Goal: Use online tool/utility: Utilize a website feature to perform a specific function

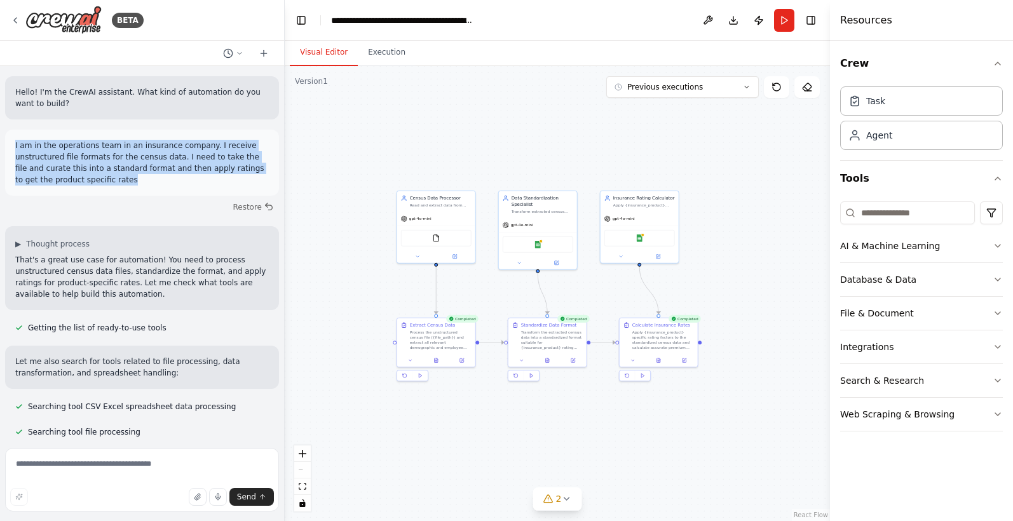
drag, startPoint x: 119, startPoint y: 182, endPoint x: 10, endPoint y: 144, distance: 116.0
click at [10, 144] on div "I am in the operations team in an insurance company. I receive unstructured fil…" at bounding box center [142, 163] width 274 height 66
copy p "I am in the operations team in an insurance company. I receive unstructured fil…"
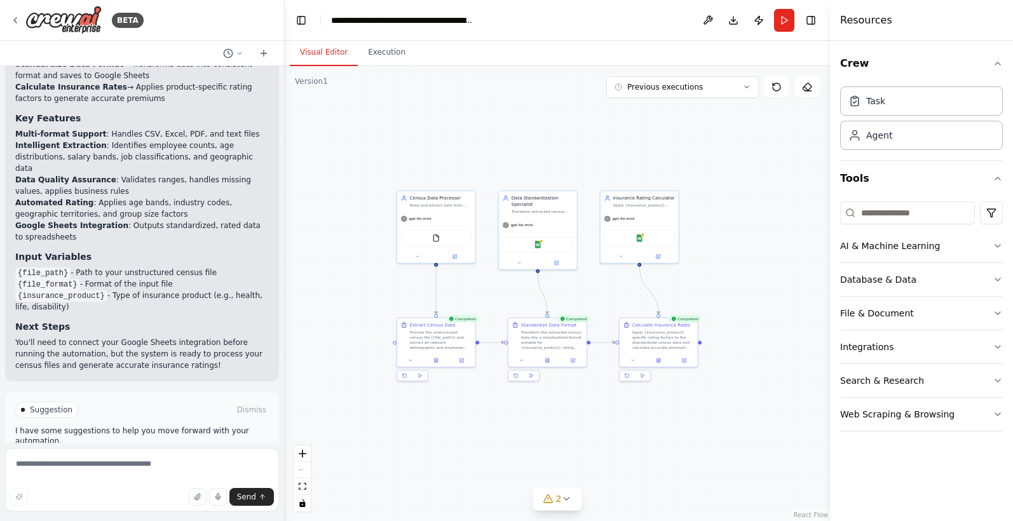
scroll to position [1493, 0]
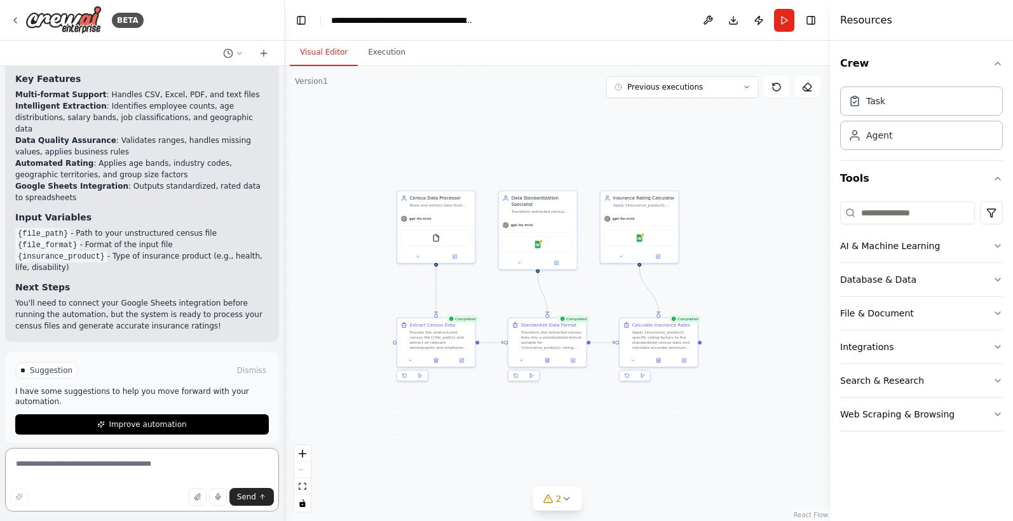
click at [100, 465] on textarea at bounding box center [142, 480] width 274 height 64
paste textarea "**********"
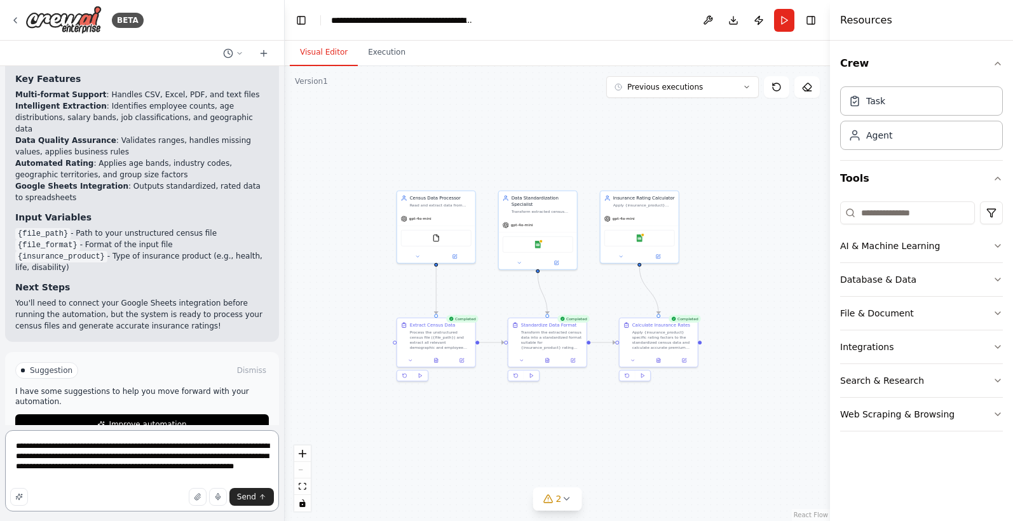
click at [204, 447] on textarea "**********" at bounding box center [142, 470] width 274 height 81
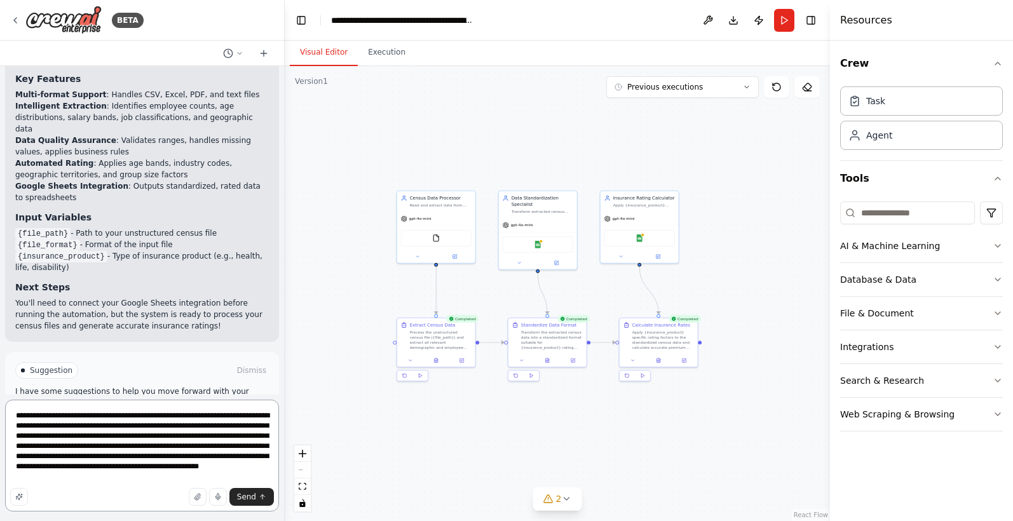
click at [182, 478] on textarea "**********" at bounding box center [142, 456] width 274 height 112
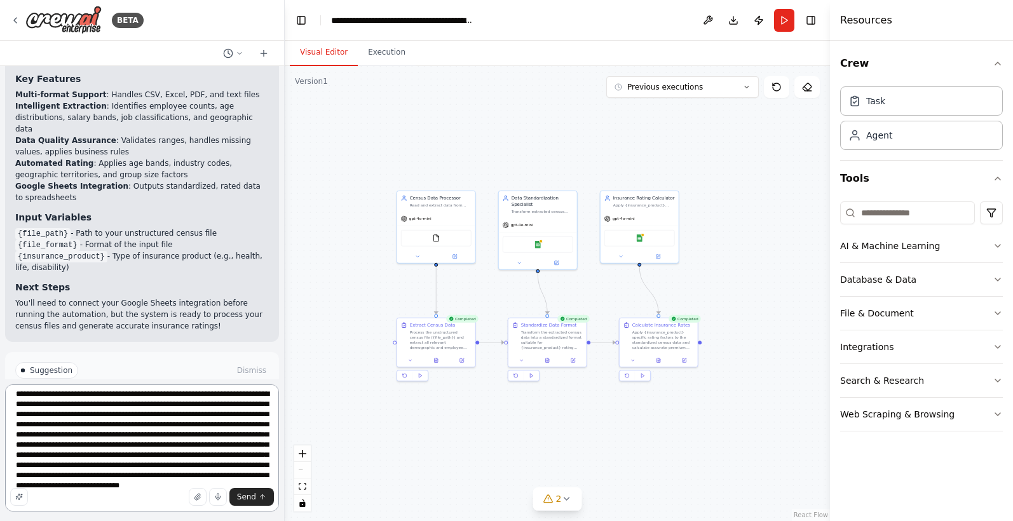
scroll to position [27, 0]
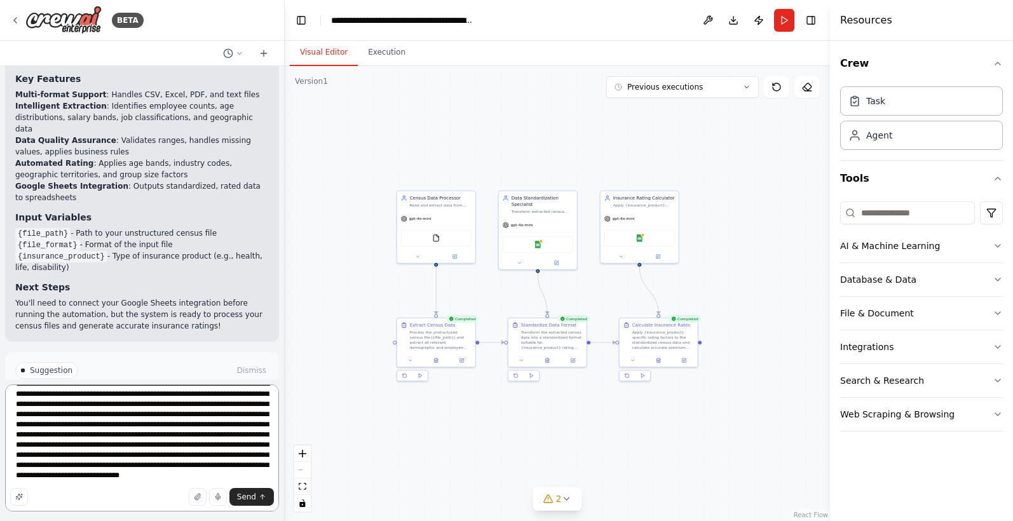
click at [134, 414] on textarea "**********" at bounding box center [142, 447] width 274 height 127
type textarea "**********"
click at [265, 51] on icon at bounding box center [264, 53] width 10 height 10
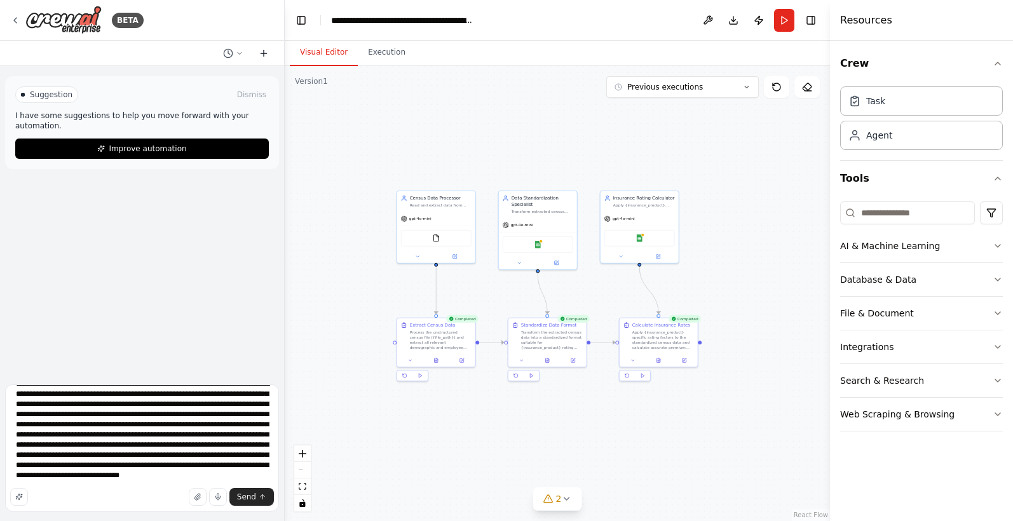
click at [264, 54] on icon at bounding box center [264, 53] width 10 height 10
click at [265, 52] on icon at bounding box center [264, 53] width 10 height 10
click at [15, 19] on icon at bounding box center [15, 20] width 3 height 5
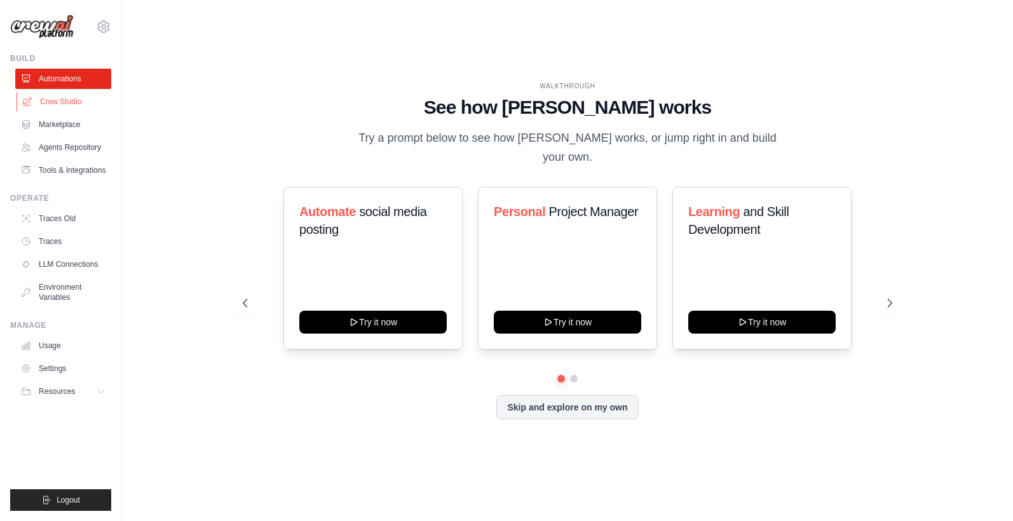
click at [66, 103] on link "Crew Studio" at bounding box center [65, 102] width 96 height 20
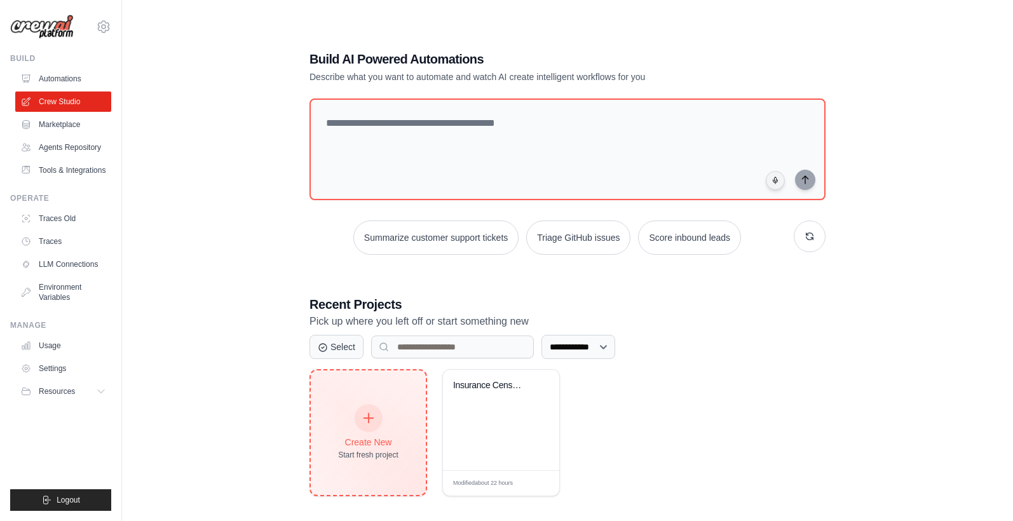
click at [367, 415] on icon at bounding box center [369, 418] width 14 height 14
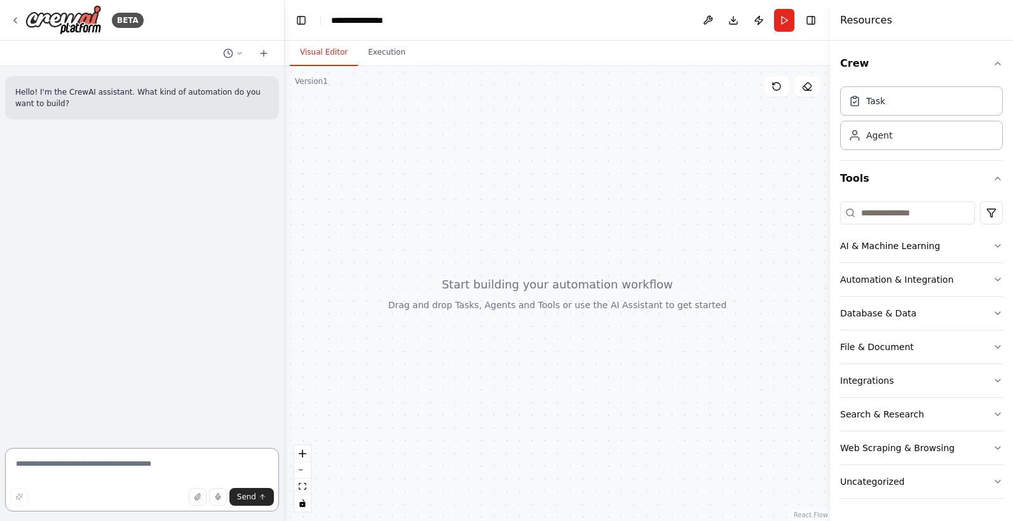
click at [63, 467] on textarea at bounding box center [142, 480] width 274 height 64
paste textarea "**********"
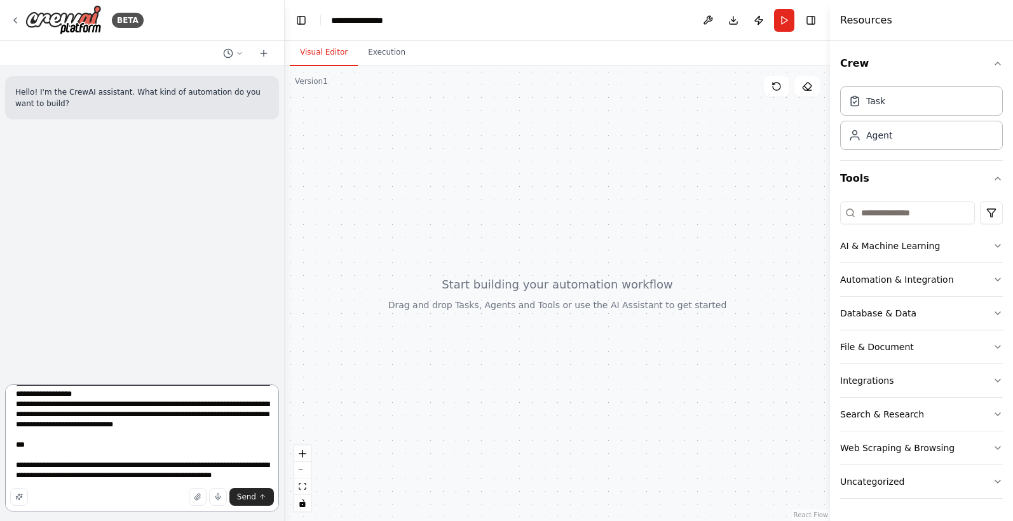
scroll to position [4744, 0]
drag, startPoint x: 14, startPoint y: 467, endPoint x: 264, endPoint y: 469, distance: 250.4
click at [264, 469] on textarea at bounding box center [142, 447] width 274 height 127
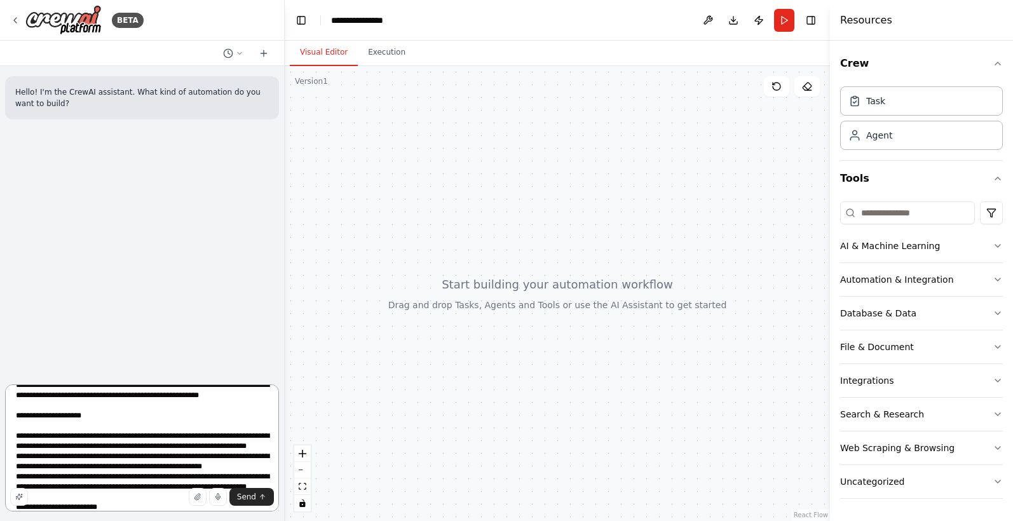
scroll to position [0, 0]
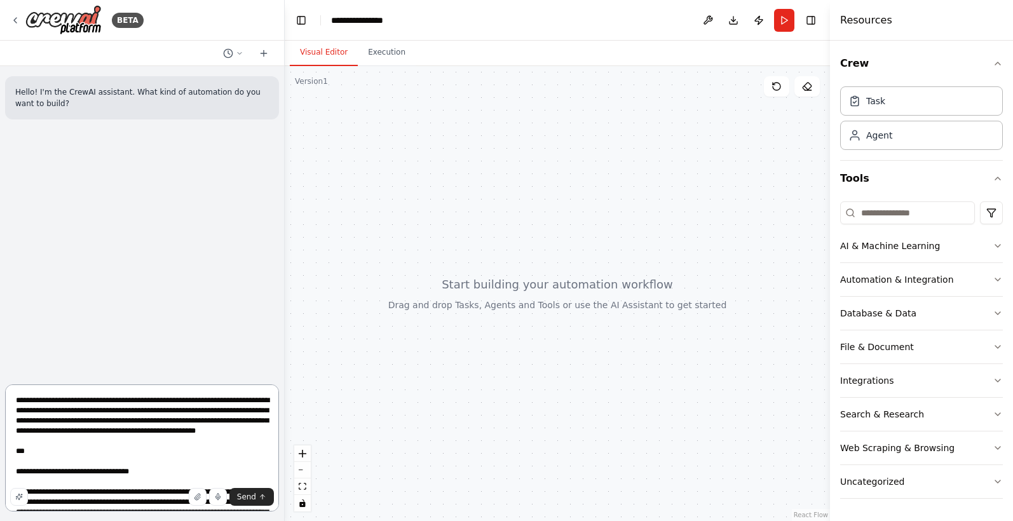
drag, startPoint x: 38, startPoint y: 466, endPoint x: -8, endPoint y: 379, distance: 97.8
click at [0, 379] on html "**********" at bounding box center [506, 260] width 1013 height 521
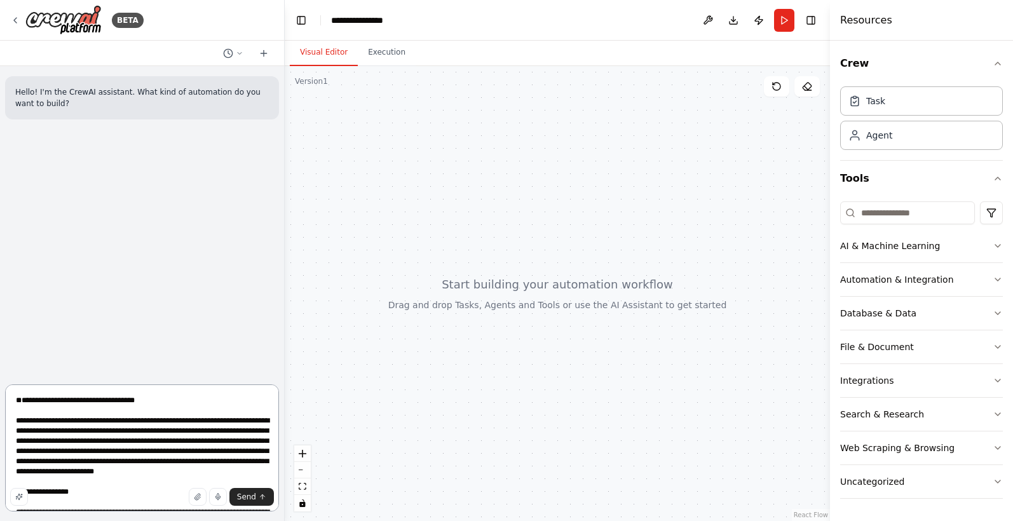
drag, startPoint x: 166, startPoint y: 421, endPoint x: -11, endPoint y: 376, distance: 183.1
click at [0, 376] on html "**********" at bounding box center [506, 260] width 1013 height 521
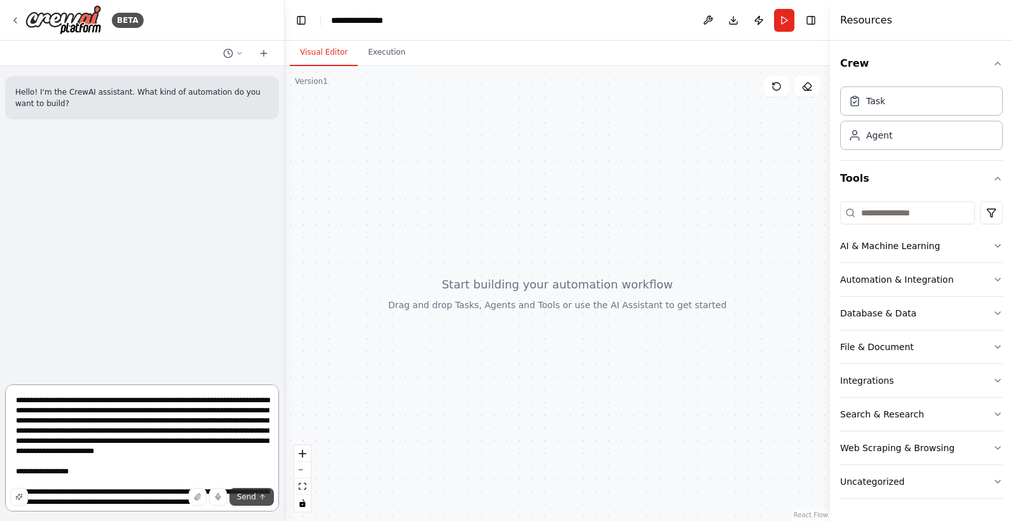
type textarea "**********"
click at [259, 496] on icon "submit" at bounding box center [263, 497] width 8 height 8
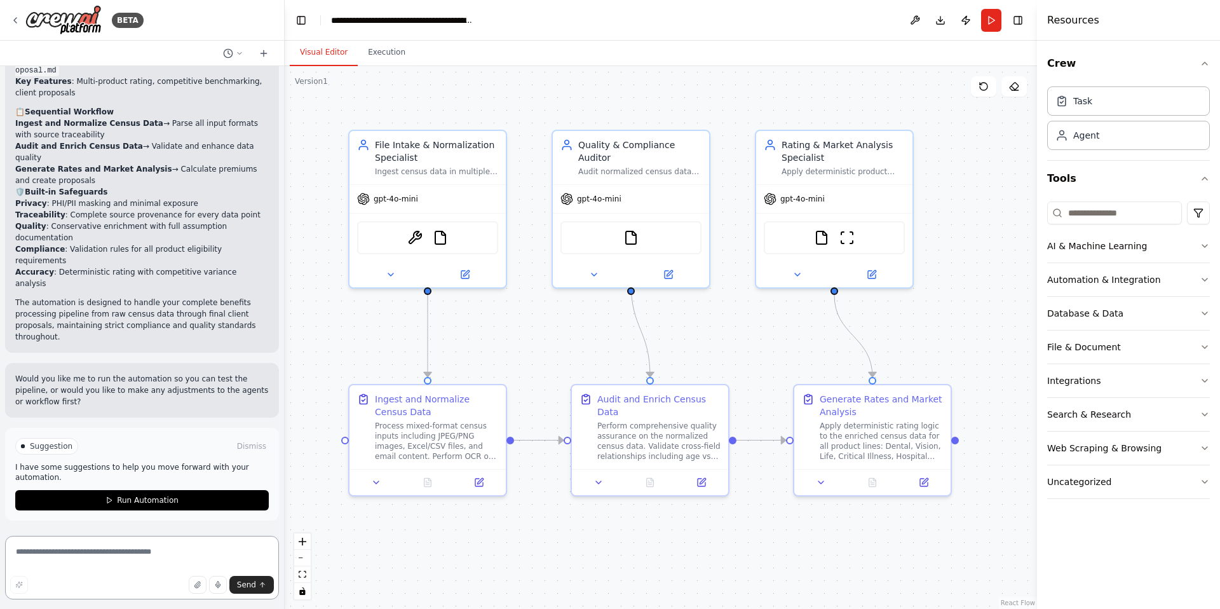
scroll to position [5131, 0]
click at [321, 355] on div ".deletable-edge-delete-btn { width: 20px; height: 20px; border: 0px solid #ffff…" at bounding box center [661, 337] width 752 height 543
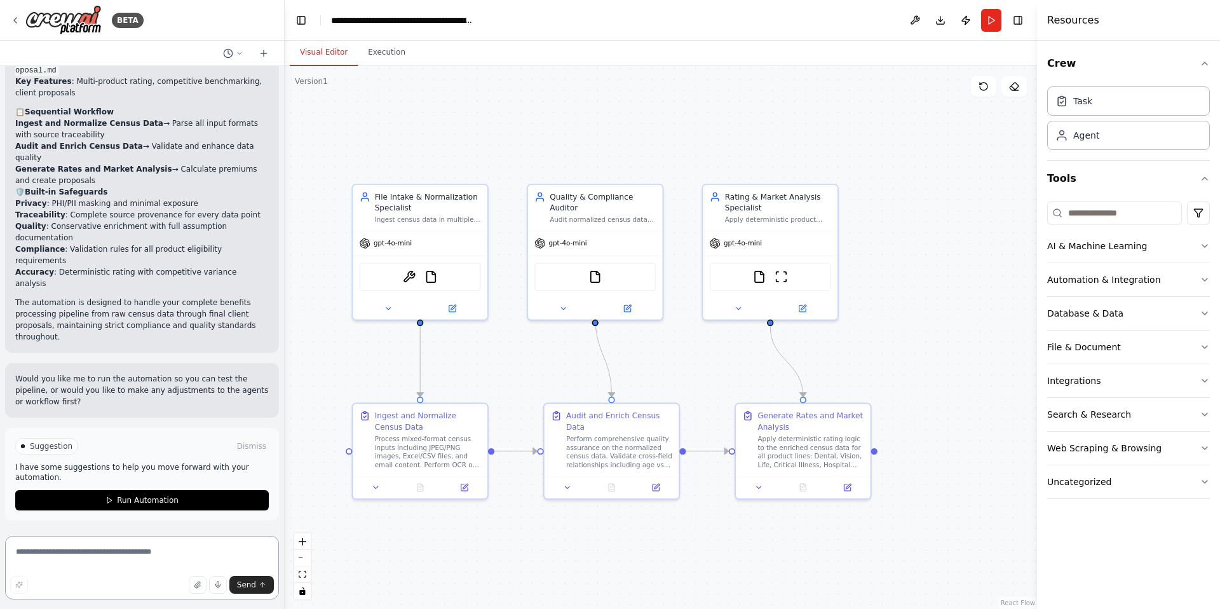
click at [60, 520] on textarea at bounding box center [142, 568] width 274 height 64
type textarea "**********"
drag, startPoint x: 180, startPoint y: 551, endPoint x: 0, endPoint y: 547, distance: 179.9
click at [0, 520] on div "BETA Hello! I'm the CrewAI assistant. What kind of automation do you want to bu…" at bounding box center [142, 304] width 285 height 609
click at [59, 520] on textarea at bounding box center [142, 568] width 274 height 64
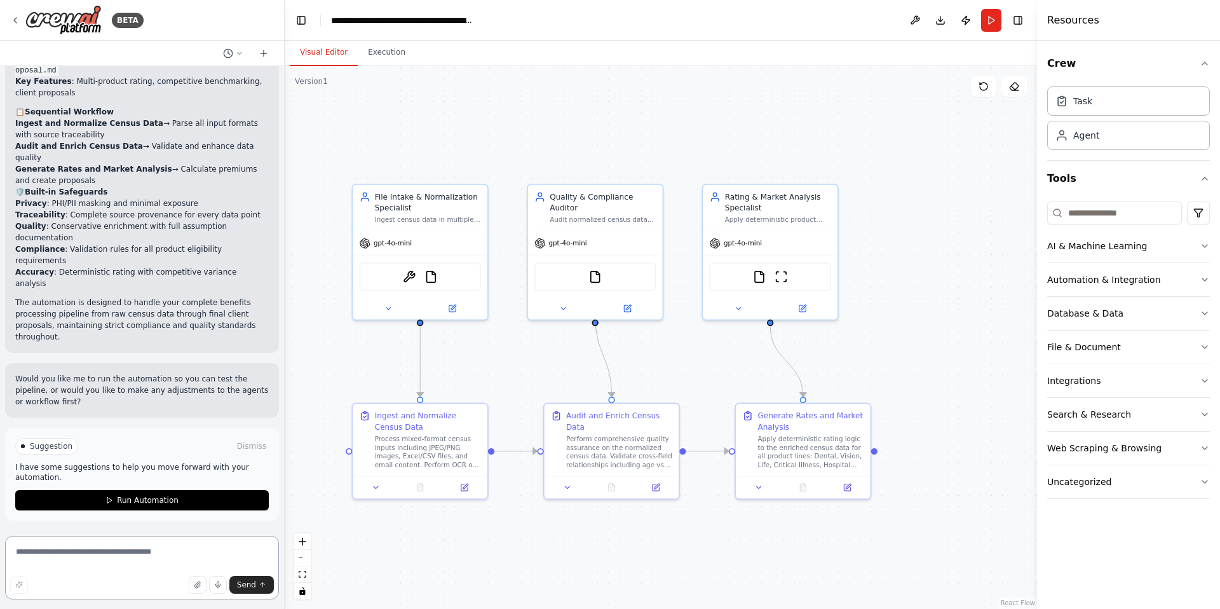
paste textarea "**********"
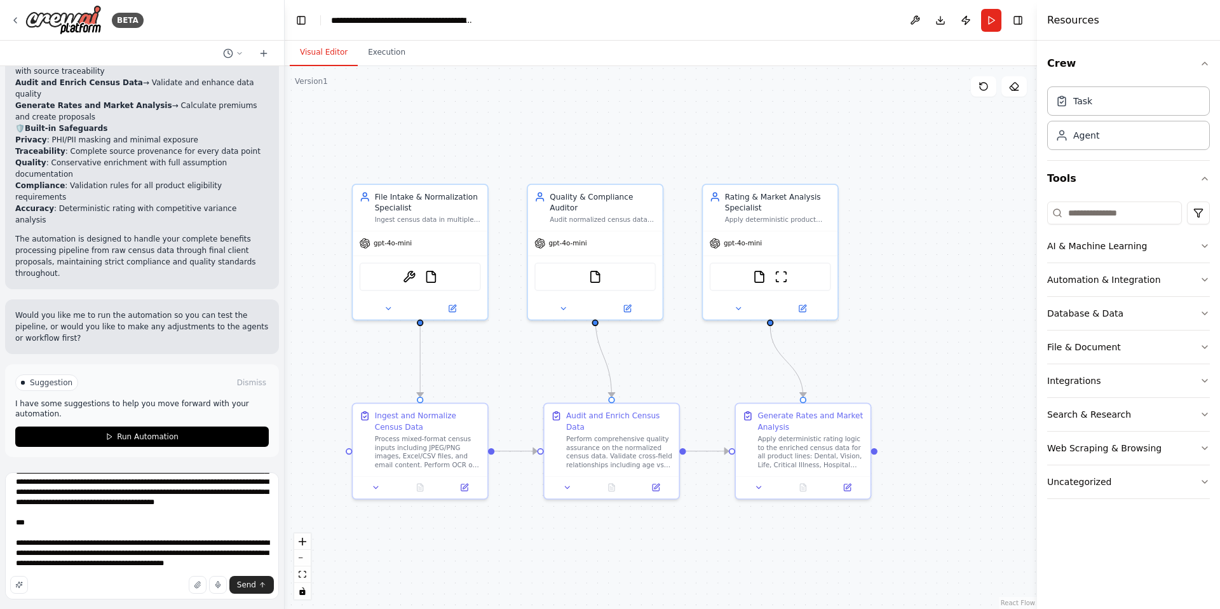
click at [62, 520] on div "Send" at bounding box center [142, 585] width 264 height 18
click at [67, 520] on div "Send" at bounding box center [142, 585] width 264 height 18
drag, startPoint x: 15, startPoint y: 534, endPoint x: 73, endPoint y: 587, distance: 78.3
click at [73, 520] on div "Send" at bounding box center [142, 538] width 274 height 132
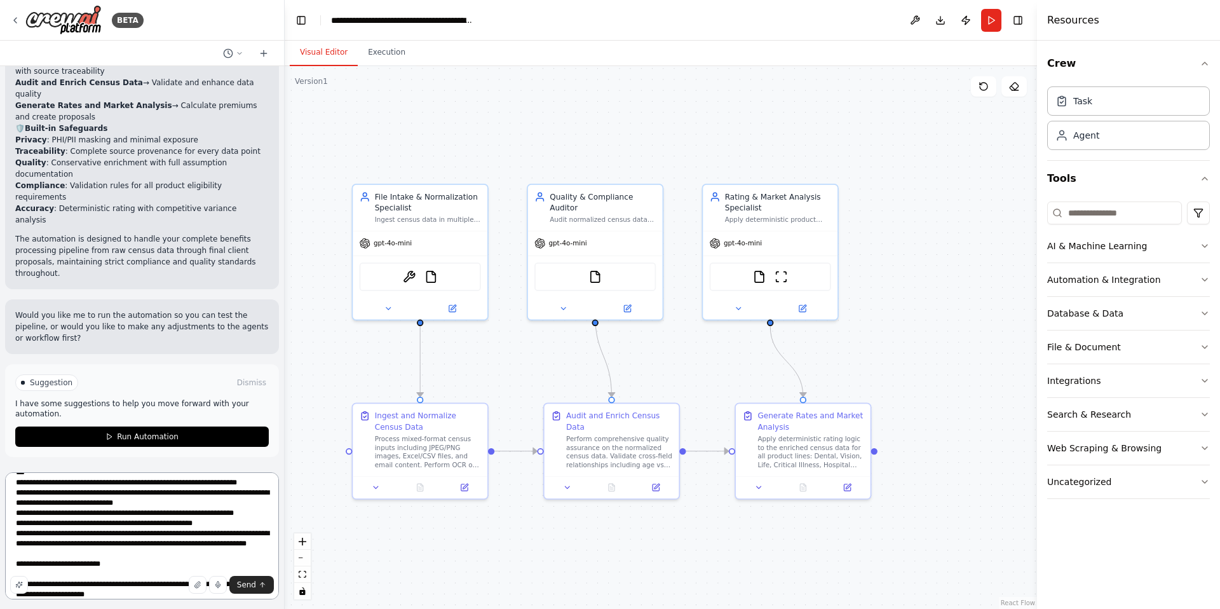
scroll to position [0, 0]
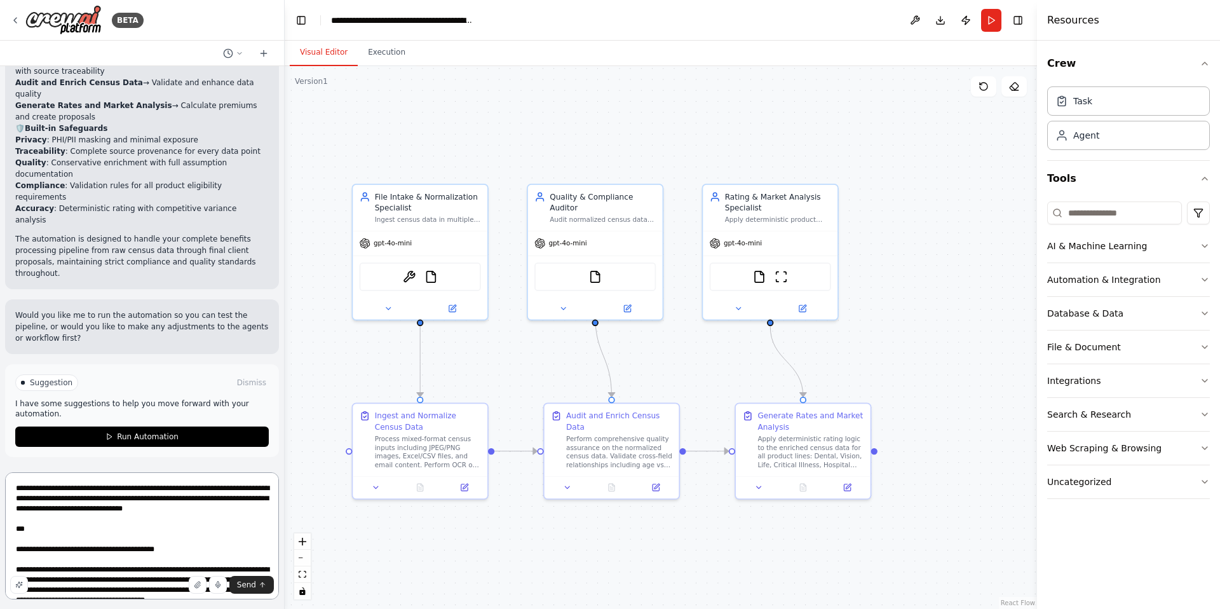
drag, startPoint x: 257, startPoint y: 490, endPoint x: 13, endPoint y: 484, distance: 244.1
click at [13, 484] on textarea at bounding box center [142, 535] width 274 height 127
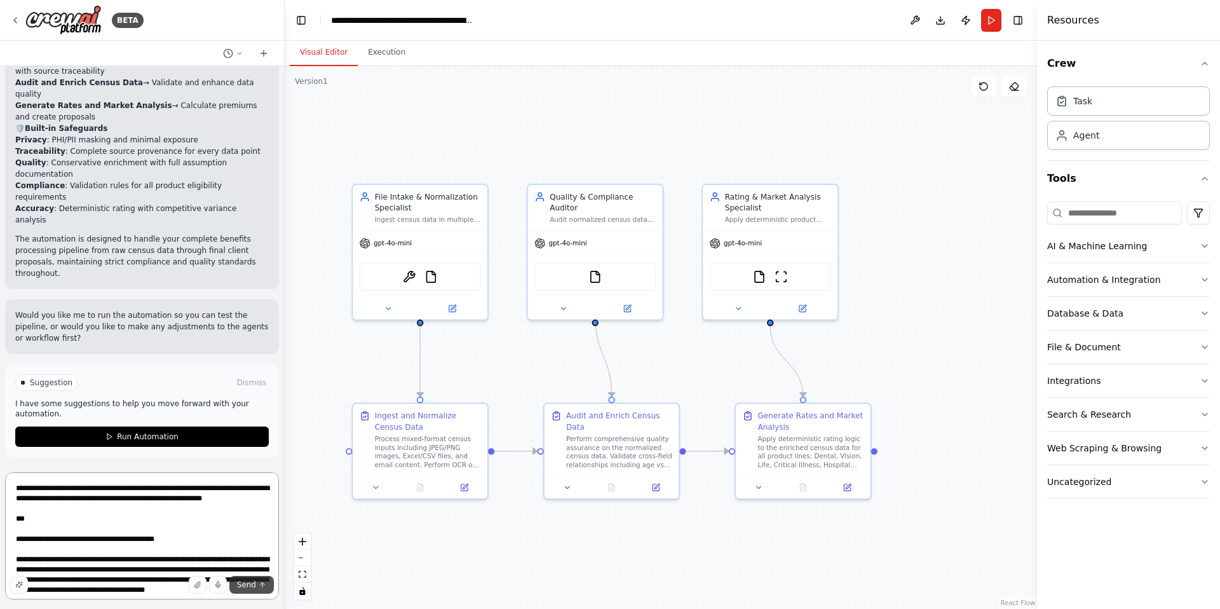
type textarea "**********"
click at [248, 520] on span "Send" at bounding box center [246, 585] width 19 height 10
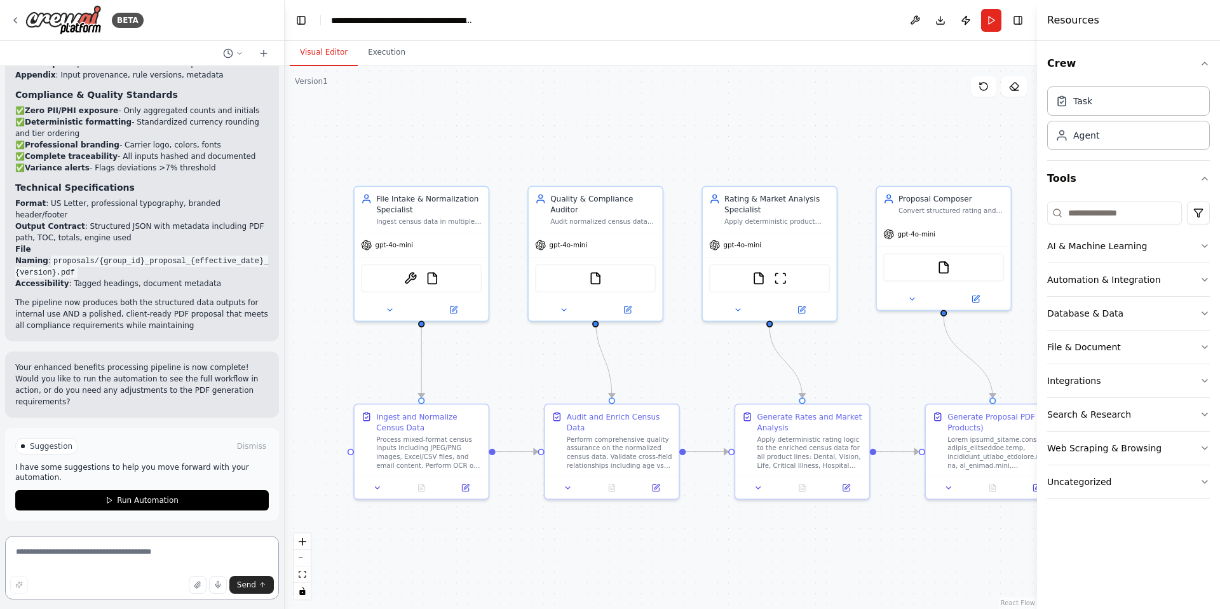
scroll to position [8343, 0]
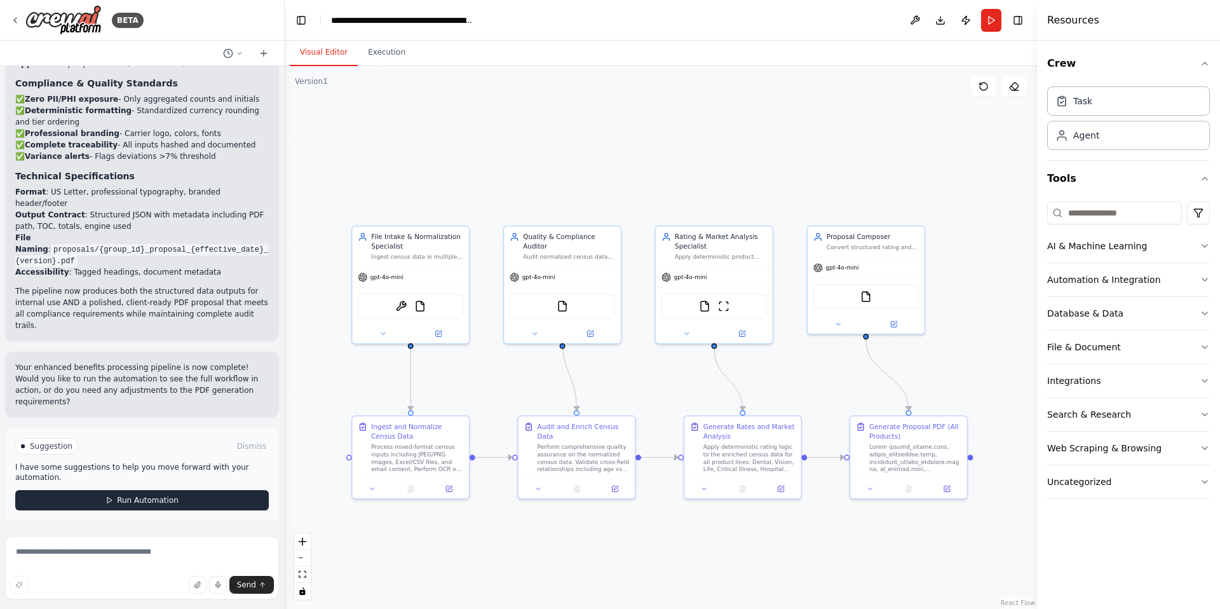
click at [147, 497] on span "Run Automation" at bounding box center [148, 500] width 62 height 10
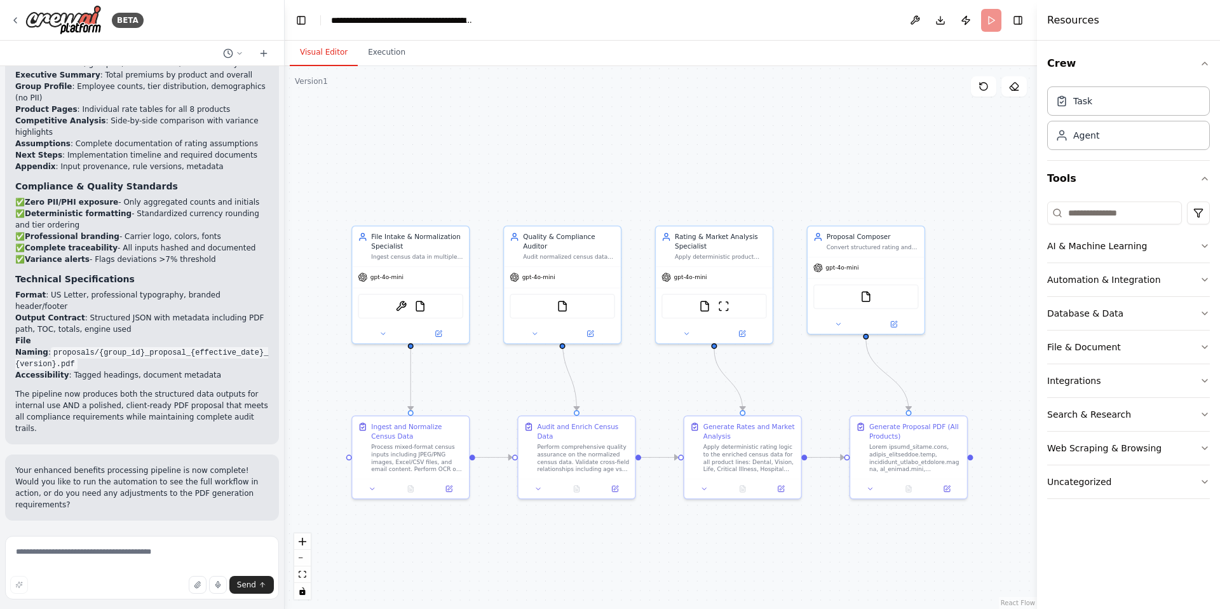
scroll to position [8240, 0]
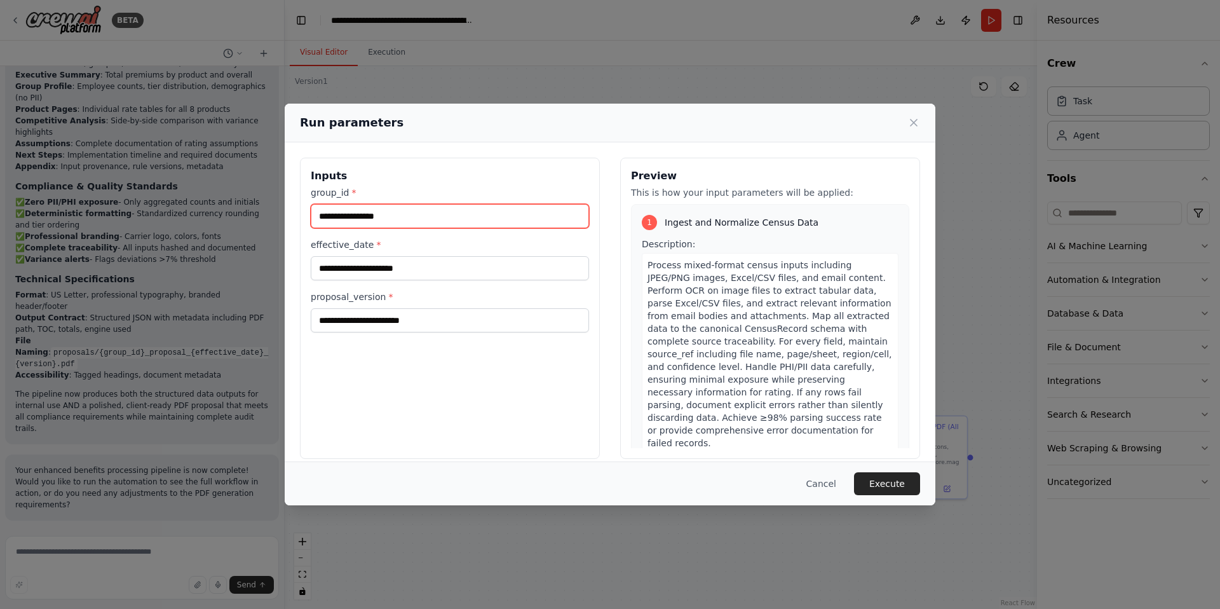
click at [404, 215] on input "group_id *" at bounding box center [450, 216] width 278 height 24
type input "**********"
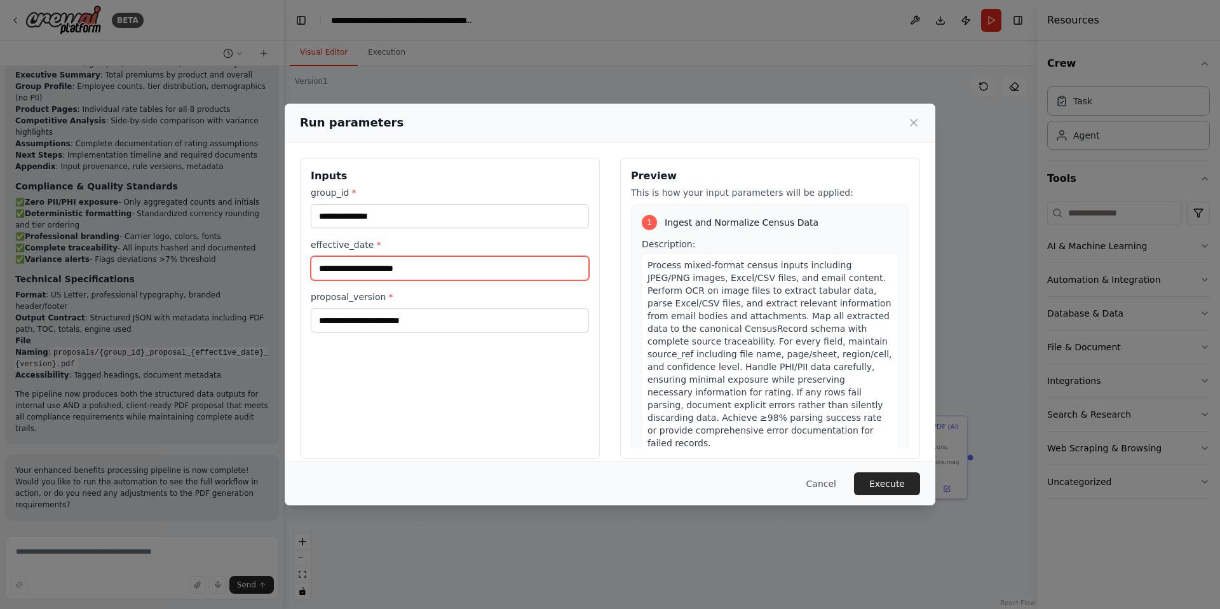
click at [426, 268] on input "effective_date *" at bounding box center [450, 268] width 278 height 24
type input "********"
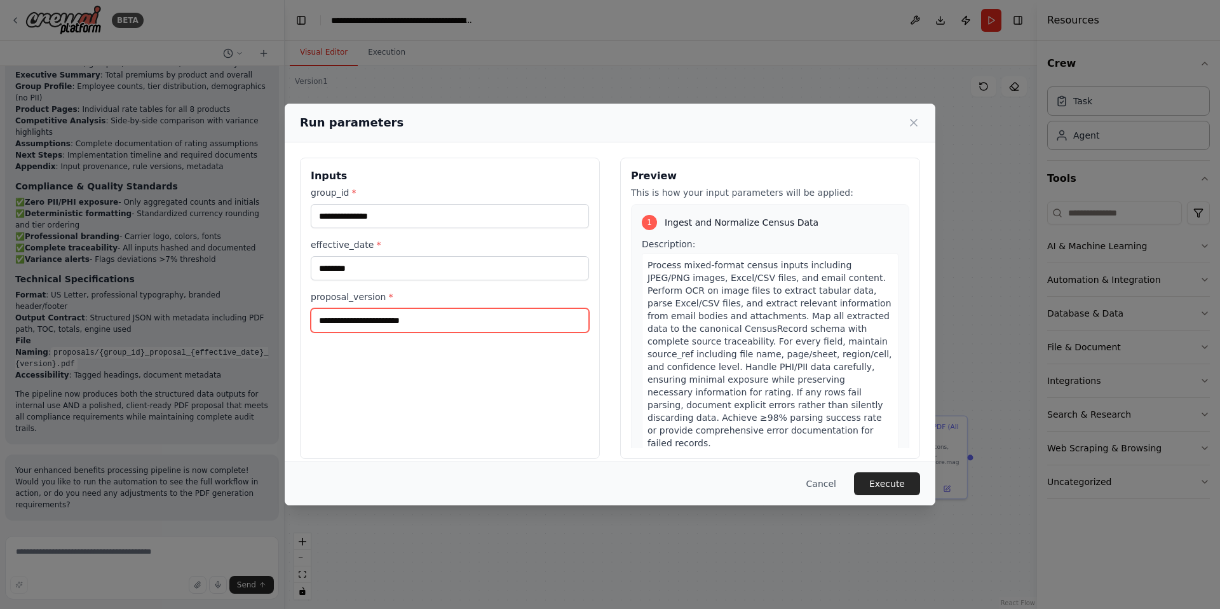
click at [443, 320] on input "proposal_version *" at bounding box center [450, 320] width 278 height 24
type input "*"
type input "***"
click at [486, 388] on div "**********" at bounding box center [450, 308] width 300 height 301
click at [892, 485] on button "Execute" at bounding box center [887, 483] width 66 height 23
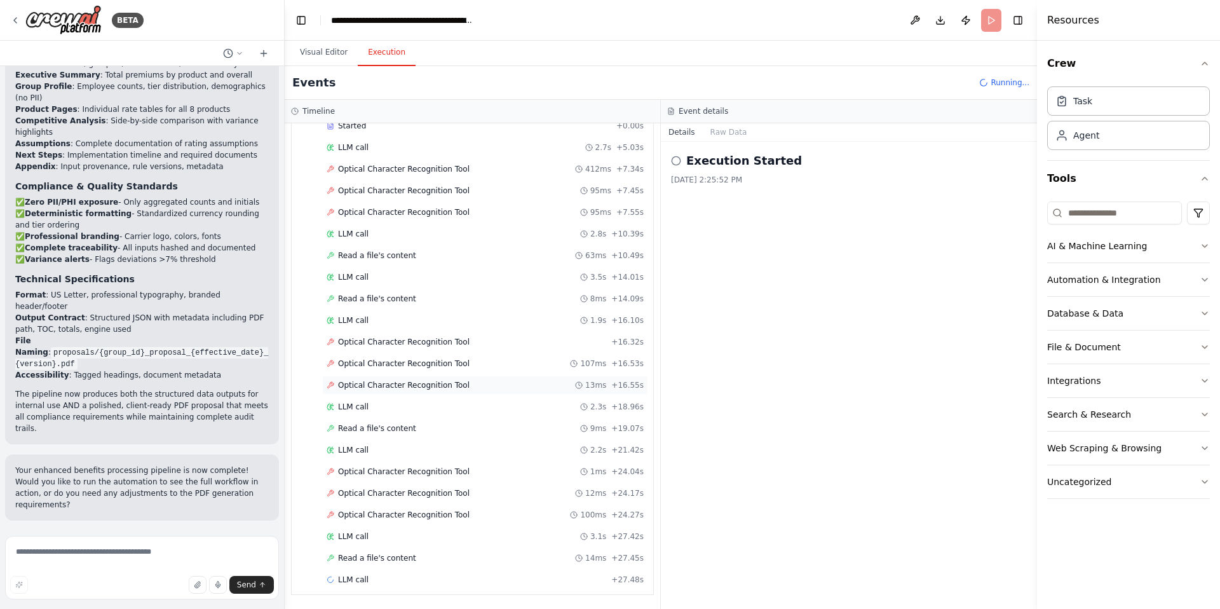
scroll to position [0, 0]
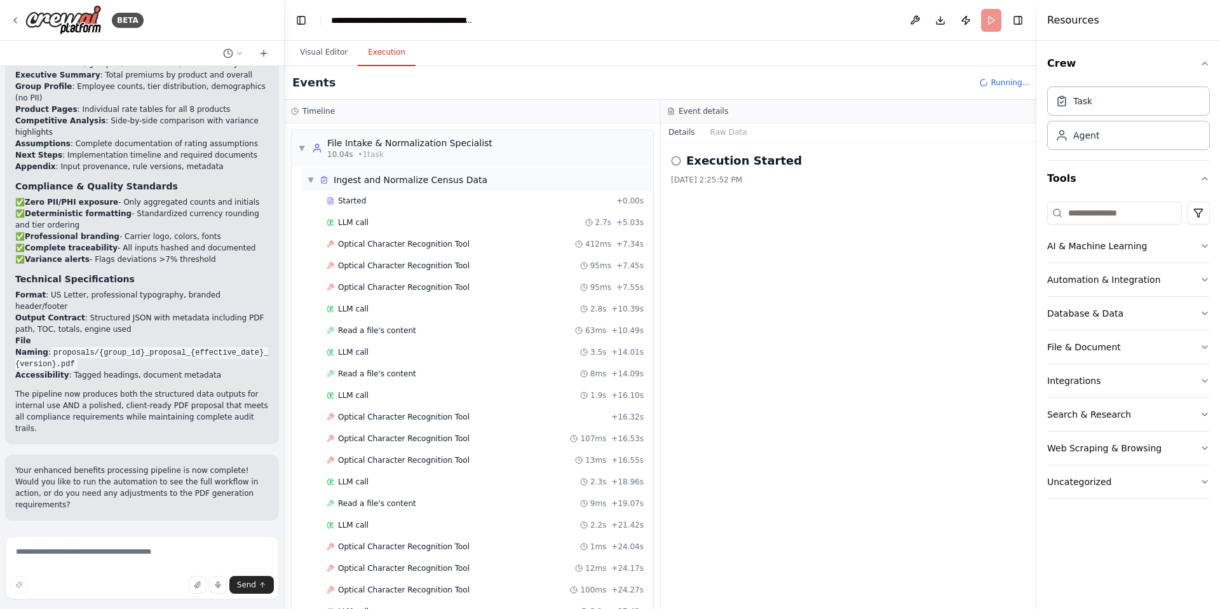
click at [311, 180] on span "▼" at bounding box center [311, 180] width 8 height 10
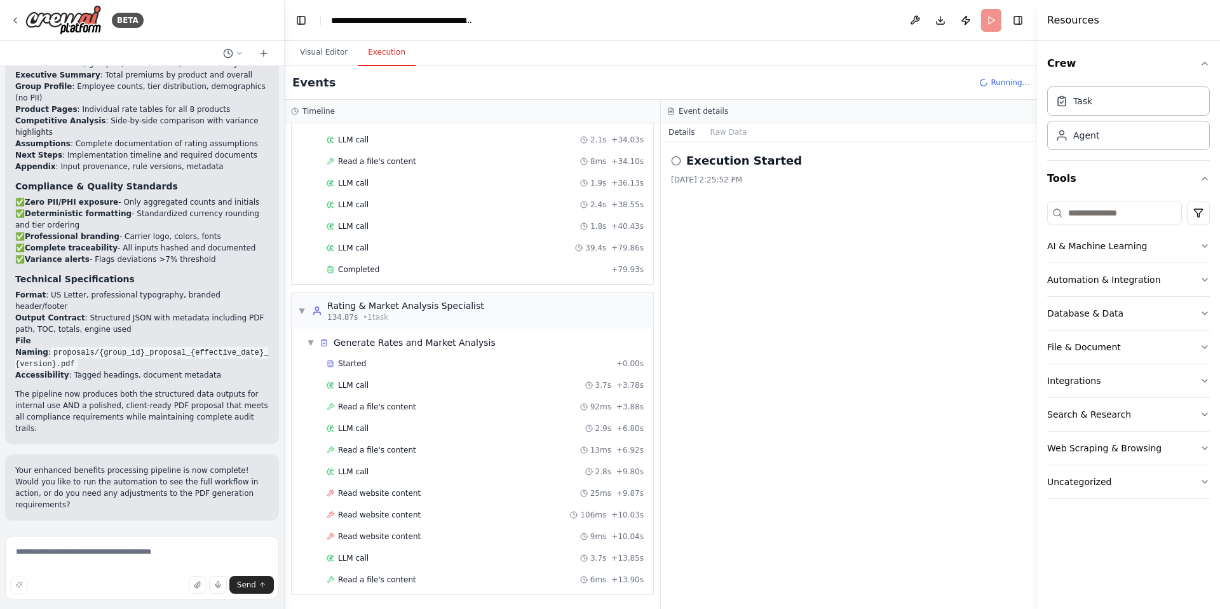
scroll to position [306, 0]
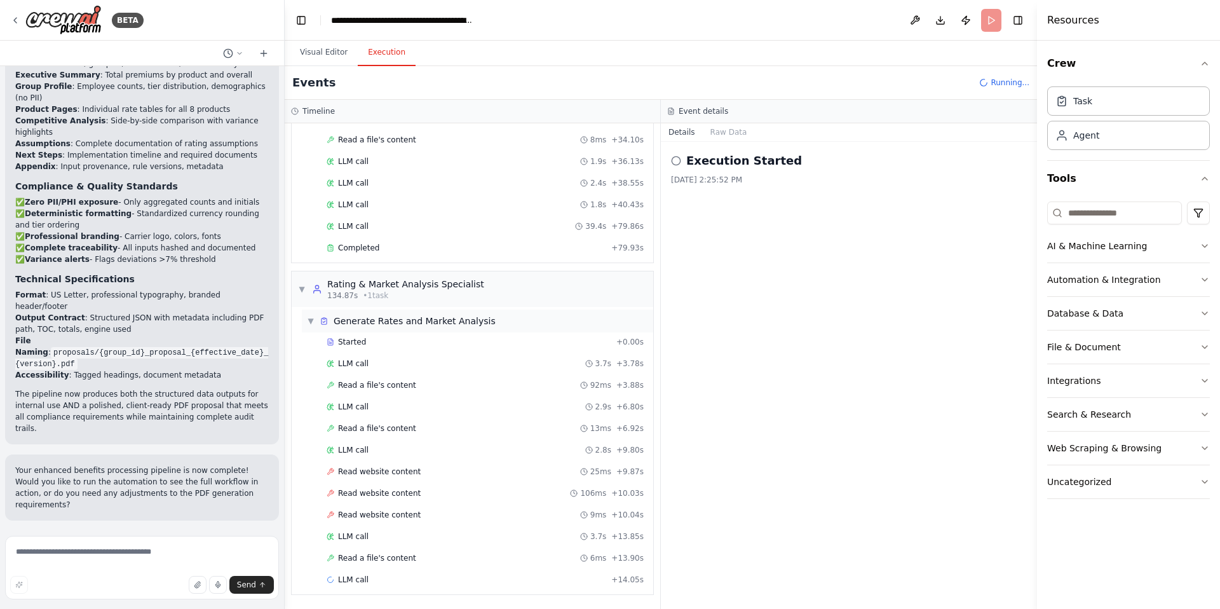
click at [311, 319] on span "▼" at bounding box center [311, 321] width 8 height 10
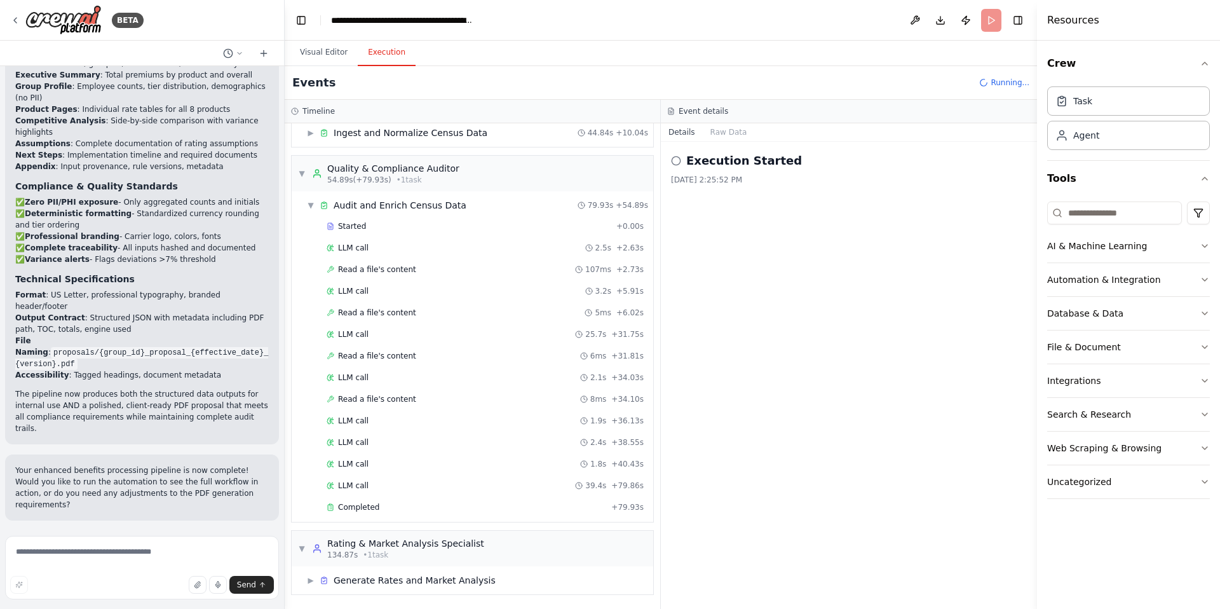
scroll to position [0, 0]
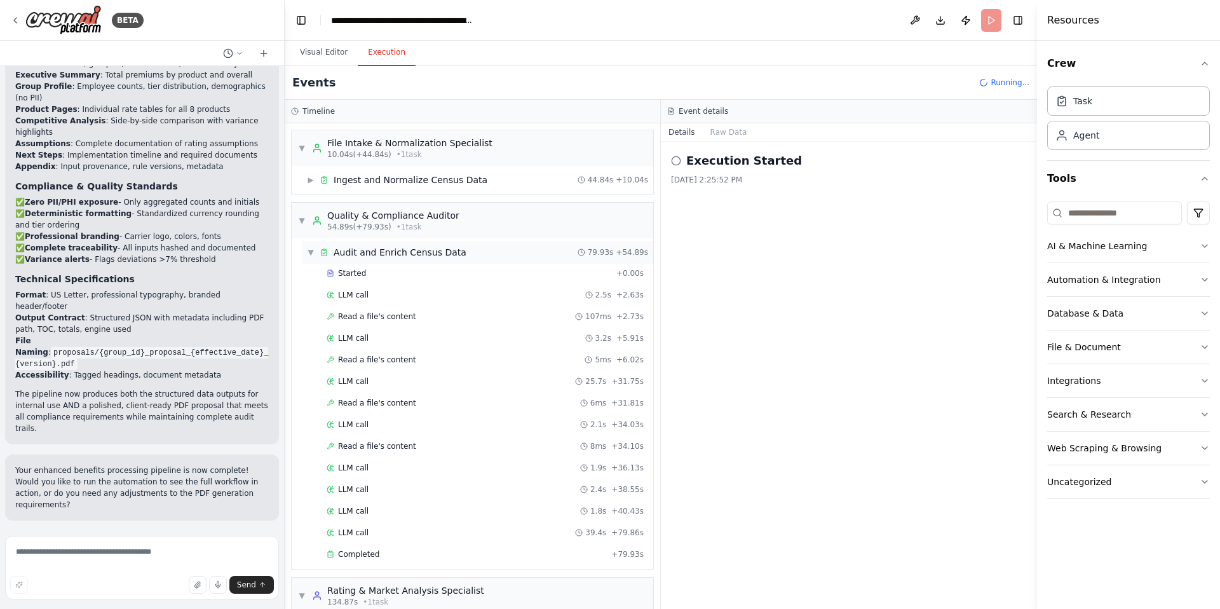
click at [310, 252] on span "▼" at bounding box center [311, 252] width 8 height 10
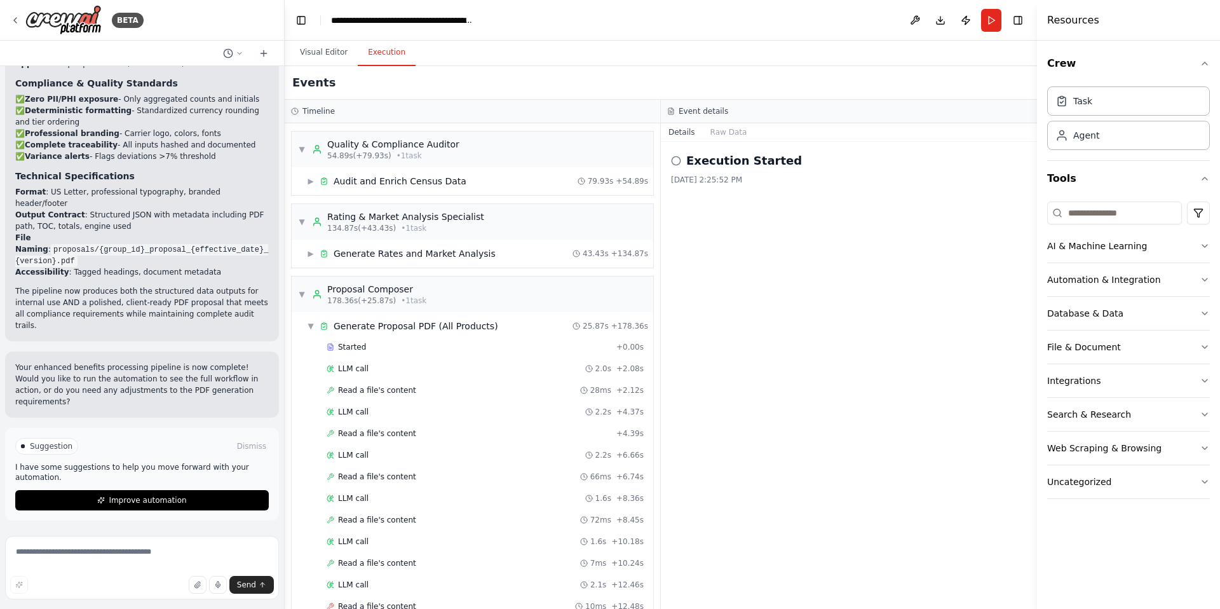
scroll to position [67, 0]
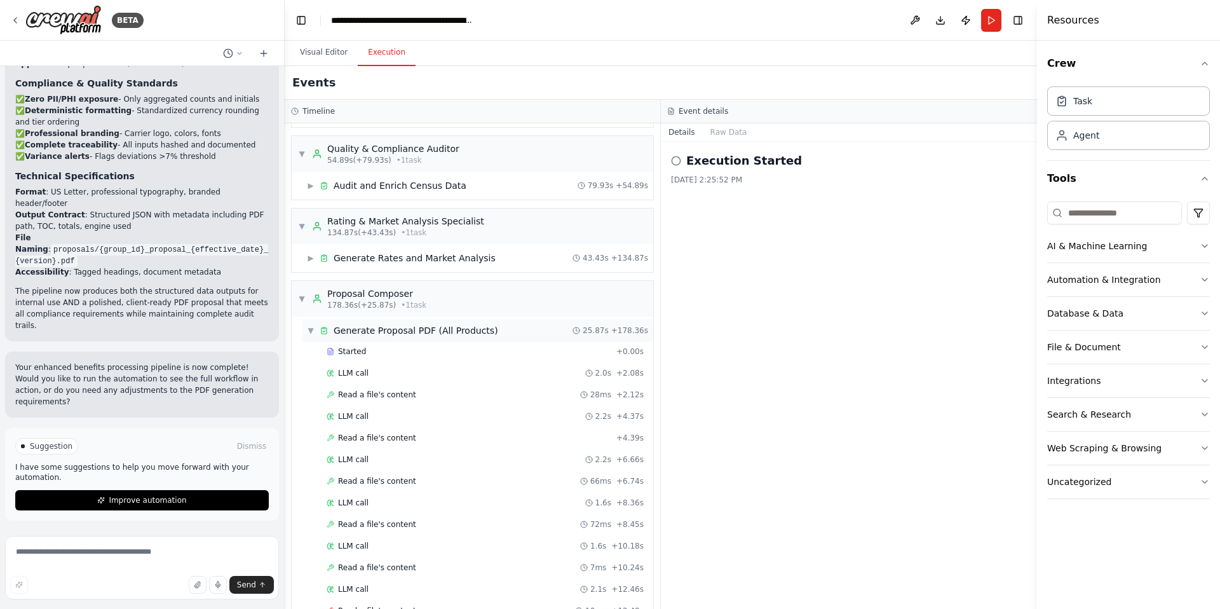
click at [311, 330] on span "▼" at bounding box center [311, 330] width 8 height 10
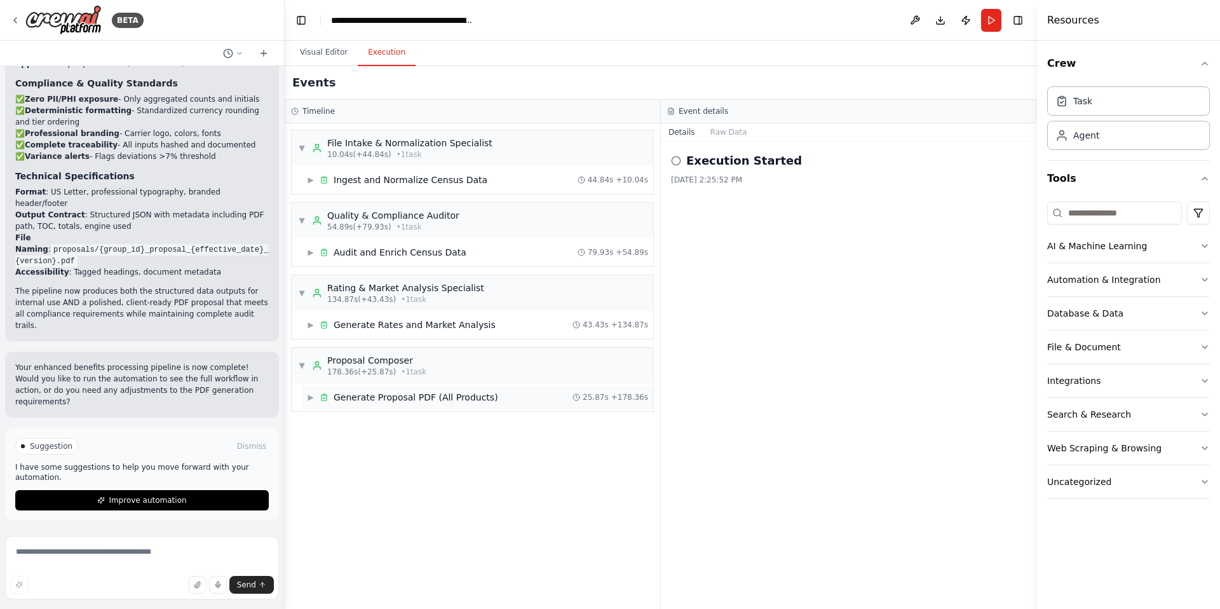
scroll to position [0, 0]
click at [733, 130] on button "Raw Data" at bounding box center [729, 132] width 52 height 18
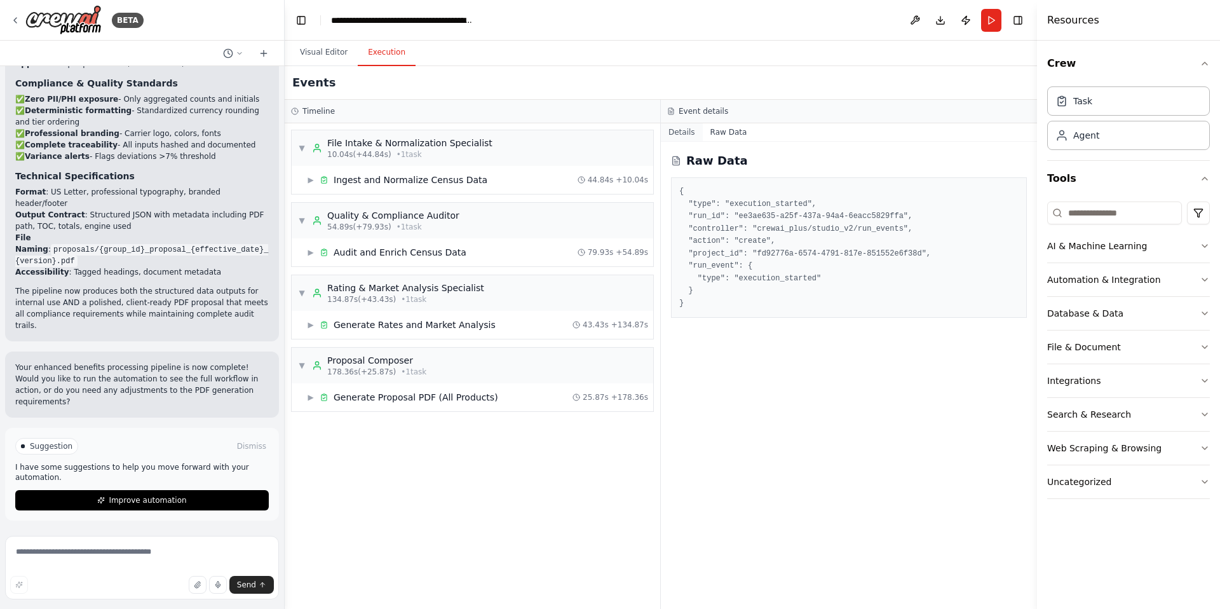
click at [689, 128] on button "Details" at bounding box center [682, 132] width 42 height 18
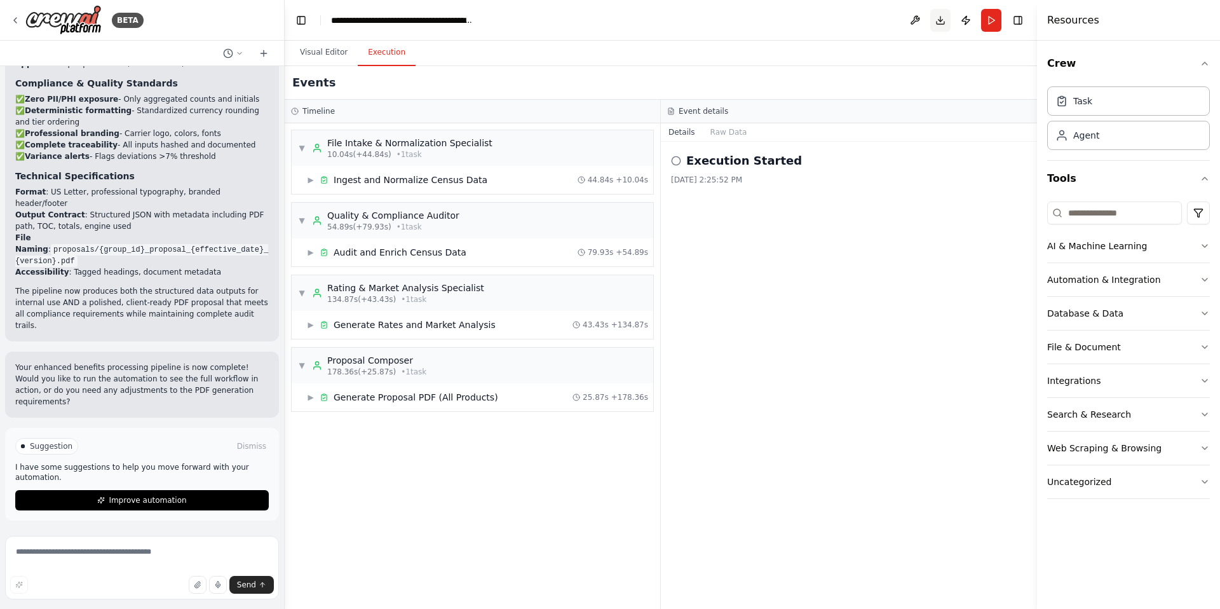
click at [941, 22] on button "Download" at bounding box center [940, 20] width 20 height 23
click at [309, 396] on span "▶" at bounding box center [311, 397] width 8 height 10
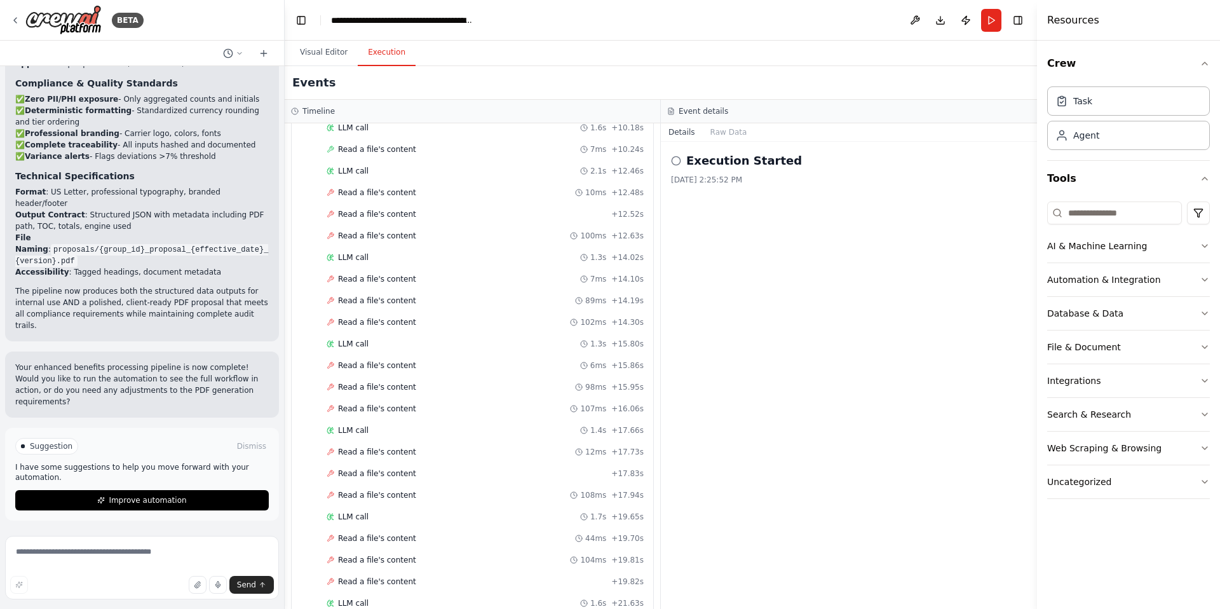
scroll to position [616, 0]
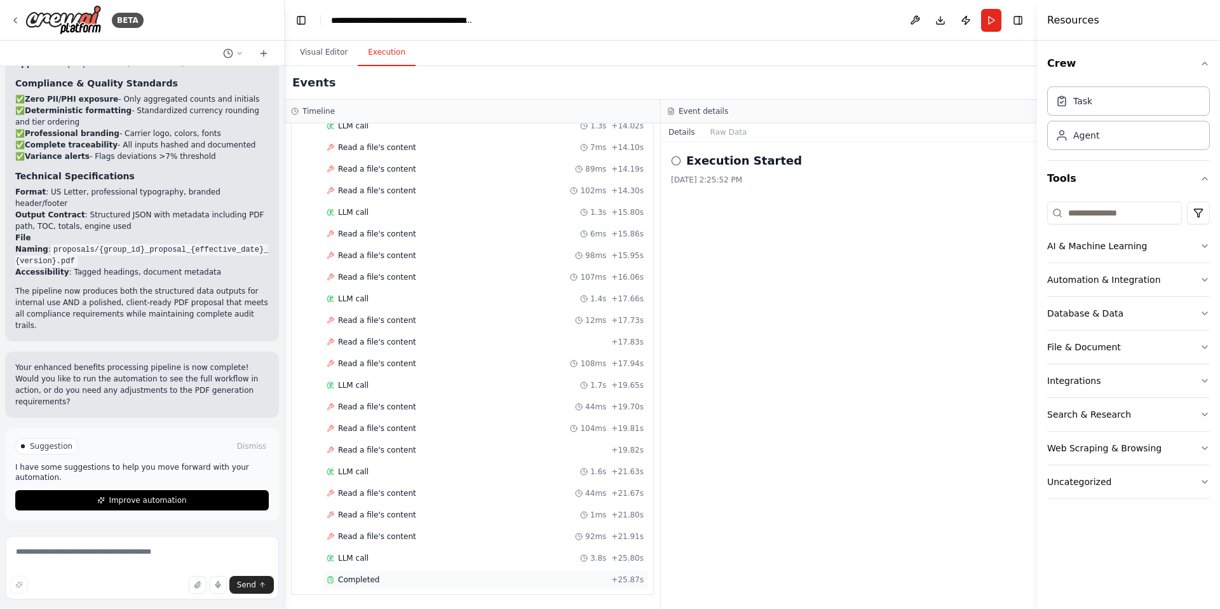
click at [370, 520] on span "Completed" at bounding box center [358, 579] width 41 height 10
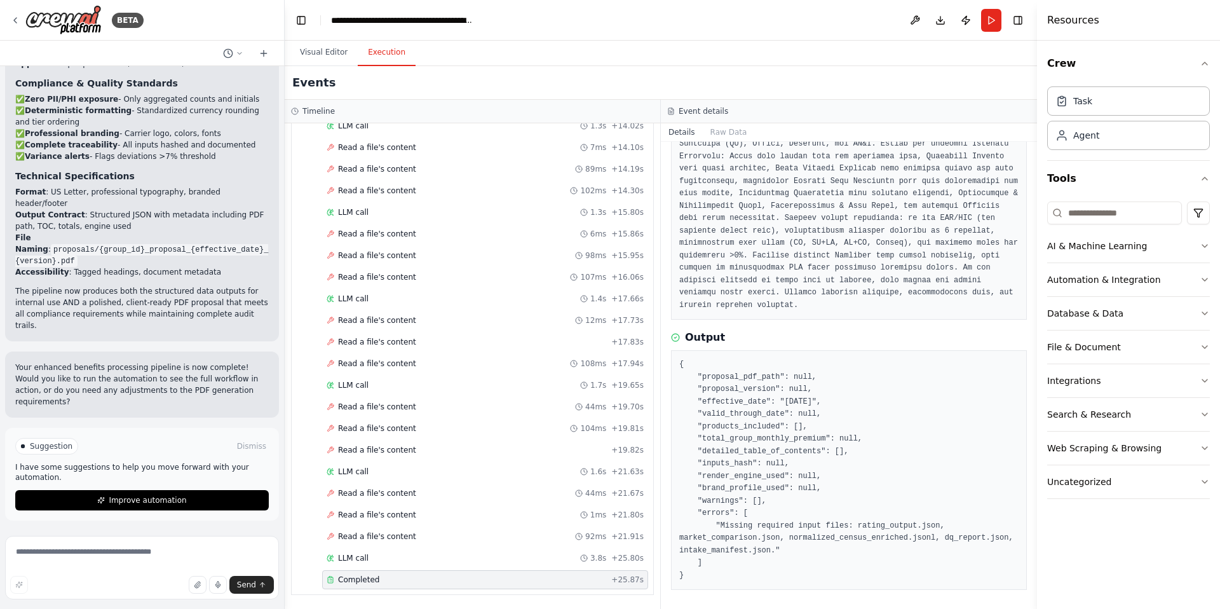
scroll to position [134, 0]
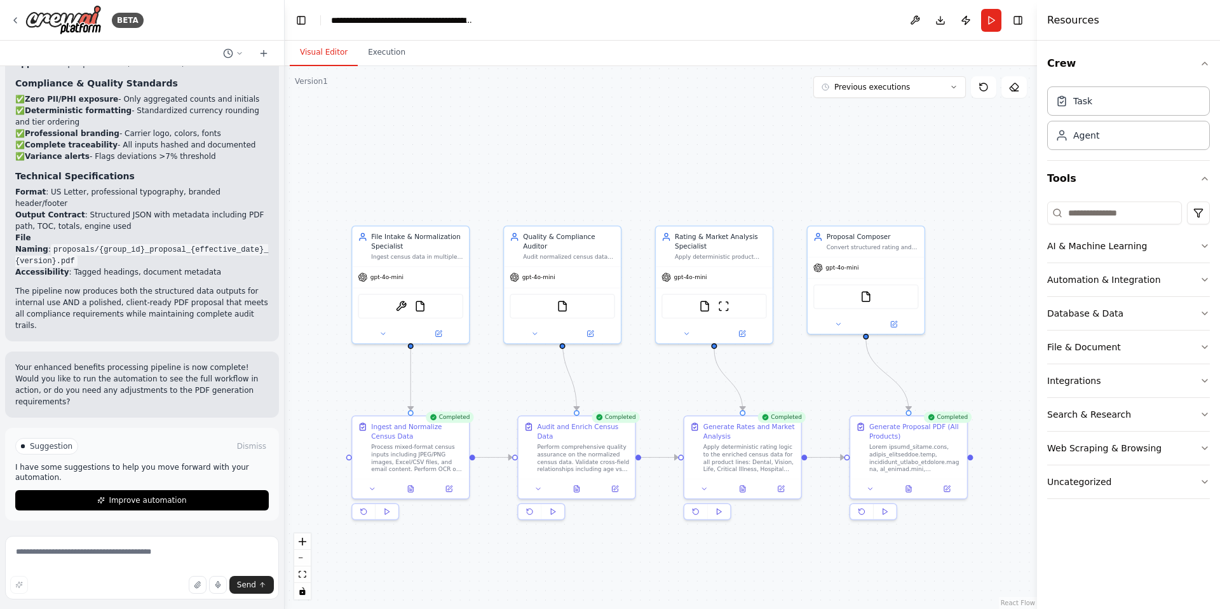
click at [323, 51] on button "Visual Editor" at bounding box center [324, 52] width 68 height 27
click at [942, 90] on button "Previous executions" at bounding box center [889, 87] width 153 height 22
click at [720, 112] on div ".deletable-edge-delete-btn { width: 20px; height: 20px; border: 0px solid #ffff…" at bounding box center [661, 337] width 752 height 543
click at [993, 174] on div ".deletable-edge-delete-btn { width: 20px; height: 20px; border: 0px solid #ffff…" at bounding box center [661, 337] width 752 height 543
click at [951, 172] on div ".deletable-edge-delete-btn { width: 20px; height: 20px; border: 0px solid #ffff…" at bounding box center [661, 337] width 752 height 543
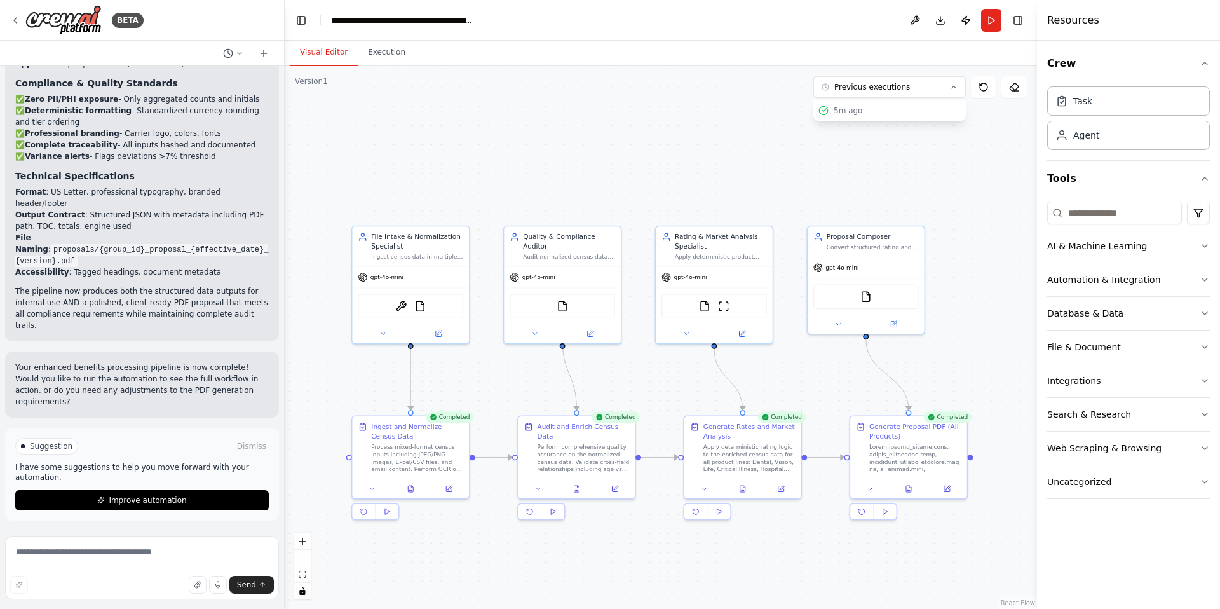
click at [554, 142] on div ".deletable-edge-delete-btn { width: 20px; height: 20px; border: 0px solid #ffff…" at bounding box center [661, 337] width 752 height 543
click at [995, 116] on div ".deletable-edge-delete-btn { width: 20px; height: 20px; border: 0px solid #ffff…" at bounding box center [661, 337] width 752 height 543
click at [966, 151] on div ".deletable-edge-delete-btn { width: 20px; height: 20px; border: 0px solid #ffff…" at bounding box center [661, 337] width 752 height 543
click at [986, 85] on icon at bounding box center [984, 87] width 8 height 8
click at [986, 88] on icon at bounding box center [984, 87] width 10 height 10
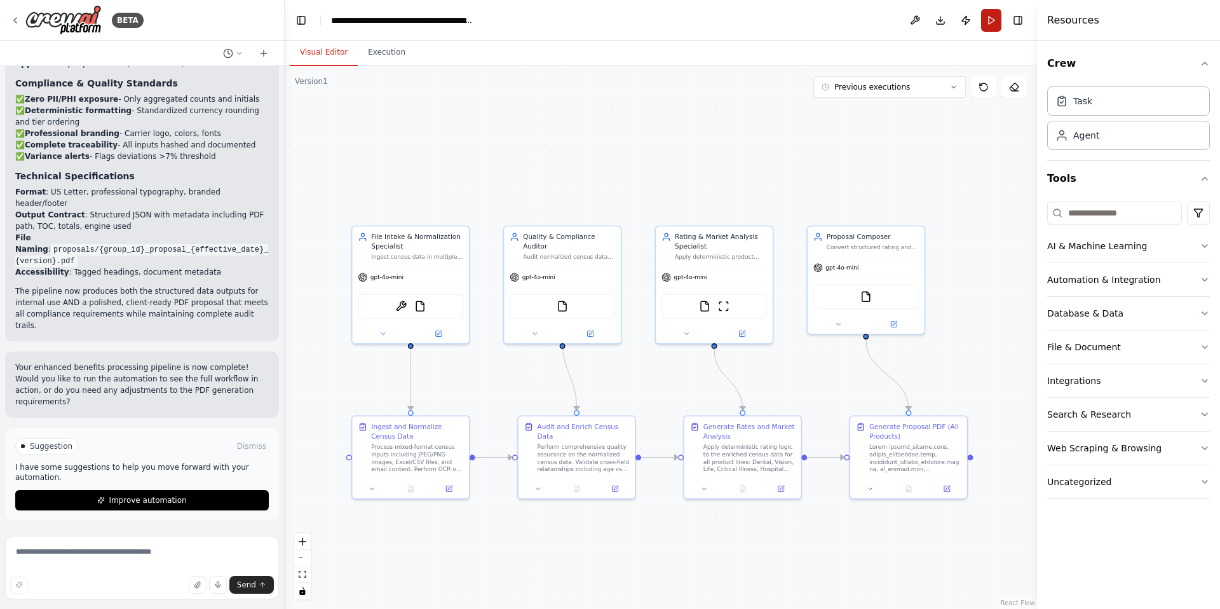
click at [993, 21] on button "Run" at bounding box center [991, 20] width 20 height 23
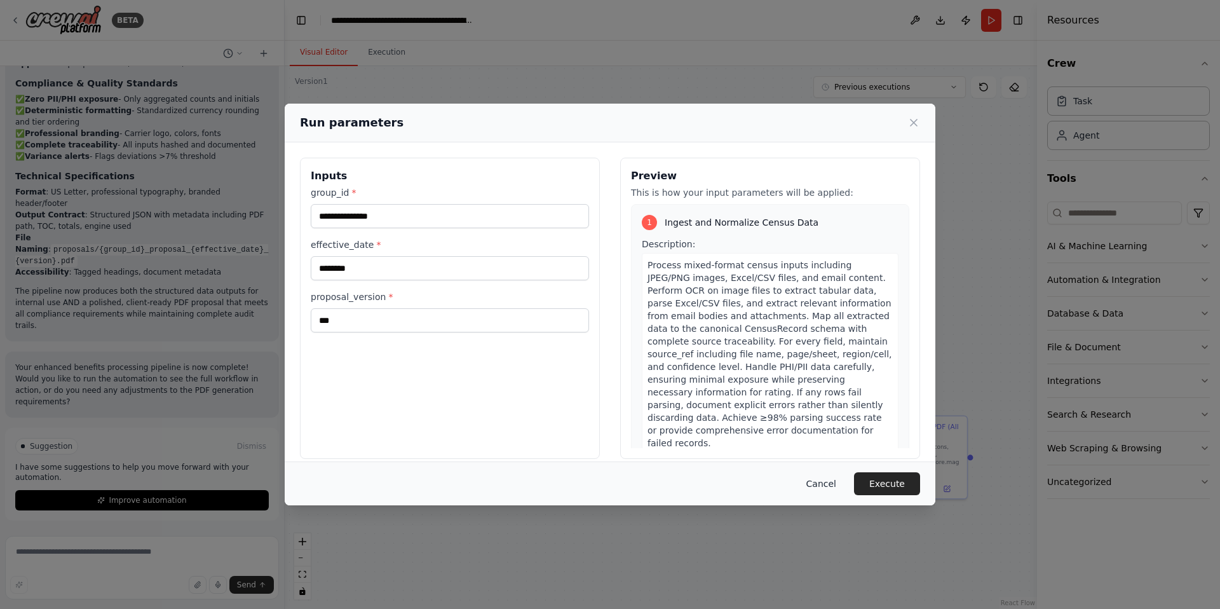
click at [820, 484] on button "Cancel" at bounding box center [821, 483] width 50 height 23
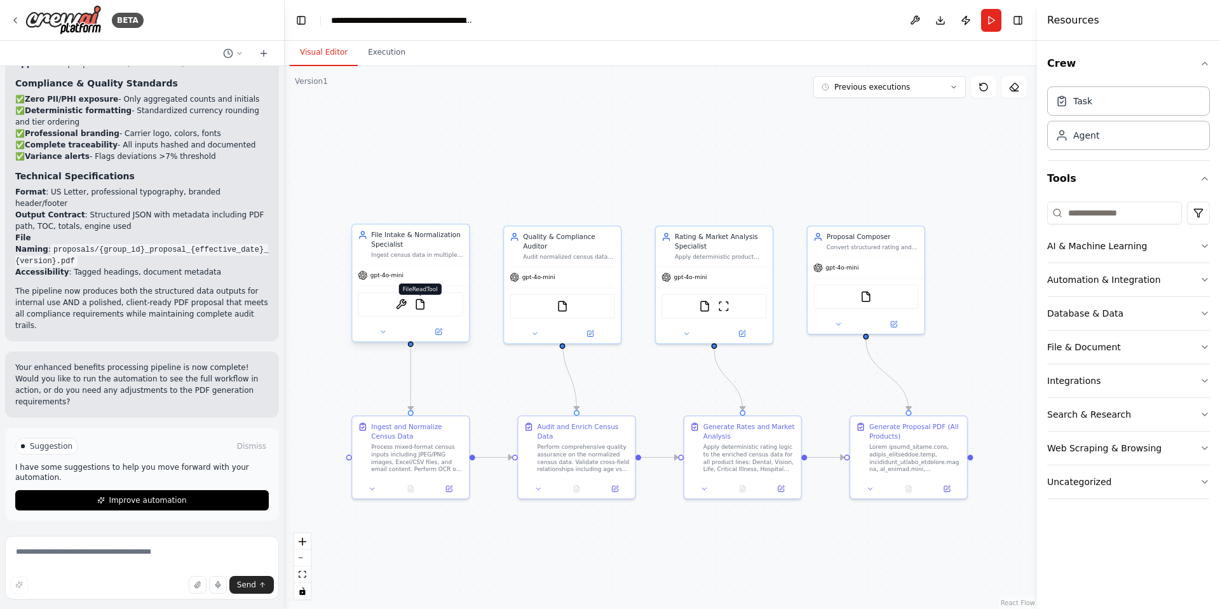
click at [419, 304] on img at bounding box center [419, 304] width 11 height 11
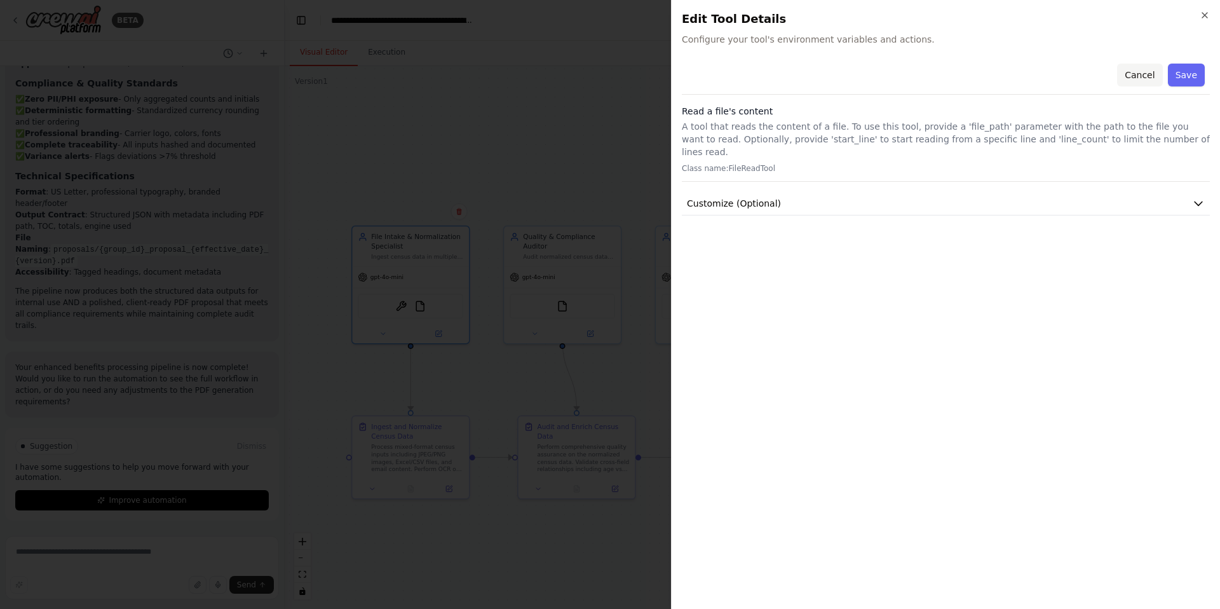
click at [1012, 78] on button "Cancel" at bounding box center [1139, 75] width 45 height 23
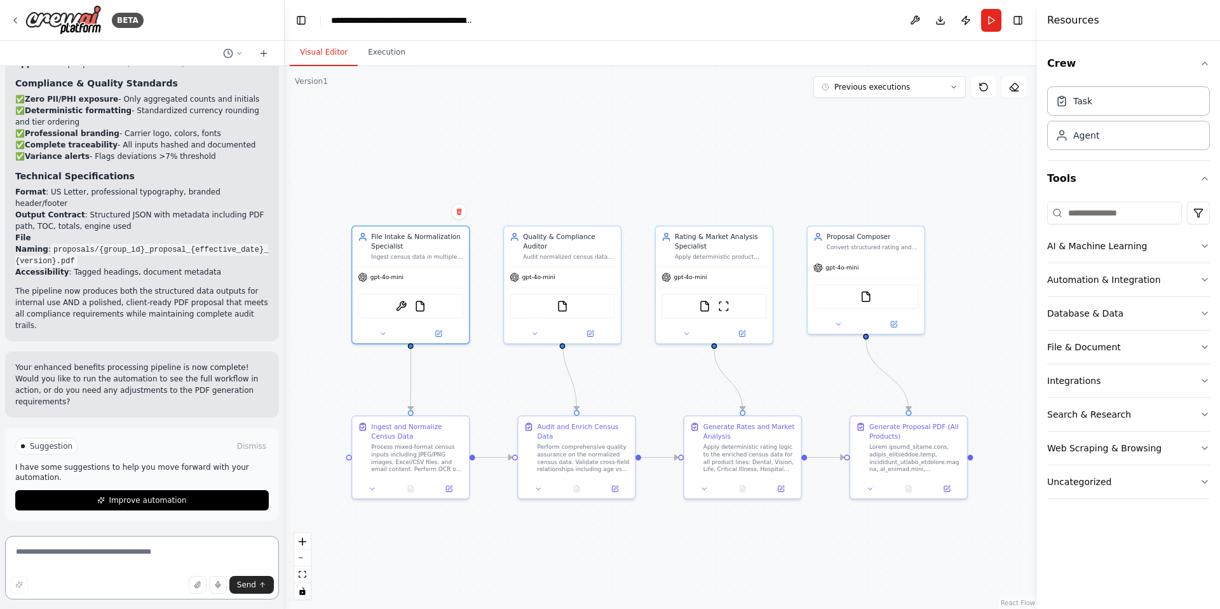
click at [109, 520] on textarea at bounding box center [142, 568] width 274 height 64
type textarea "**********"
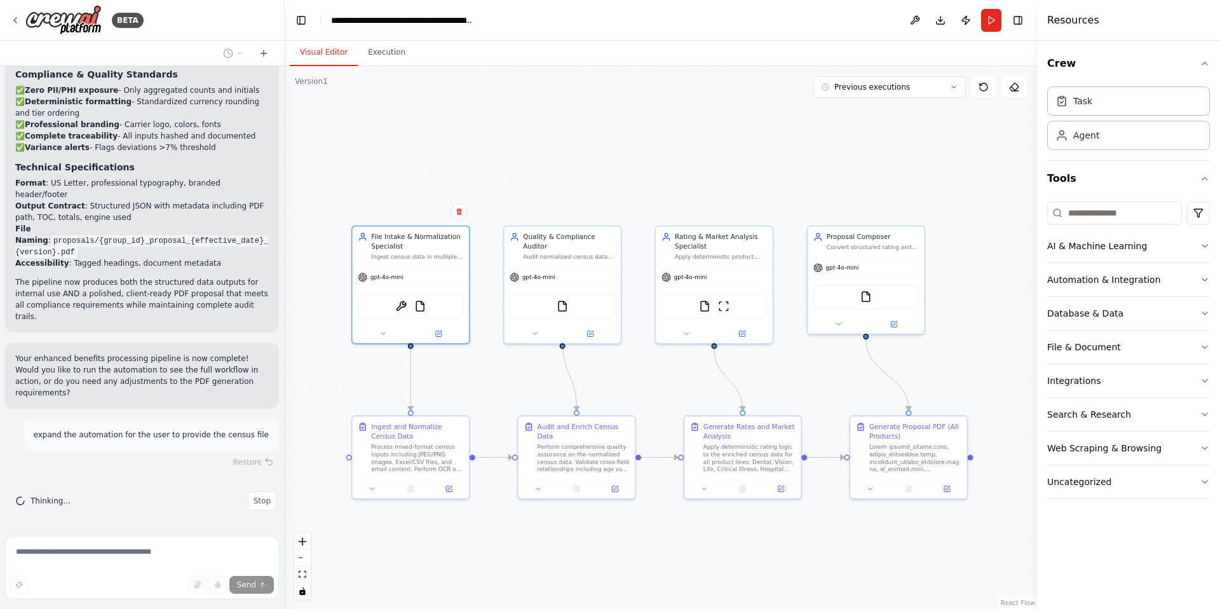
scroll to position [8352, 0]
click at [594, 161] on div ".deletable-edge-delete-btn { width: 20px; height: 20px; border: 0px solid #ffff…" at bounding box center [661, 337] width 752 height 543
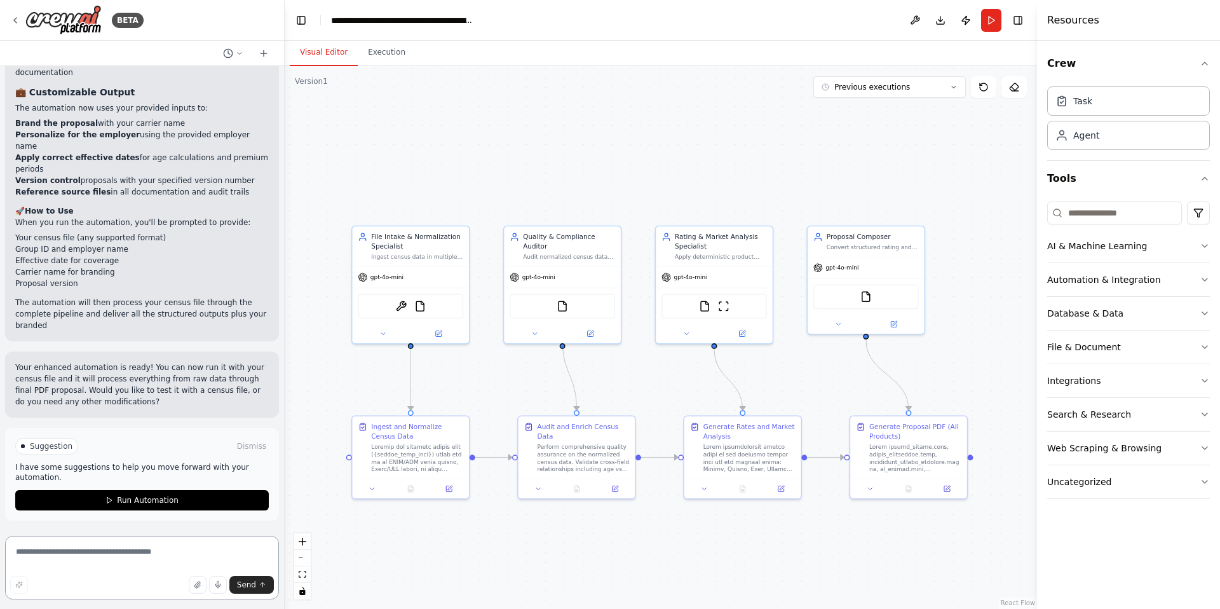
scroll to position [9848, 0]
click at [154, 498] on span "Run Automation" at bounding box center [148, 500] width 62 height 10
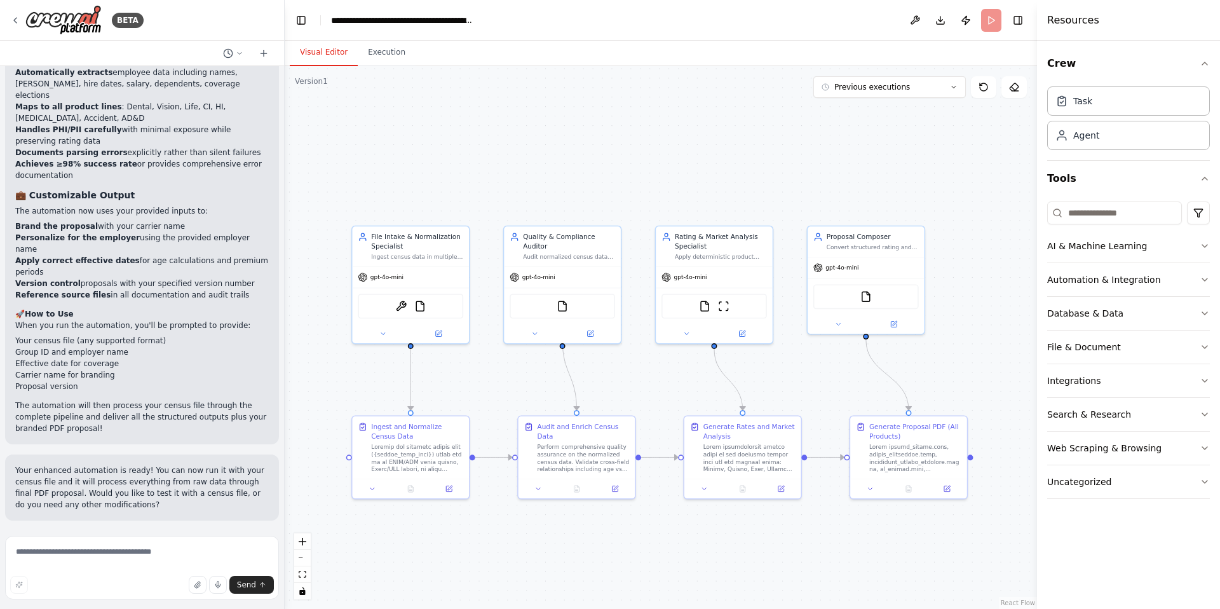
scroll to position [9745, 0]
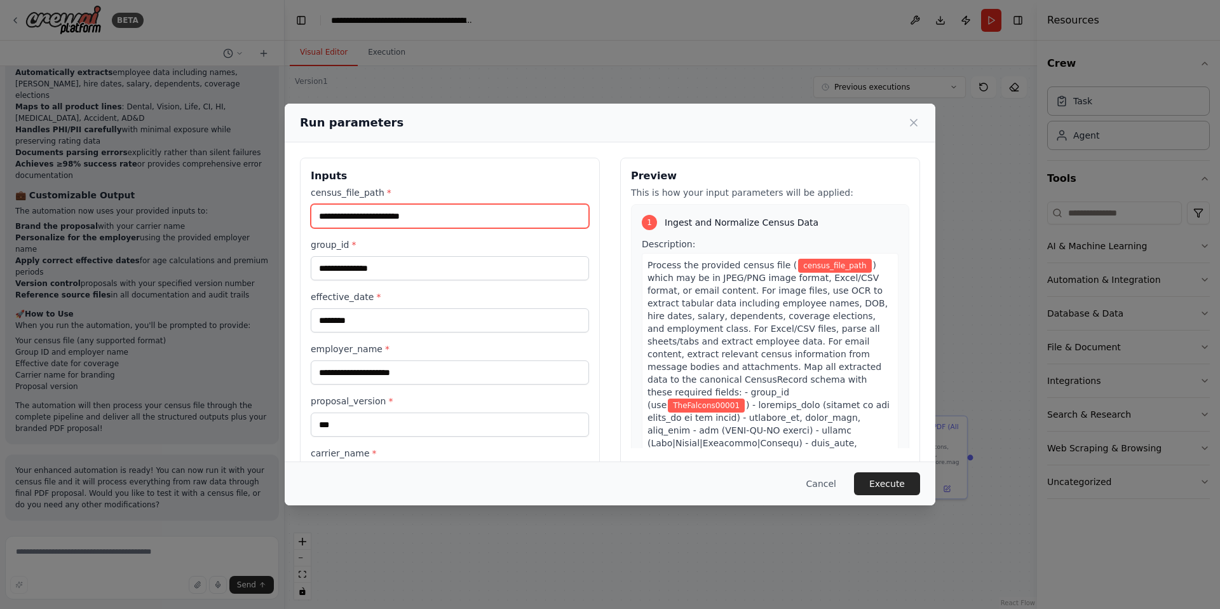
click at [444, 213] on input "census_file_path *" at bounding box center [450, 216] width 278 height 24
paste input "**********"
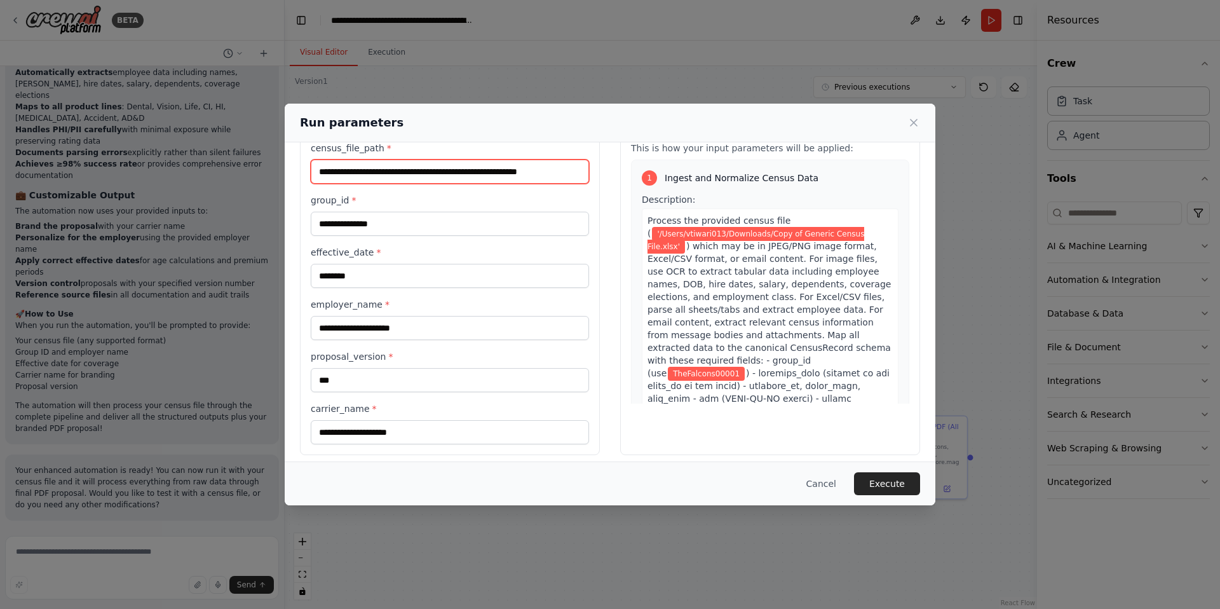
scroll to position [0, 0]
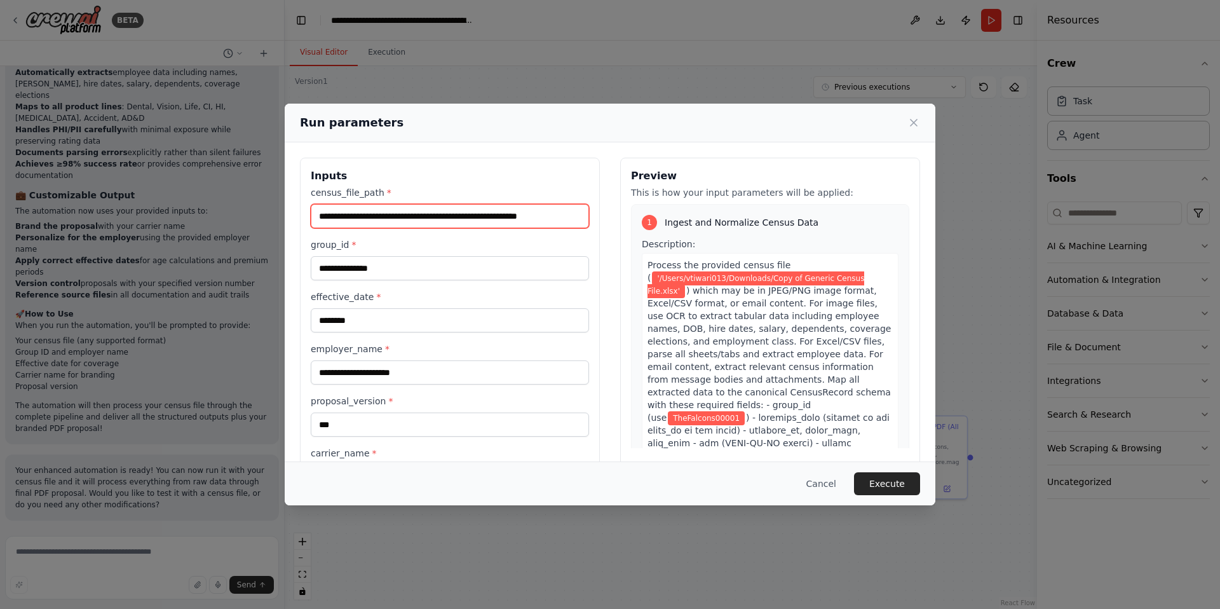
type input "**********"
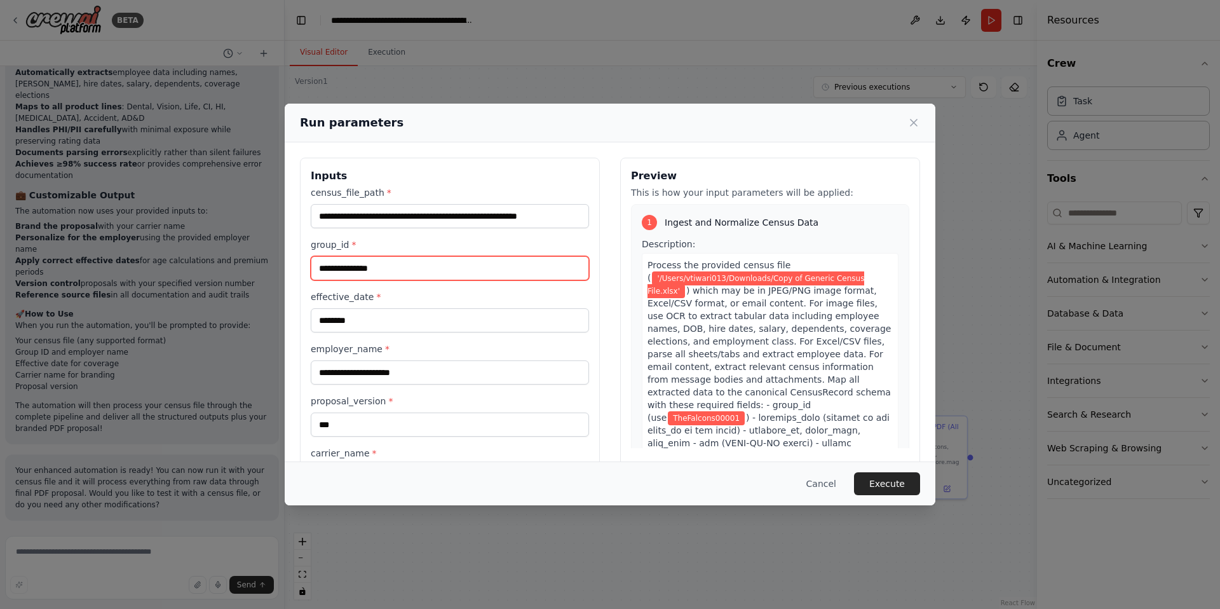
click at [410, 267] on input "**********" at bounding box center [450, 268] width 278 height 24
drag, startPoint x: 406, startPoint y: 267, endPoint x: 285, endPoint y: 267, distance: 120.7
click at [285, 267] on div "**********" at bounding box center [610, 328] width 651 height 372
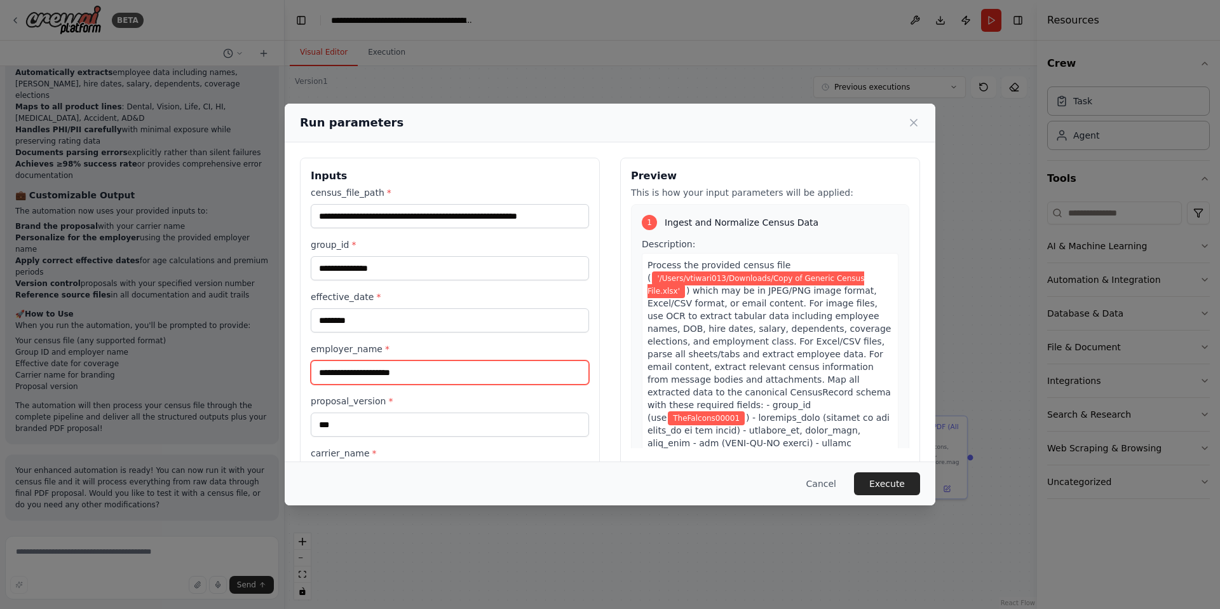
click at [430, 376] on input "employer_name *" at bounding box center [450, 372] width 278 height 24
click at [442, 374] on input "employer_name *" at bounding box center [450, 372] width 278 height 24
type input "**********"
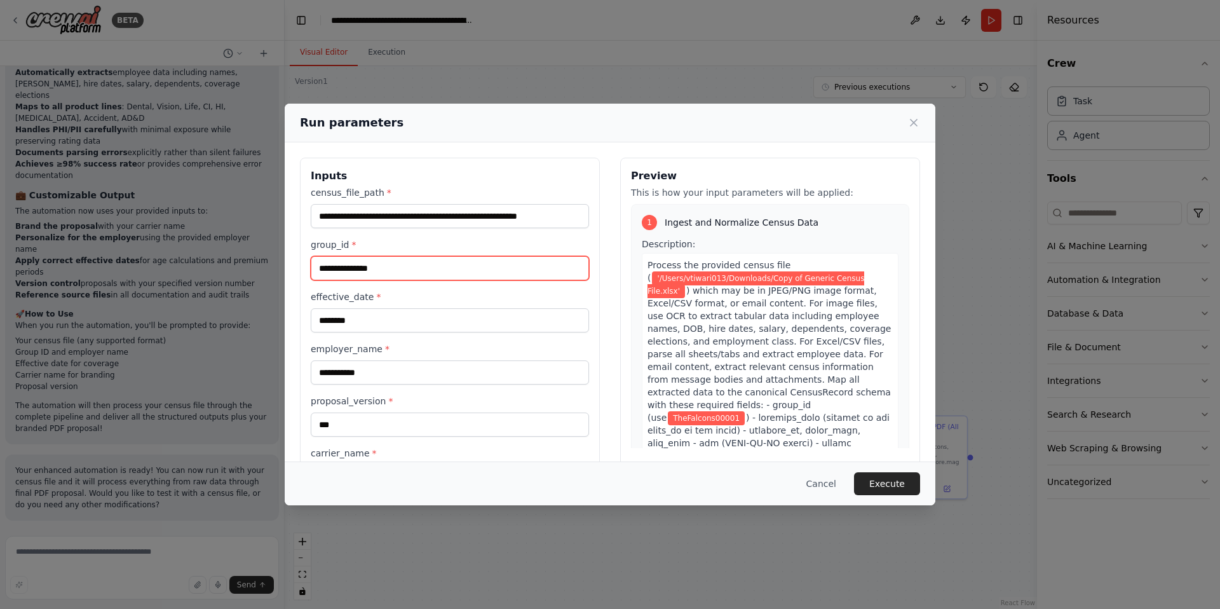
click at [405, 267] on input "**********" at bounding box center [450, 268] width 278 height 24
drag, startPoint x: 405, startPoint y: 267, endPoint x: 259, endPoint y: 265, distance: 146.8
click at [259, 265] on div "**********" at bounding box center [610, 304] width 1220 height 609
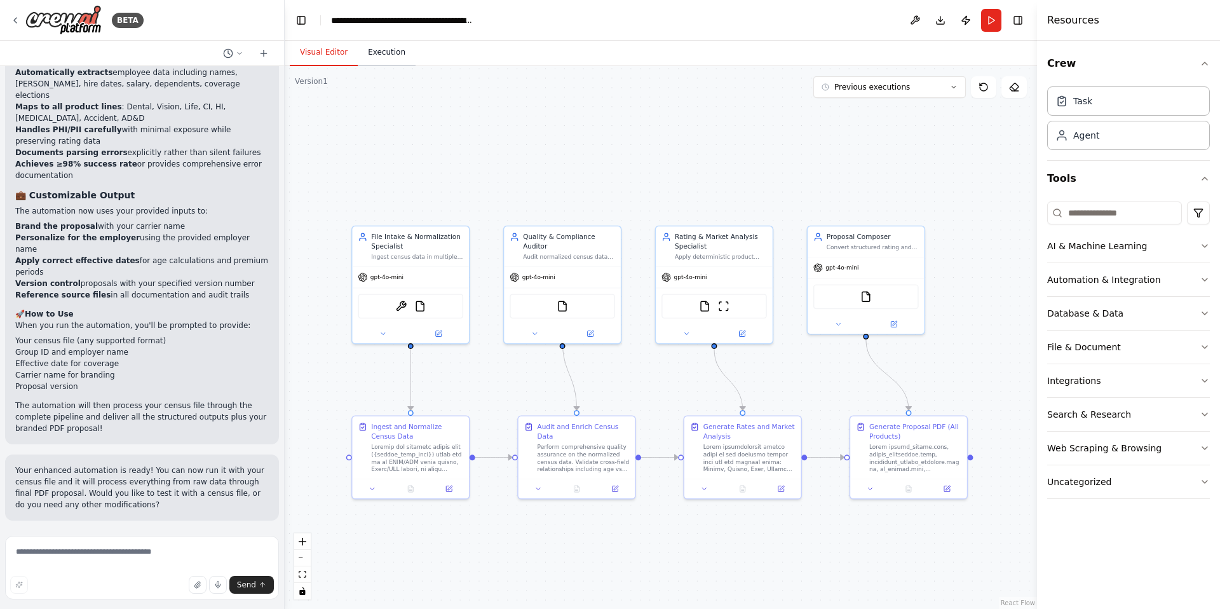
click at [384, 53] on button "Execution" at bounding box center [387, 52] width 58 height 27
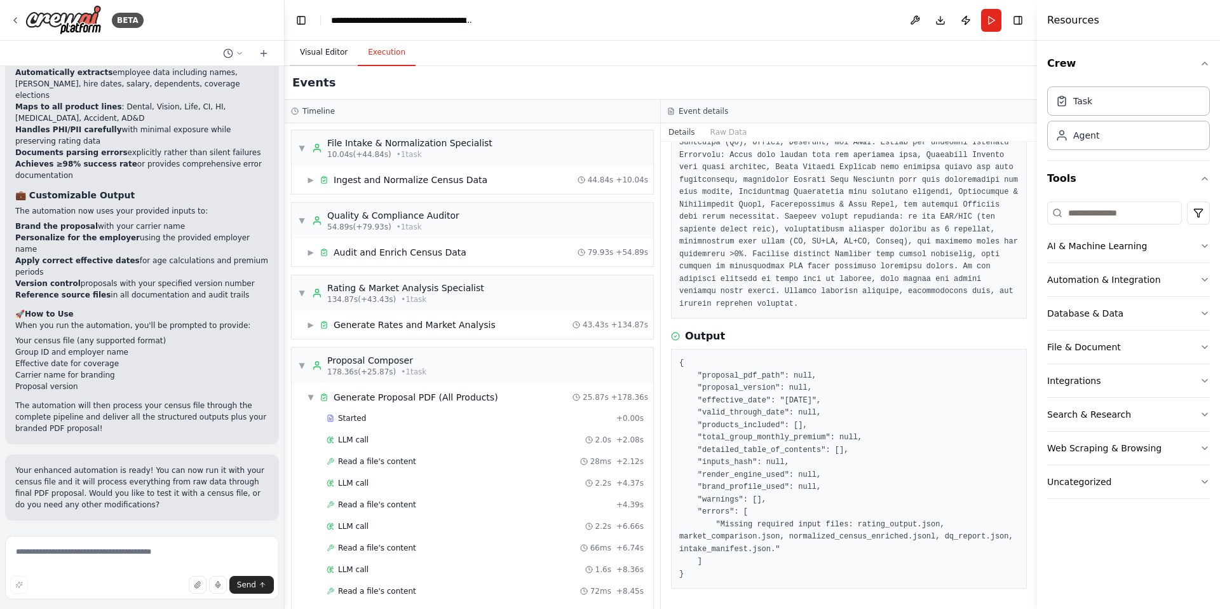
click at [324, 58] on button "Visual Editor" at bounding box center [324, 52] width 68 height 27
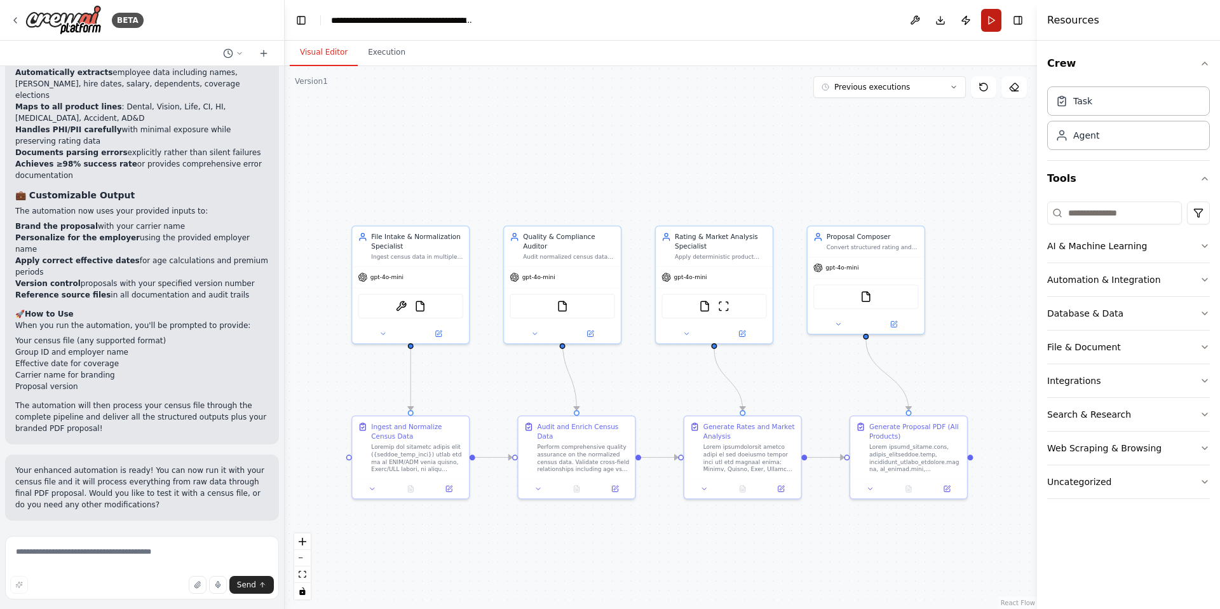
click at [993, 22] on button "Run" at bounding box center [991, 20] width 20 height 23
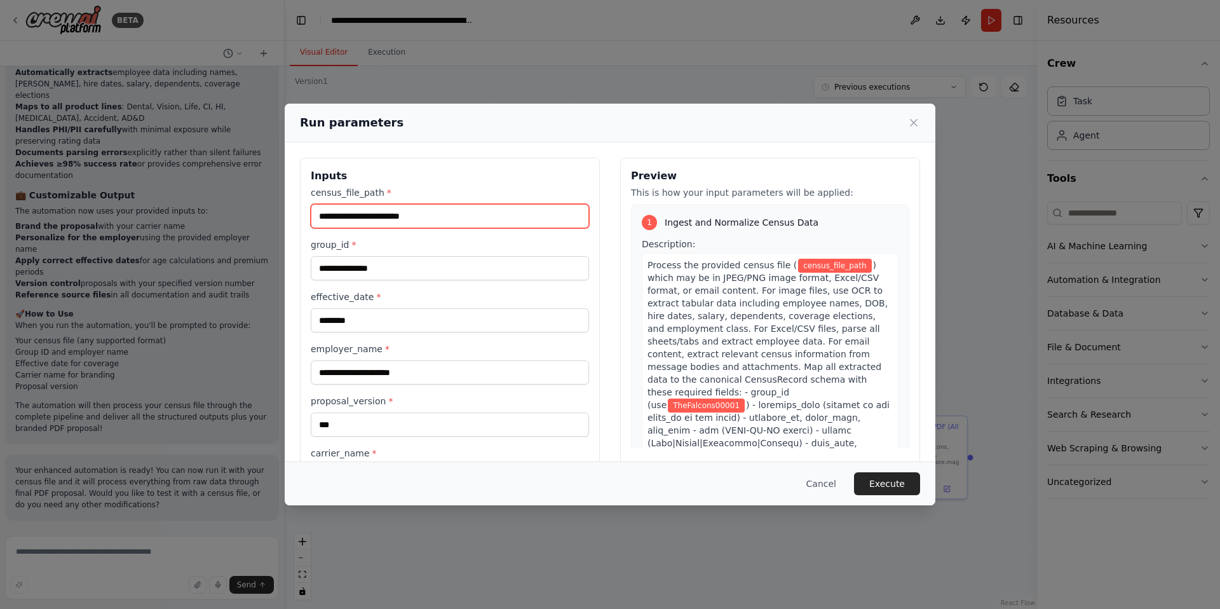
click at [450, 215] on input "census_file_path *" at bounding box center [450, 216] width 278 height 24
paste input "**********"
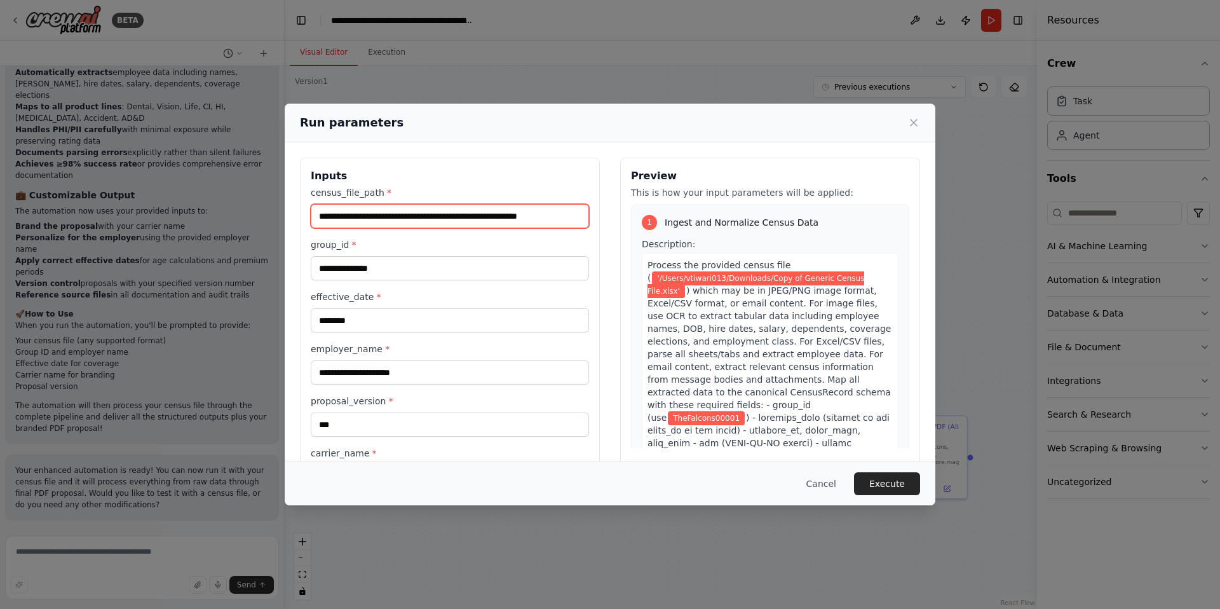
type input "**********"
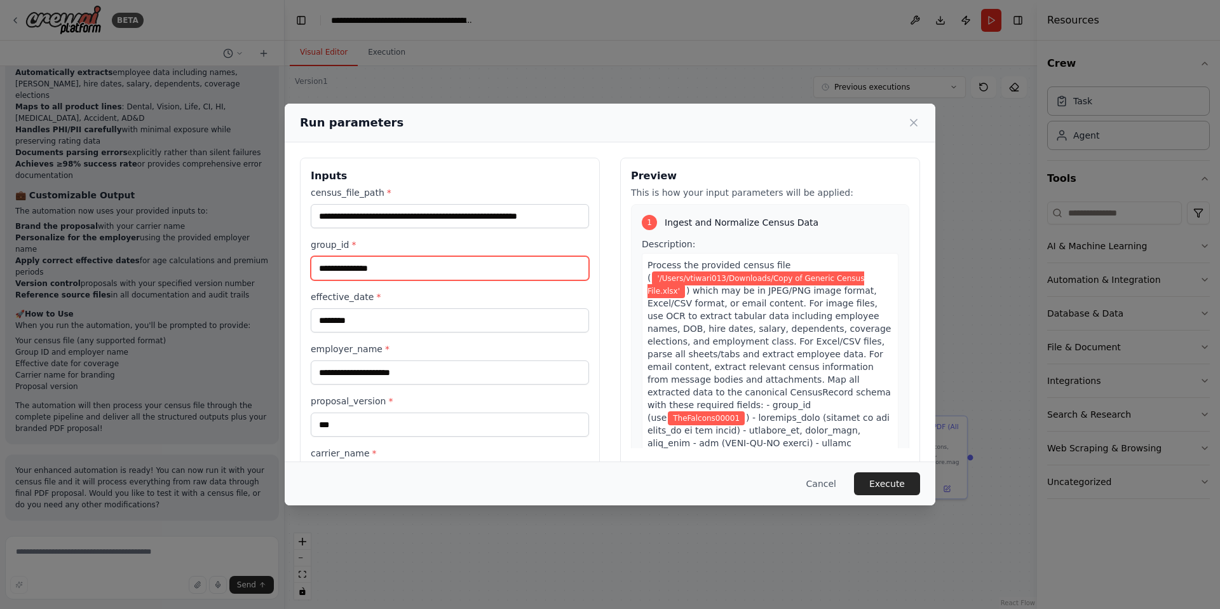
drag, startPoint x: 367, startPoint y: 269, endPoint x: 300, endPoint y: 264, distance: 67.0
click at [300, 264] on div "**********" at bounding box center [450, 329] width 300 height 342
type input "*********"
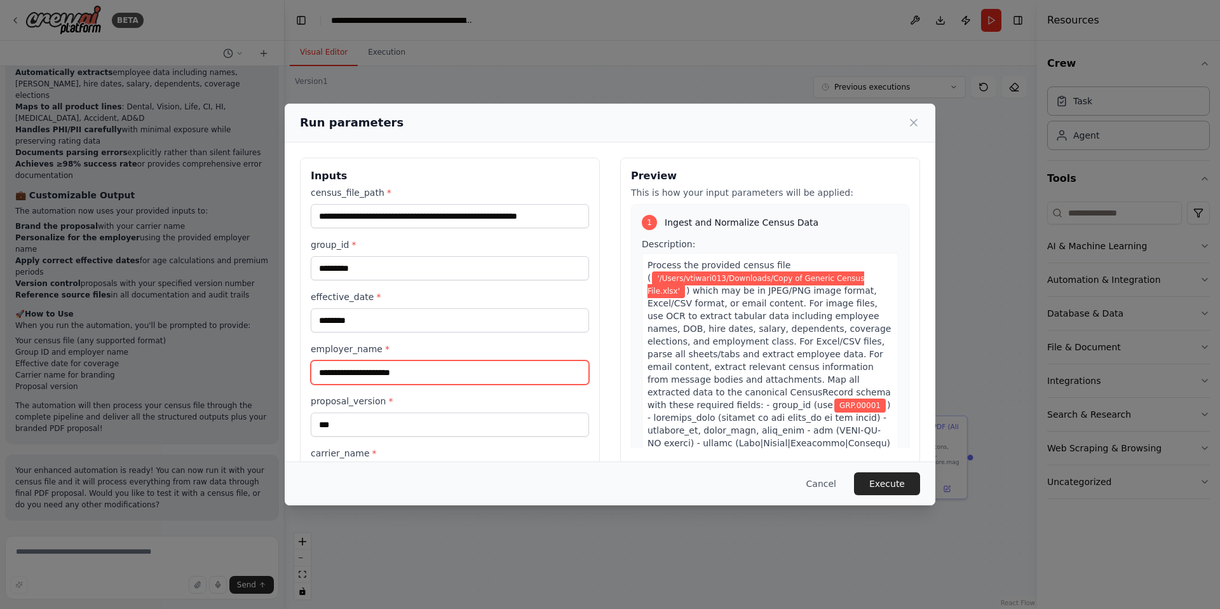
click at [435, 374] on input "employer_name *" at bounding box center [450, 372] width 278 height 24
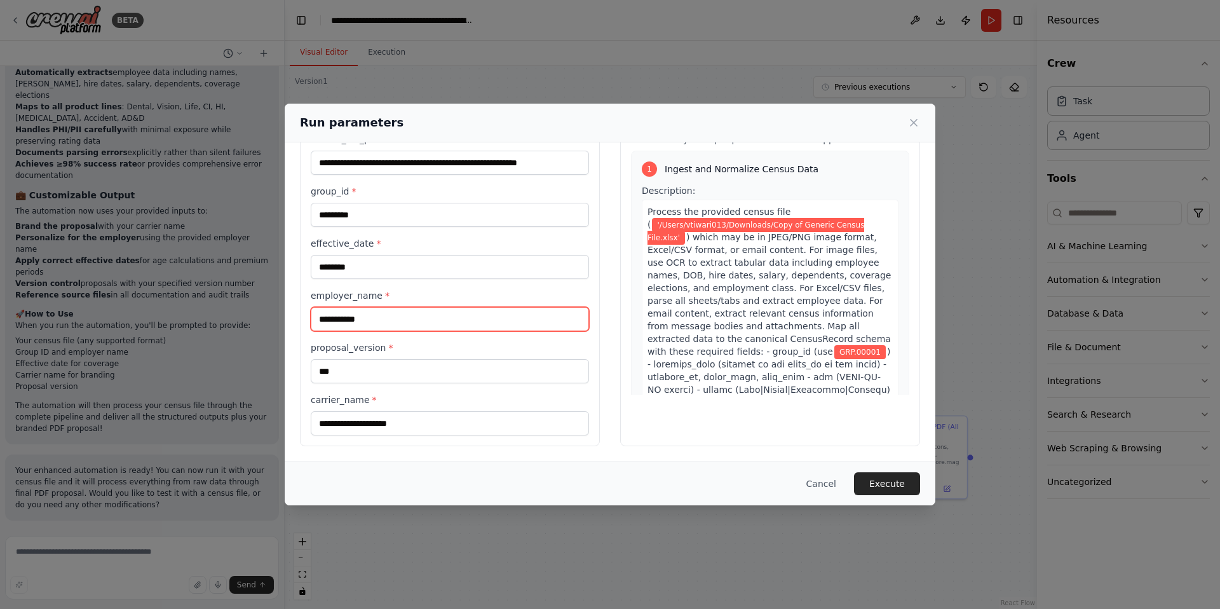
type input "**********"
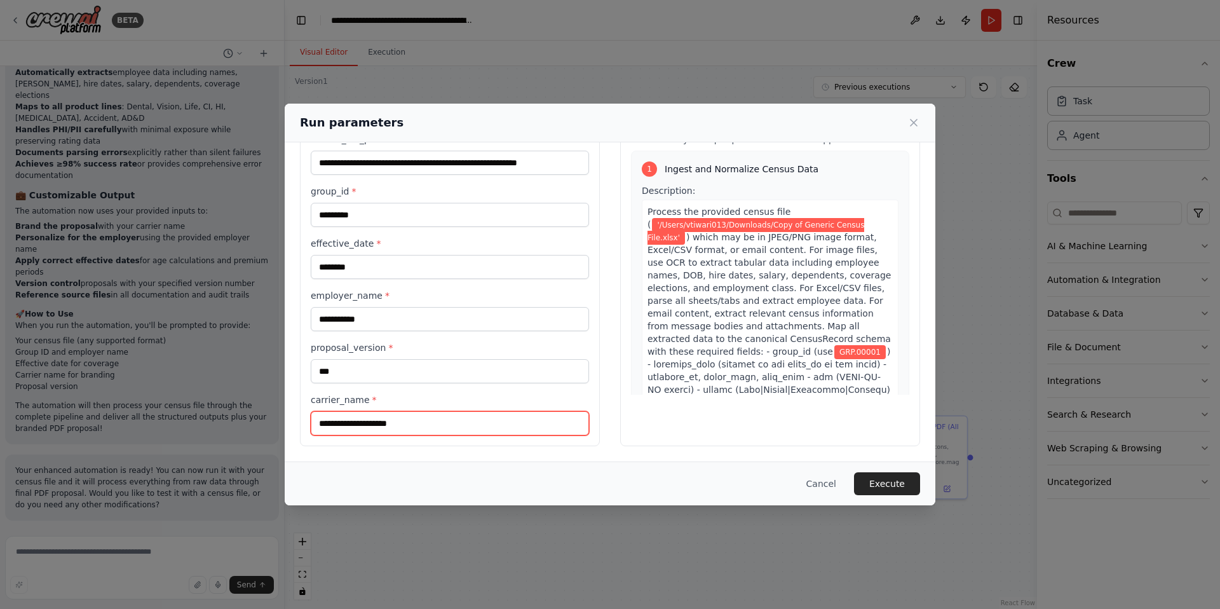
click at [432, 425] on input "carrier_name *" at bounding box center [450, 423] width 278 height 24
type input "**********"
click at [676, 430] on div "Preview This is how your input parameters will be applied: 1 Ingest and Normali…" at bounding box center [770, 275] width 300 height 342
click at [891, 484] on button "Execute" at bounding box center [887, 483] width 66 height 23
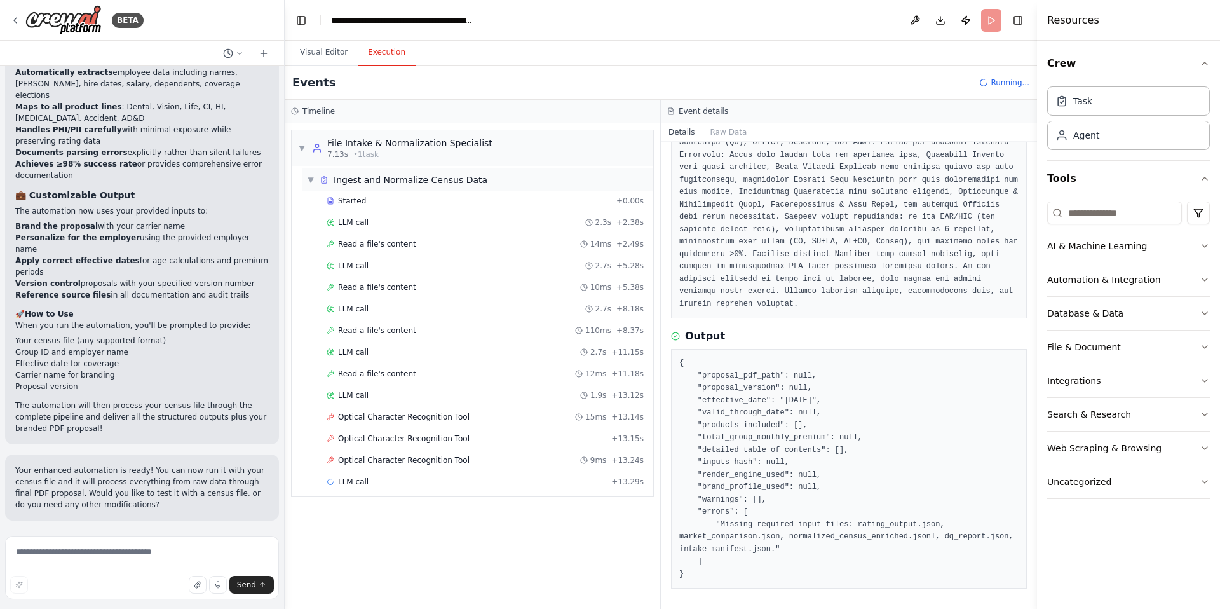
click at [311, 180] on span "▼" at bounding box center [311, 180] width 8 height 10
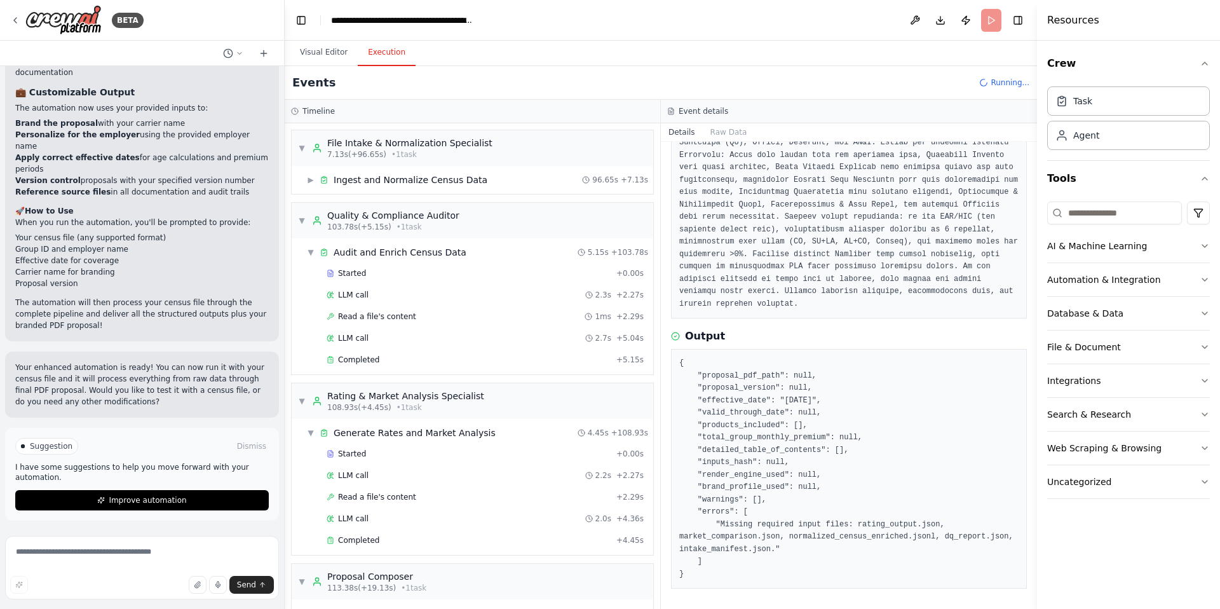
scroll to position [9848, 0]
click at [302, 219] on span "▼" at bounding box center [302, 220] width 8 height 10
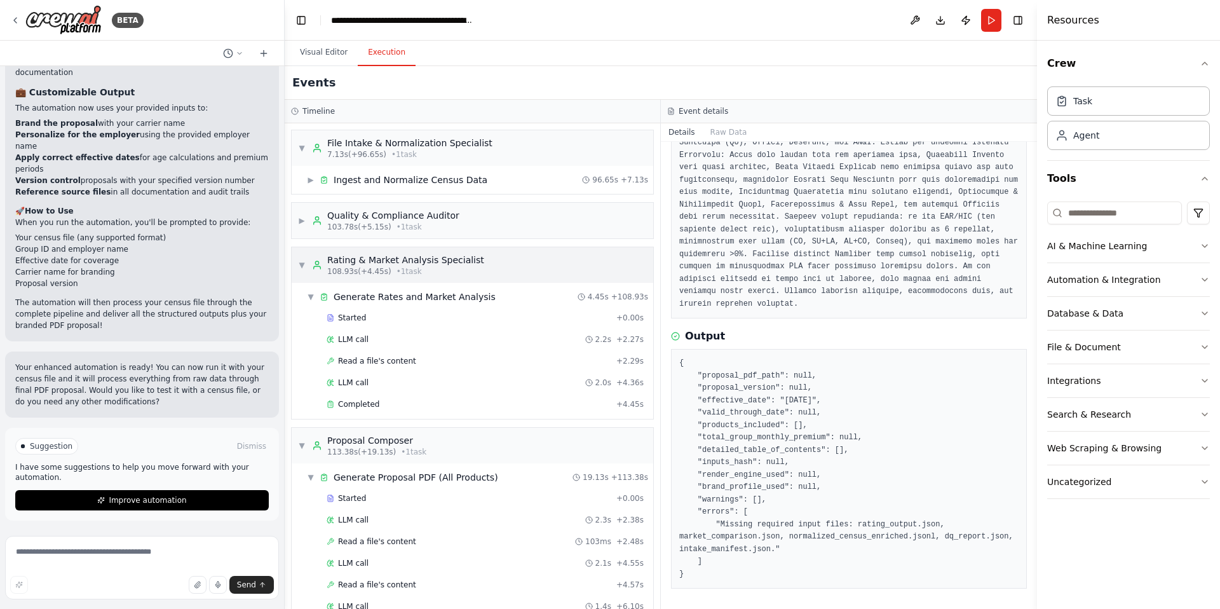
click at [301, 264] on span "▼" at bounding box center [302, 265] width 8 height 10
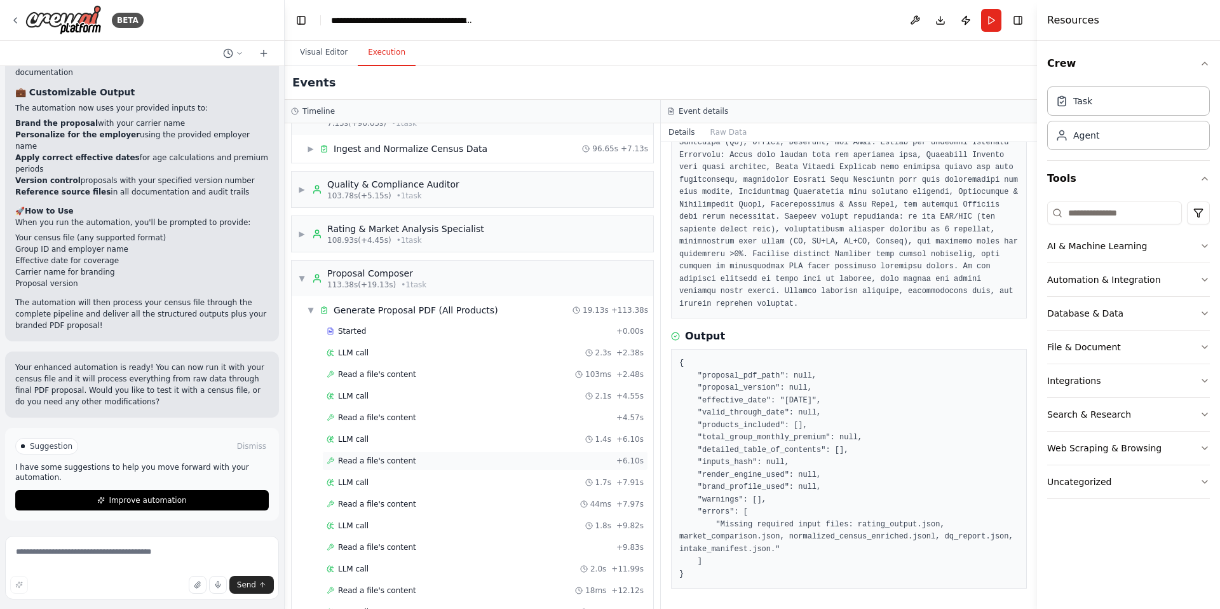
scroll to position [85, 0]
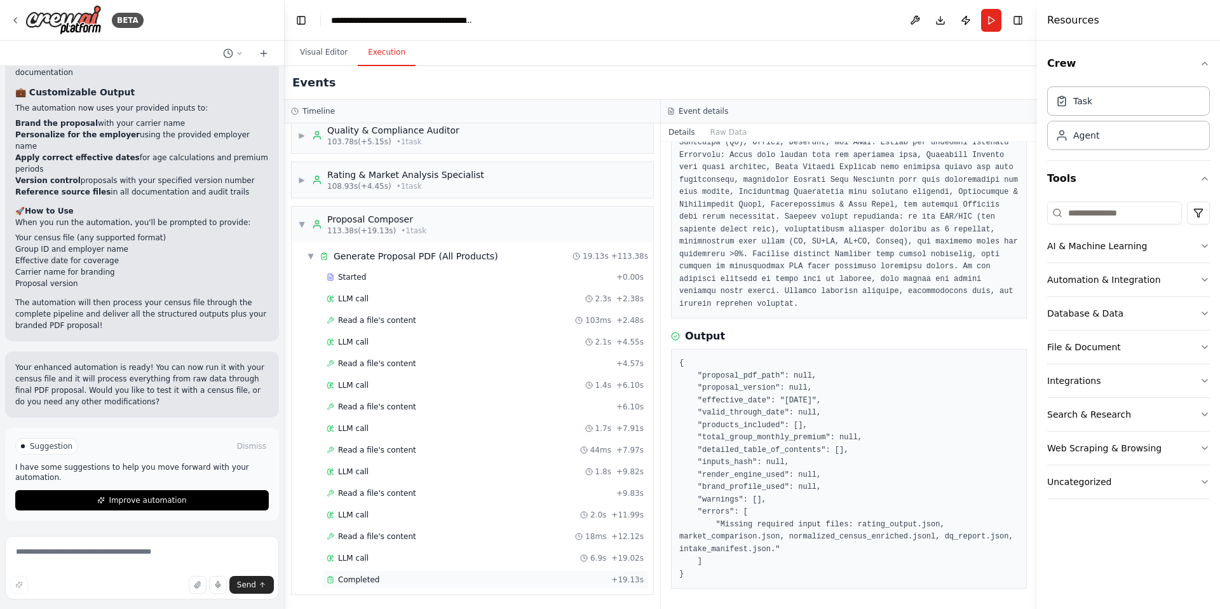
click at [373, 520] on span "Completed" at bounding box center [358, 579] width 41 height 10
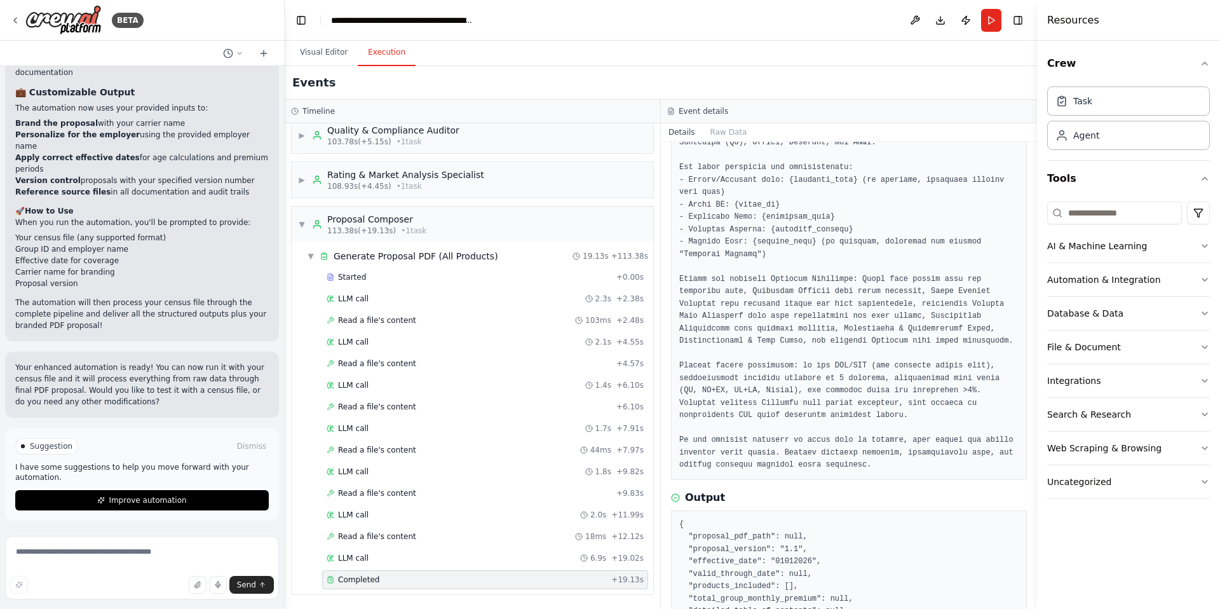
scroll to position [332, 0]
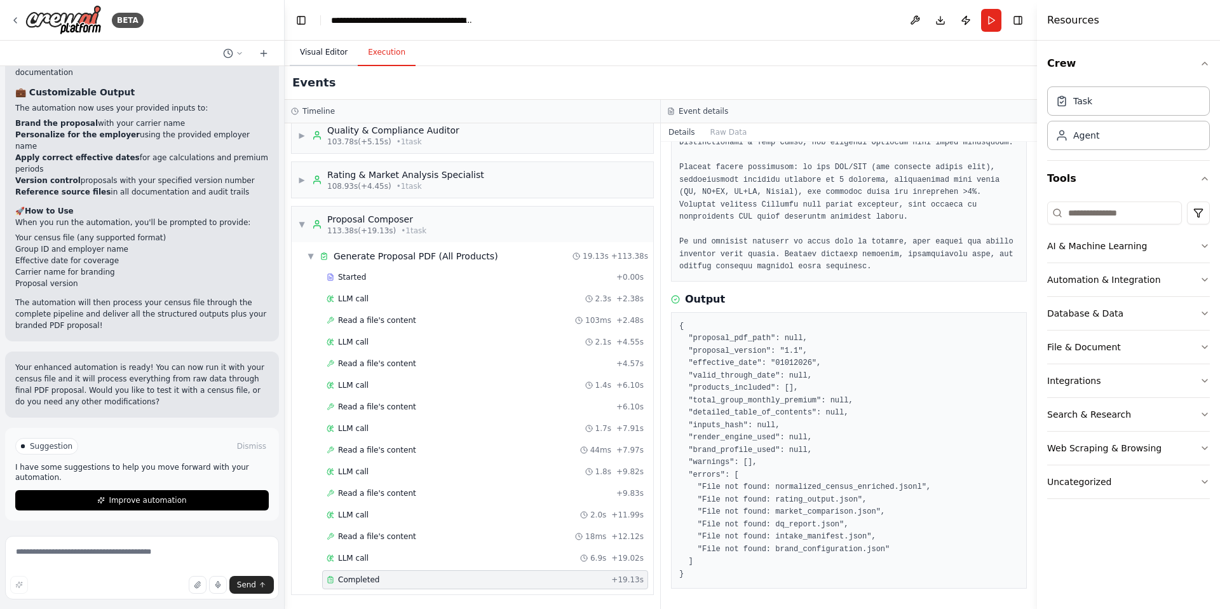
click at [325, 53] on button "Visual Editor" at bounding box center [324, 52] width 68 height 27
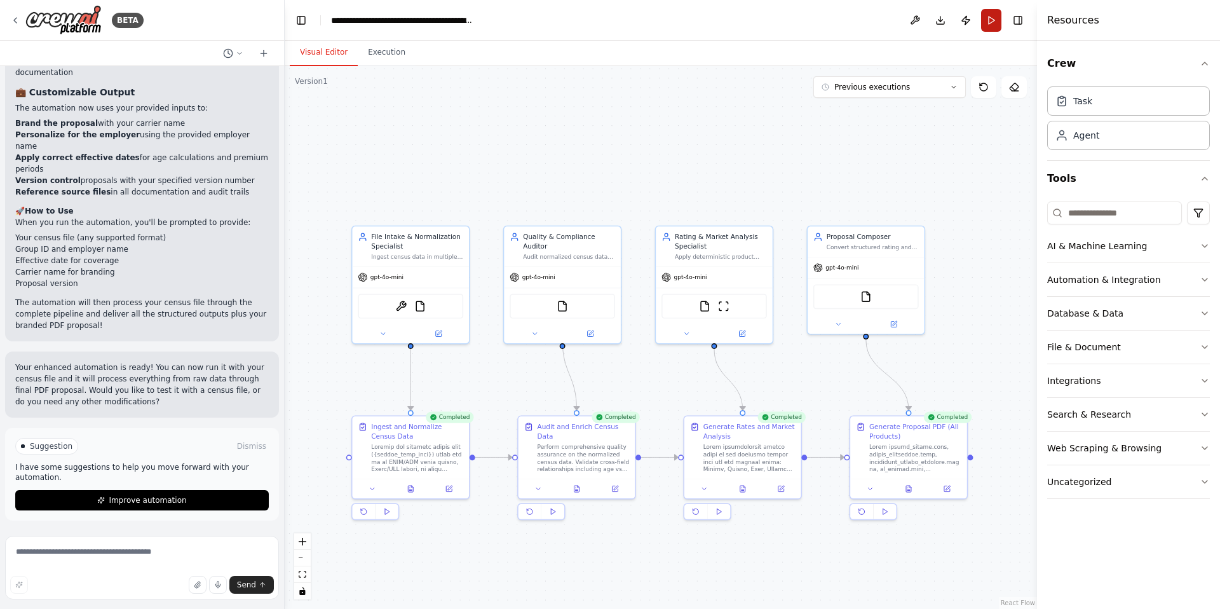
click at [989, 24] on button "Run" at bounding box center [991, 20] width 20 height 23
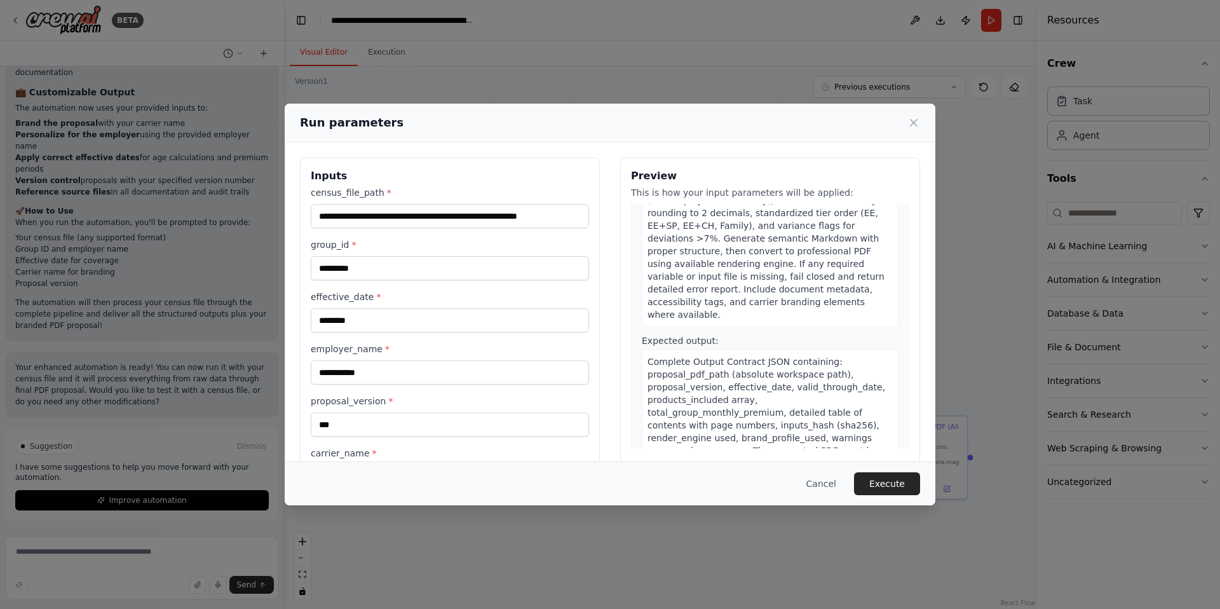
scroll to position [53, 0]
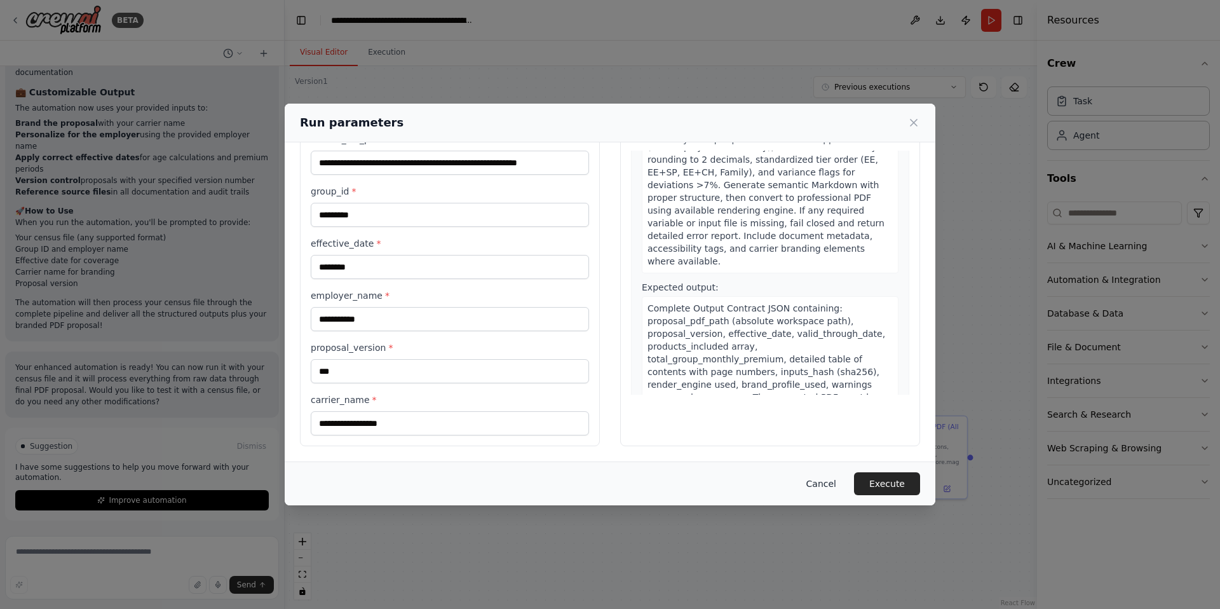
click at [826, 482] on button "Cancel" at bounding box center [821, 483] width 50 height 23
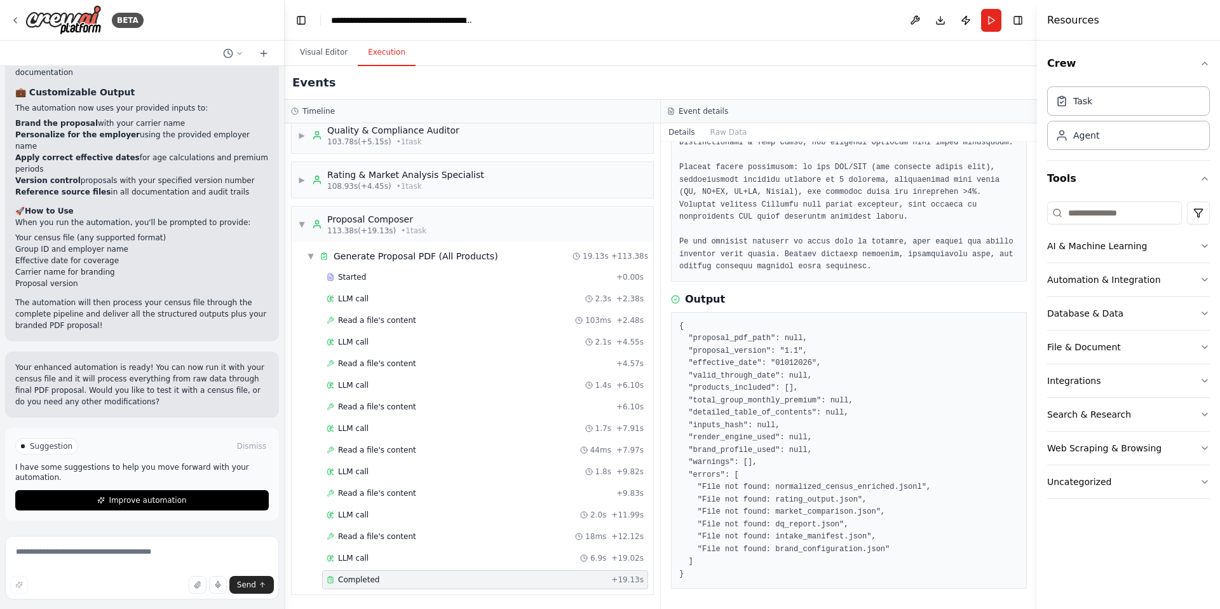
click at [385, 55] on button "Execution" at bounding box center [387, 52] width 58 height 27
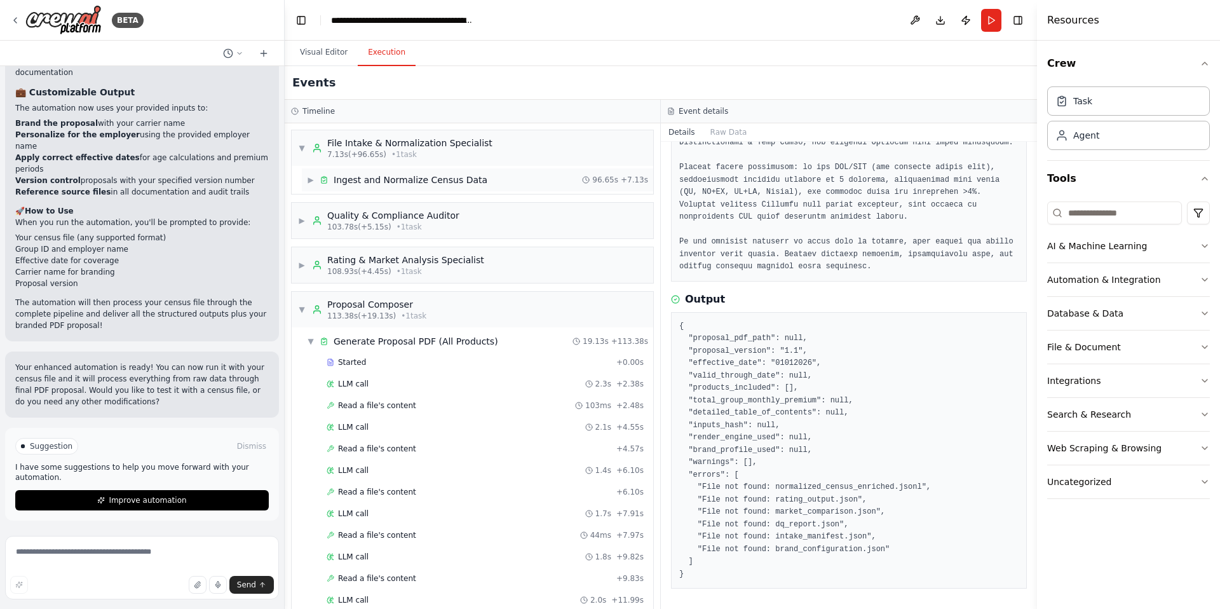
click at [310, 179] on span "▶" at bounding box center [311, 180] width 8 height 10
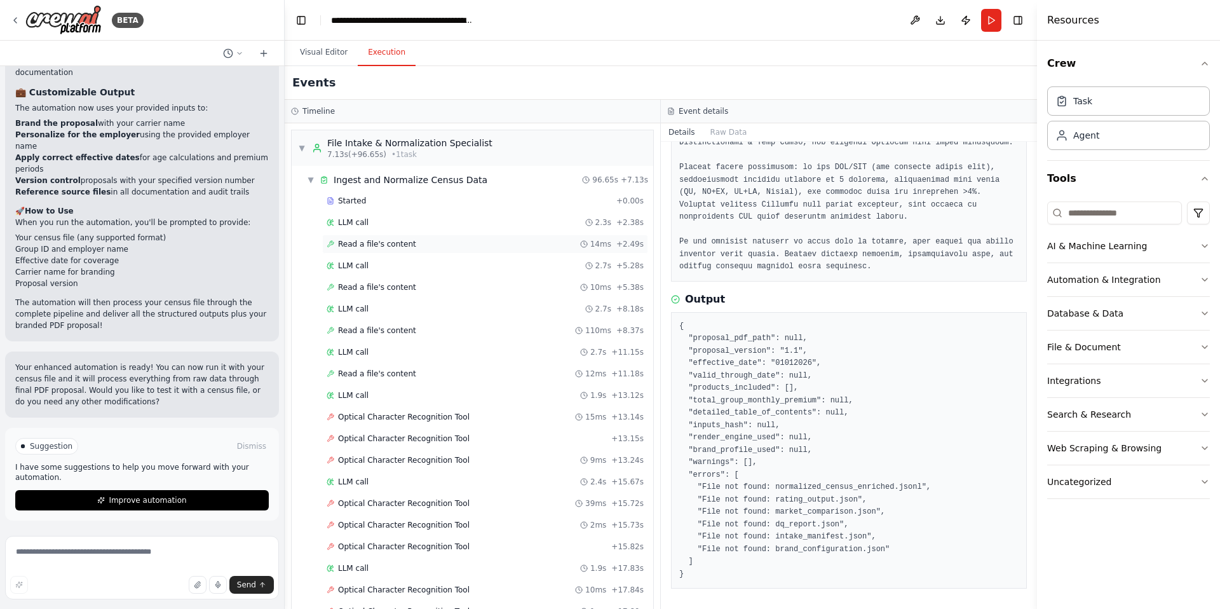
click at [400, 241] on span "Read a file's content" at bounding box center [377, 244] width 78 height 10
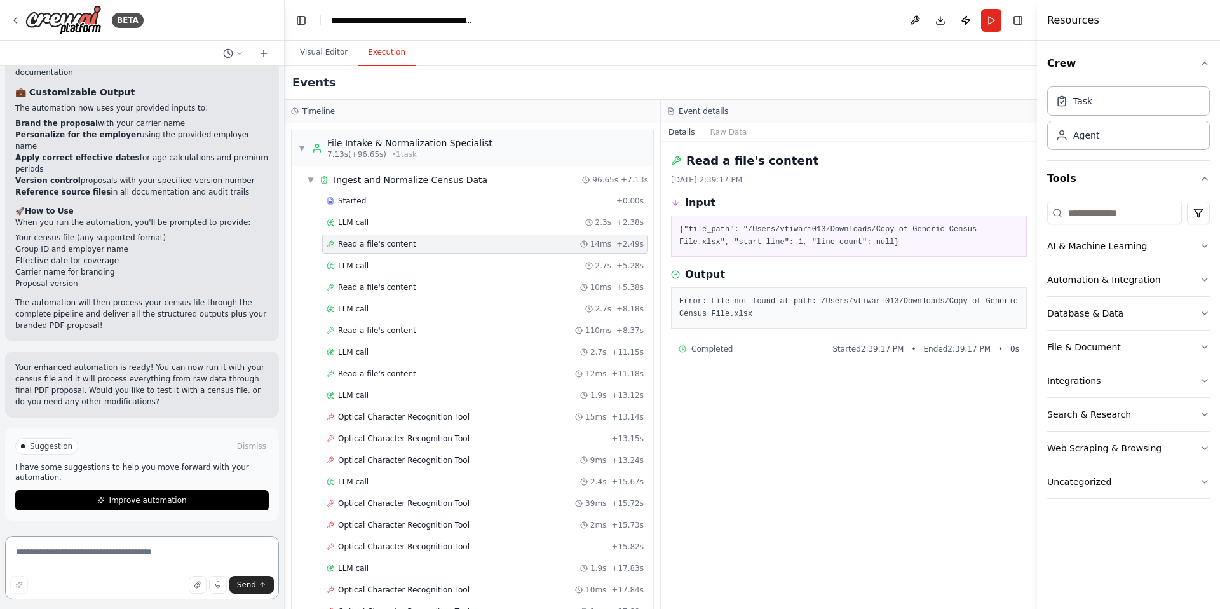
click at [160, 520] on textarea at bounding box center [142, 568] width 274 height 64
click at [197, 520] on icon "button" at bounding box center [196, 584] width 5 height 6
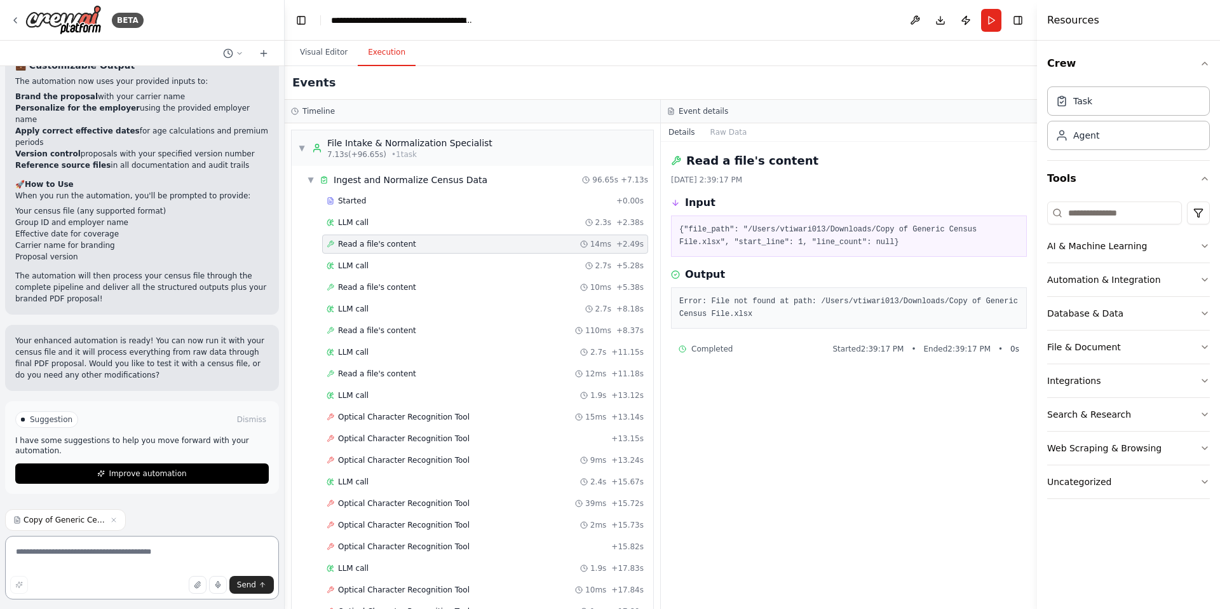
click at [151, 520] on textarea at bounding box center [142, 568] width 274 height 64
type textarea "**********"
click at [250, 520] on span "Send" at bounding box center [246, 585] width 19 height 10
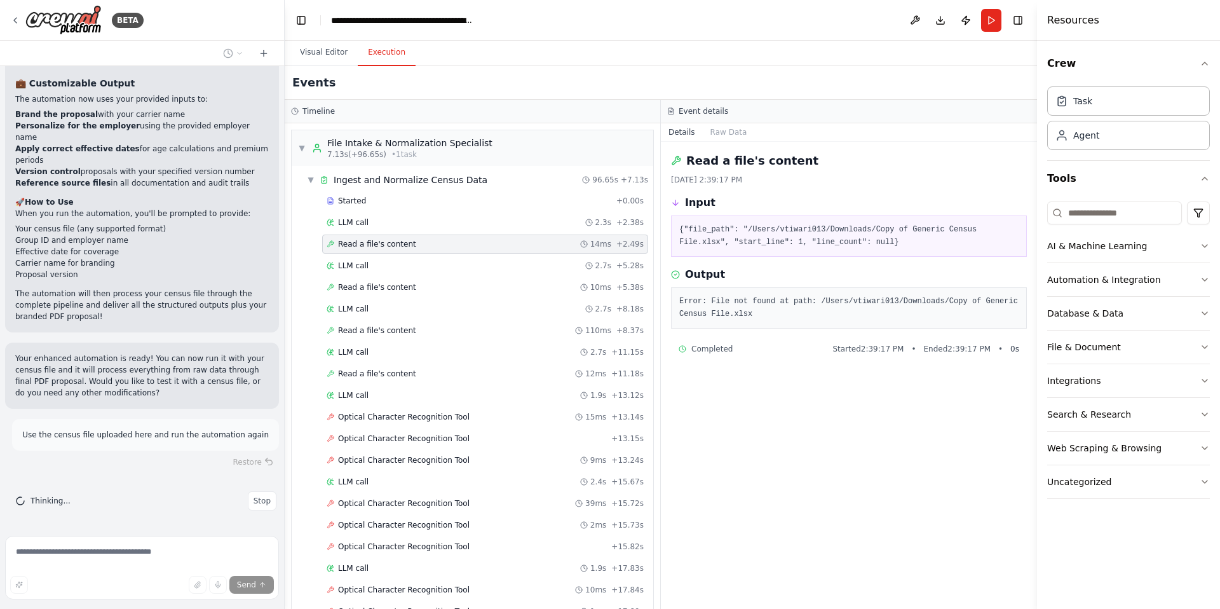
scroll to position [9857, 0]
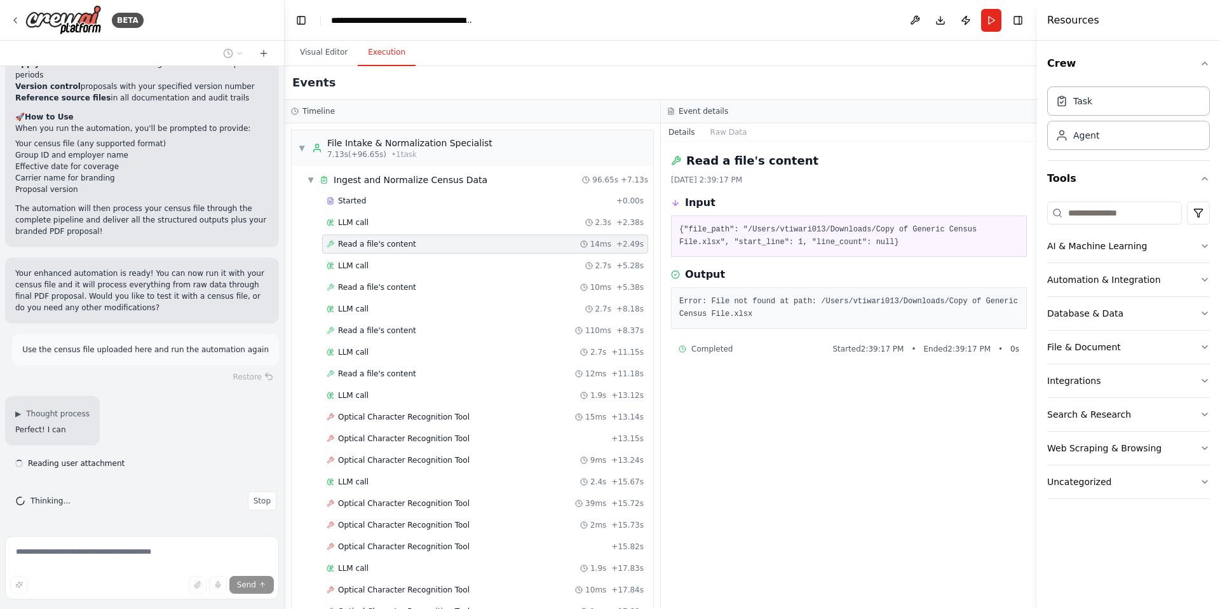
click at [262, 498] on span "Stop" at bounding box center [262, 501] width 17 height 10
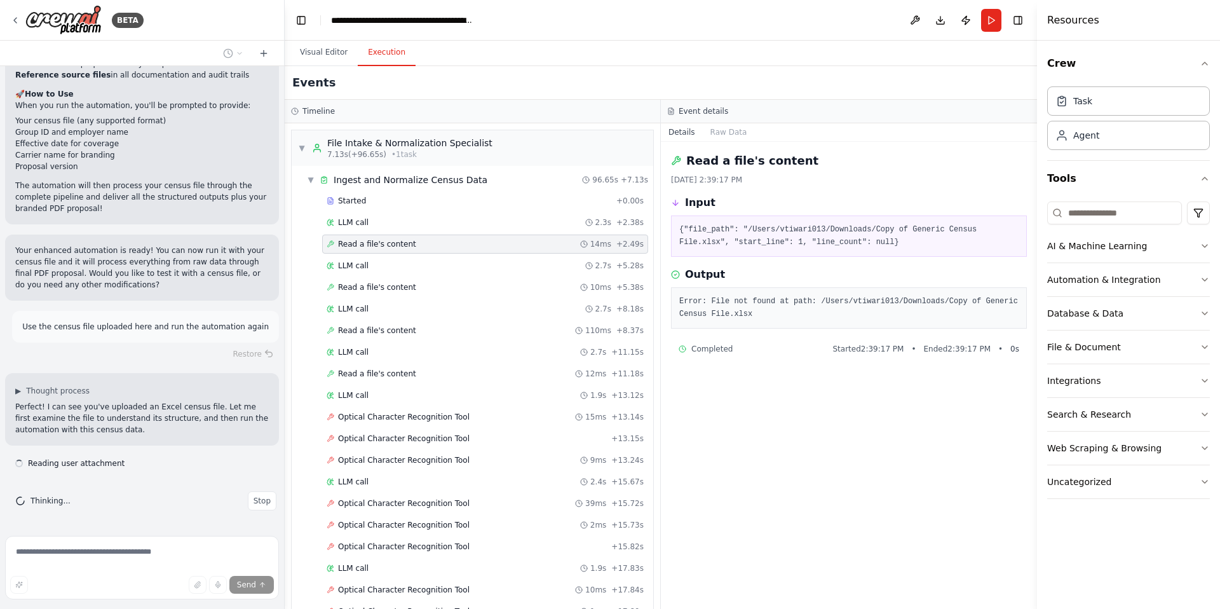
type textarea "**********"
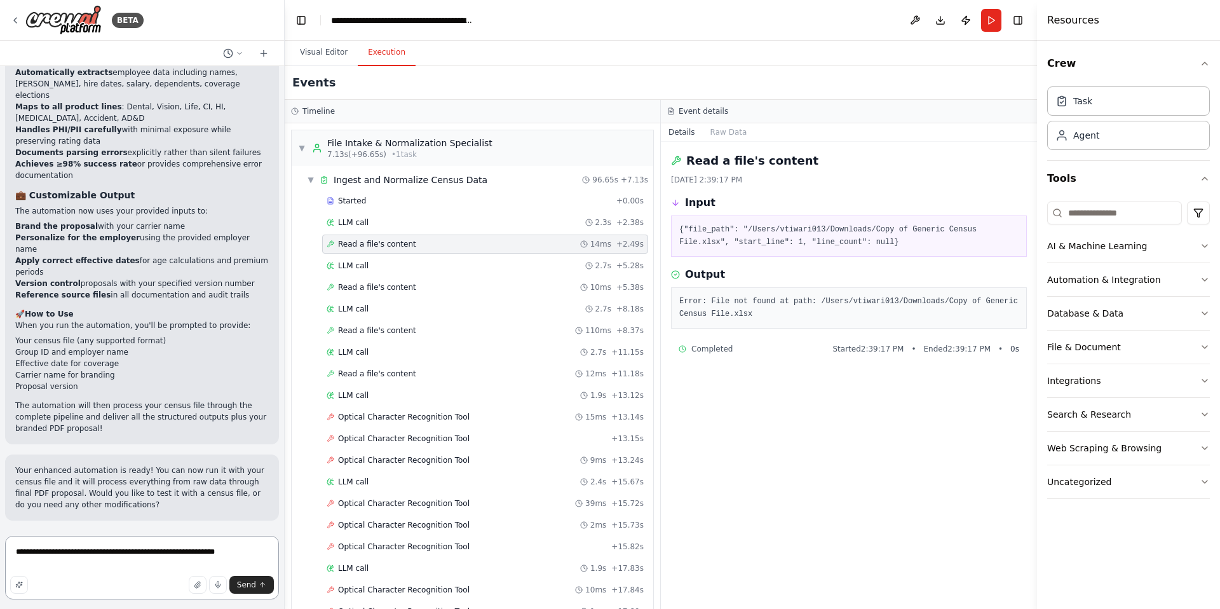
scroll to position [9745, 0]
click at [198, 520] on icon "button" at bounding box center [198, 585] width 8 height 8
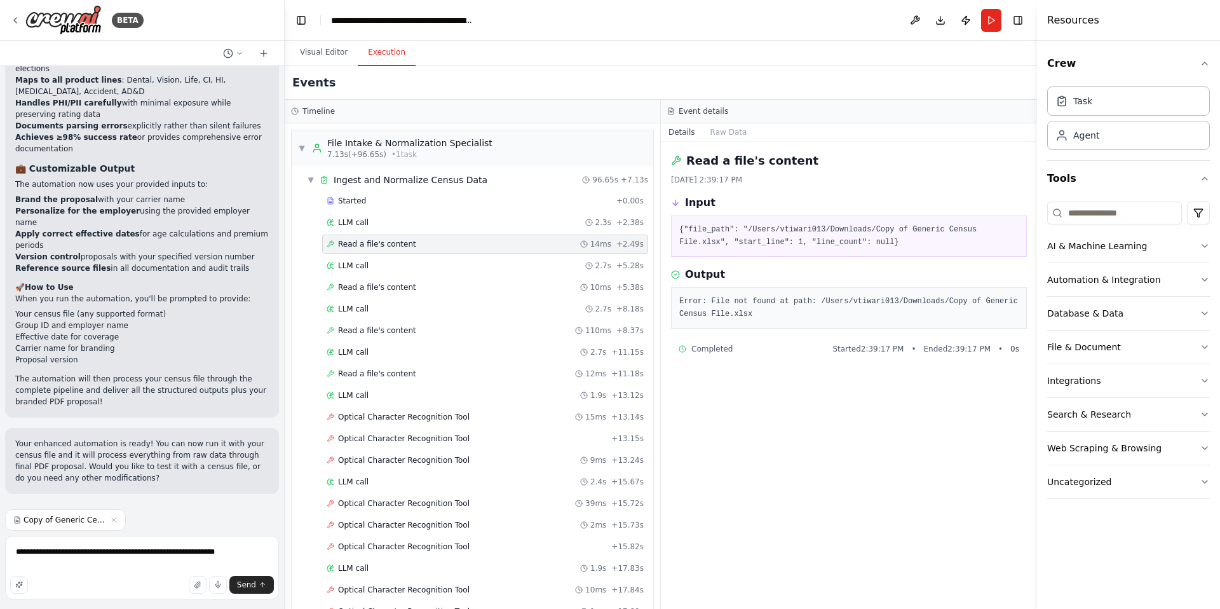
scroll to position [9772, 0]
click at [65, 520] on textarea "**********" at bounding box center [142, 568] width 274 height 64
click at [244, 520] on span "Send" at bounding box center [246, 585] width 19 height 10
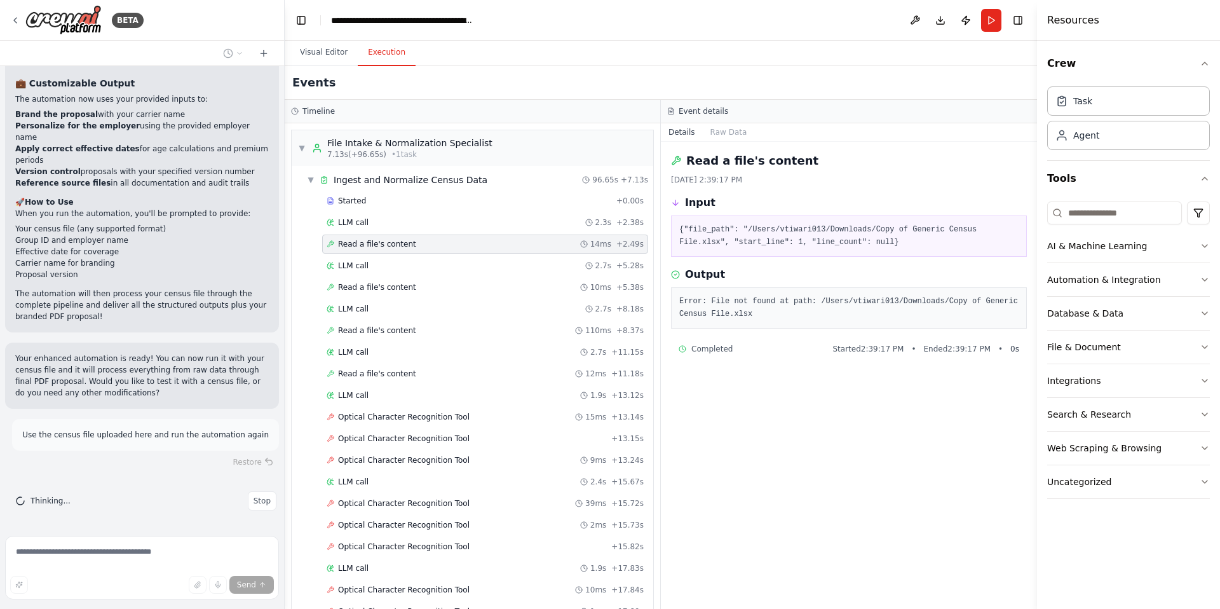
scroll to position [9857, 0]
click at [264, 57] on icon at bounding box center [264, 53] width 10 height 10
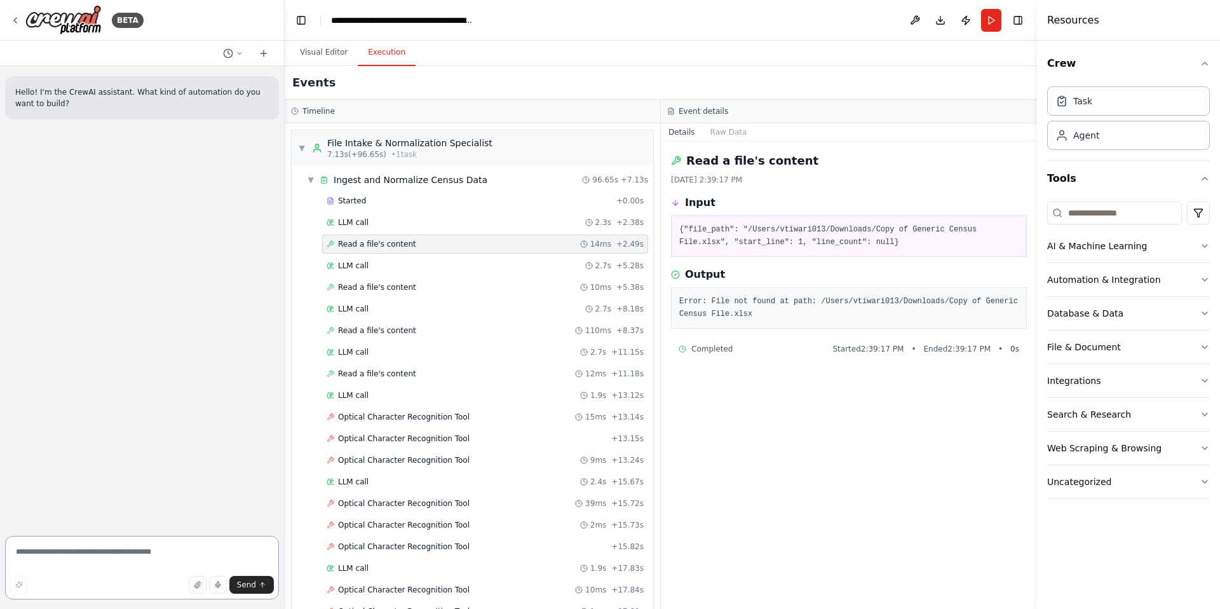
click at [117, 520] on textarea at bounding box center [142, 568] width 274 height 64
click at [228, 54] on icon at bounding box center [228, 53] width 10 height 10
click at [163, 100] on span "Use the census file uploaded here and run the automation again" at bounding box center [178, 100] width 83 height 10
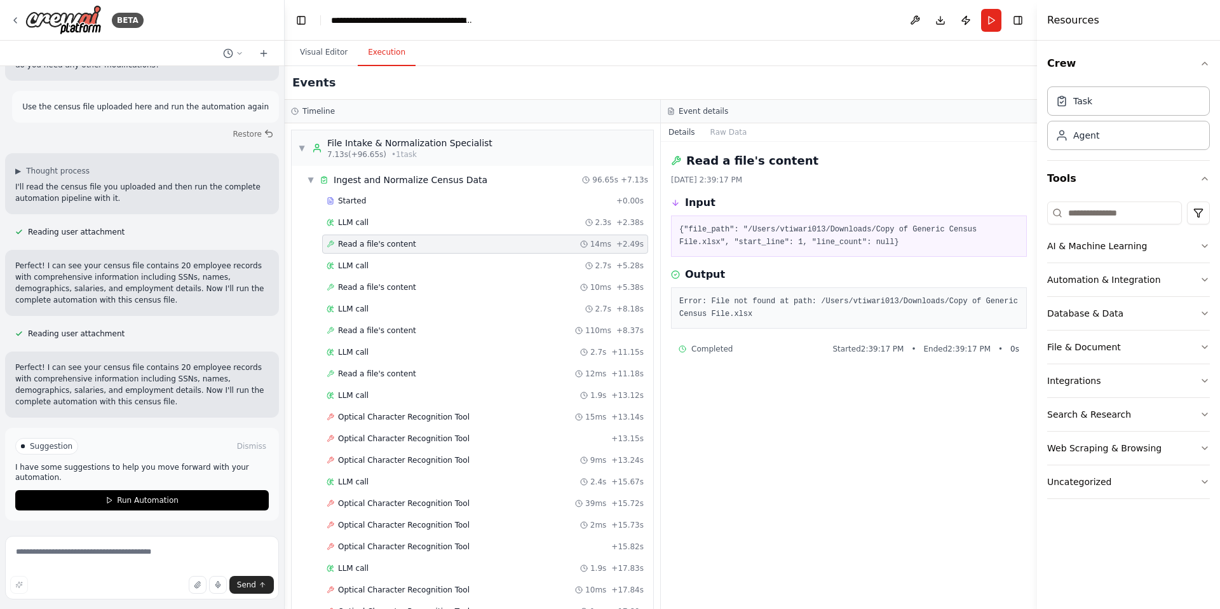
scroll to position [10185, 0]
click at [135, 498] on span "Run Automation" at bounding box center [148, 500] width 62 height 10
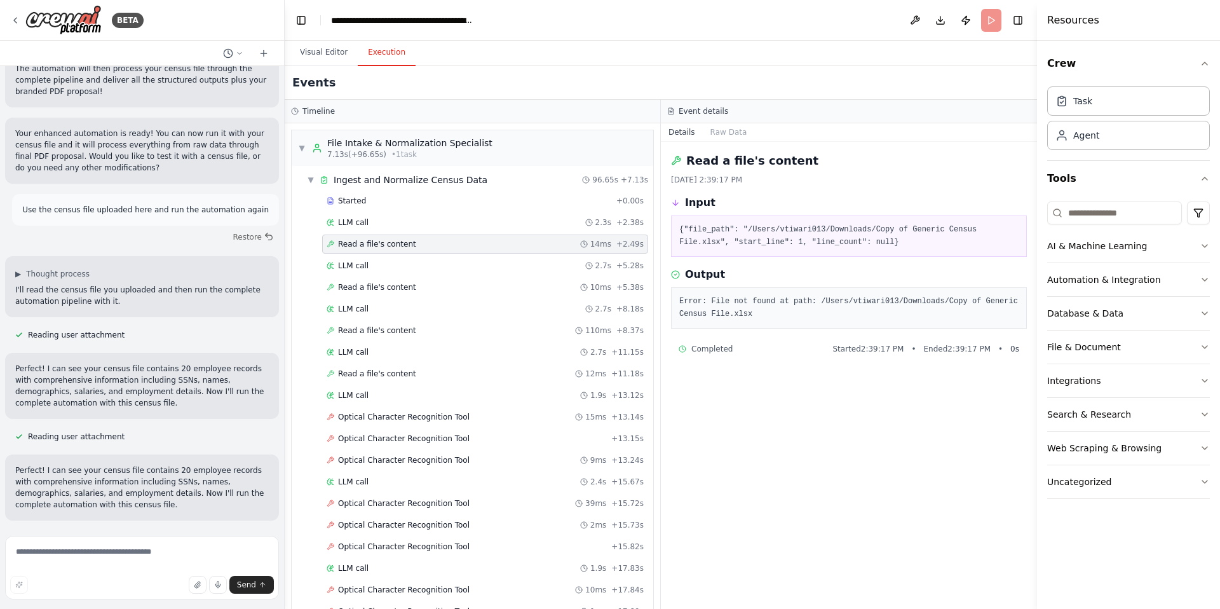
scroll to position [10082, 0]
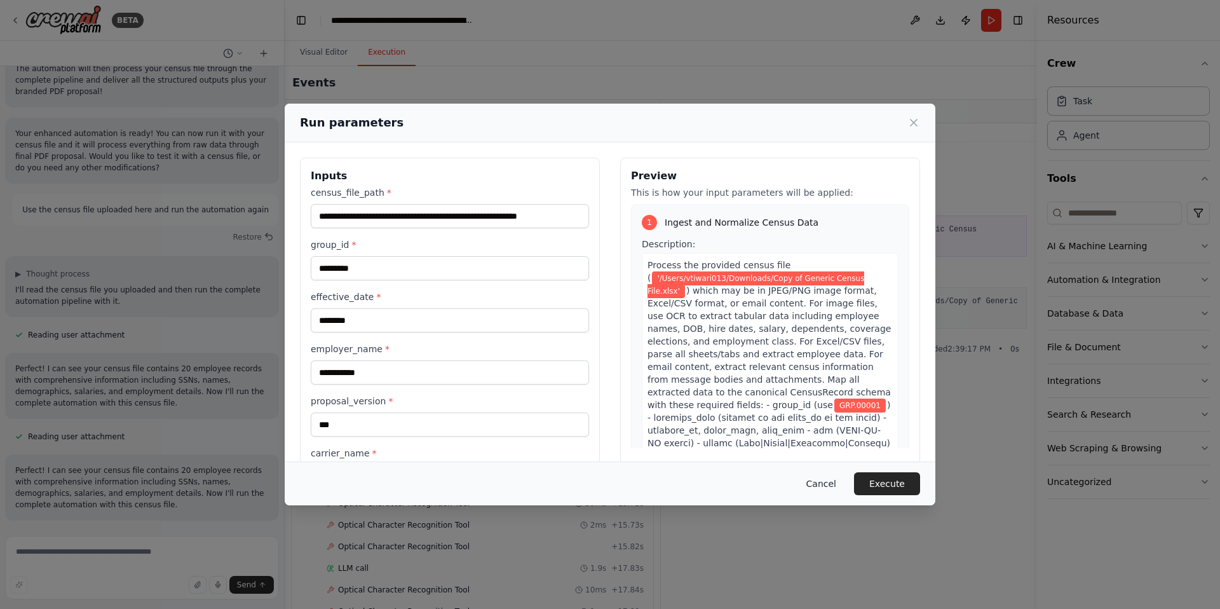
click at [827, 484] on button "Cancel" at bounding box center [821, 483] width 50 height 23
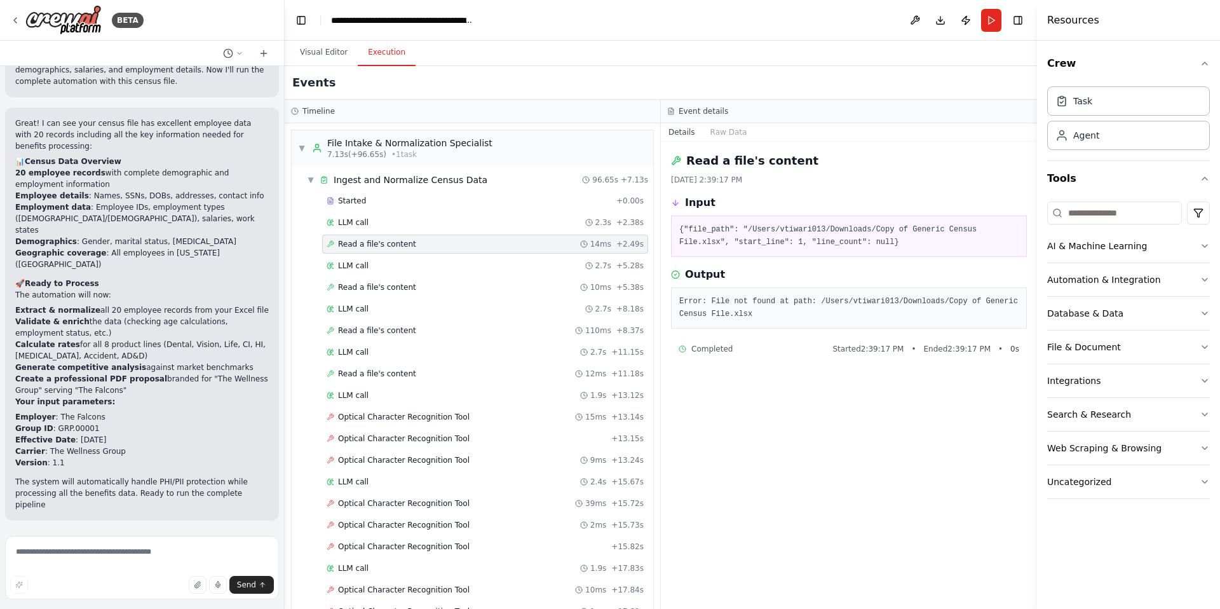
scroll to position [10482, 0]
click at [301, 143] on span "▼" at bounding box center [302, 148] width 8 height 10
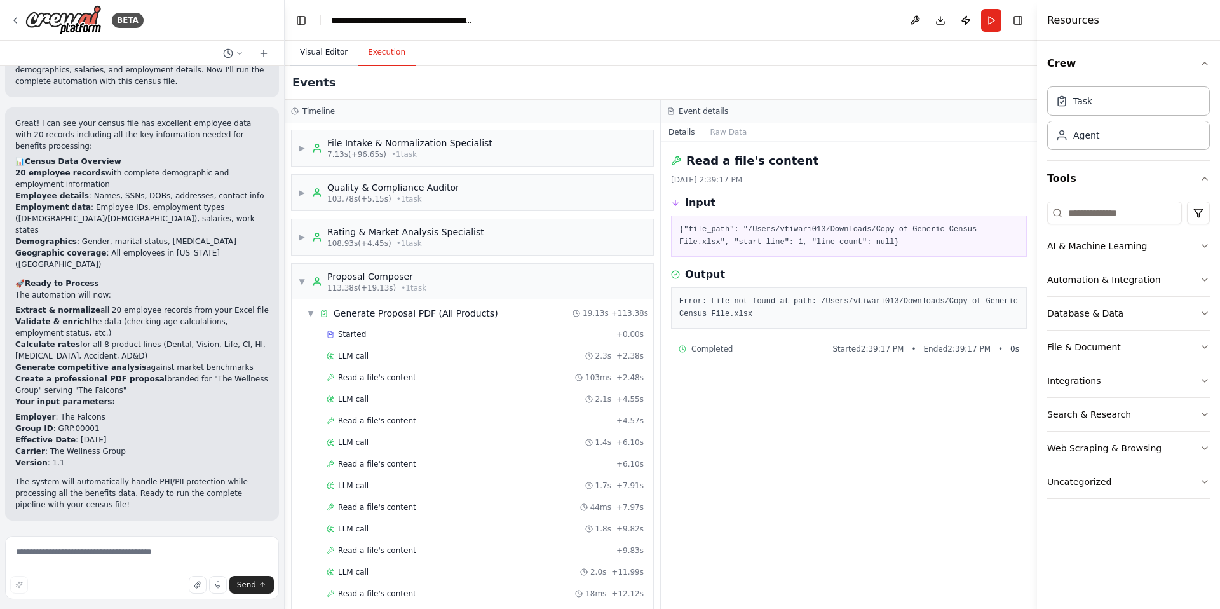
click at [322, 58] on button "Visual Editor" at bounding box center [324, 52] width 68 height 27
click at [384, 55] on button "Execution" at bounding box center [387, 52] width 58 height 27
click at [304, 278] on span "▼" at bounding box center [302, 281] width 8 height 10
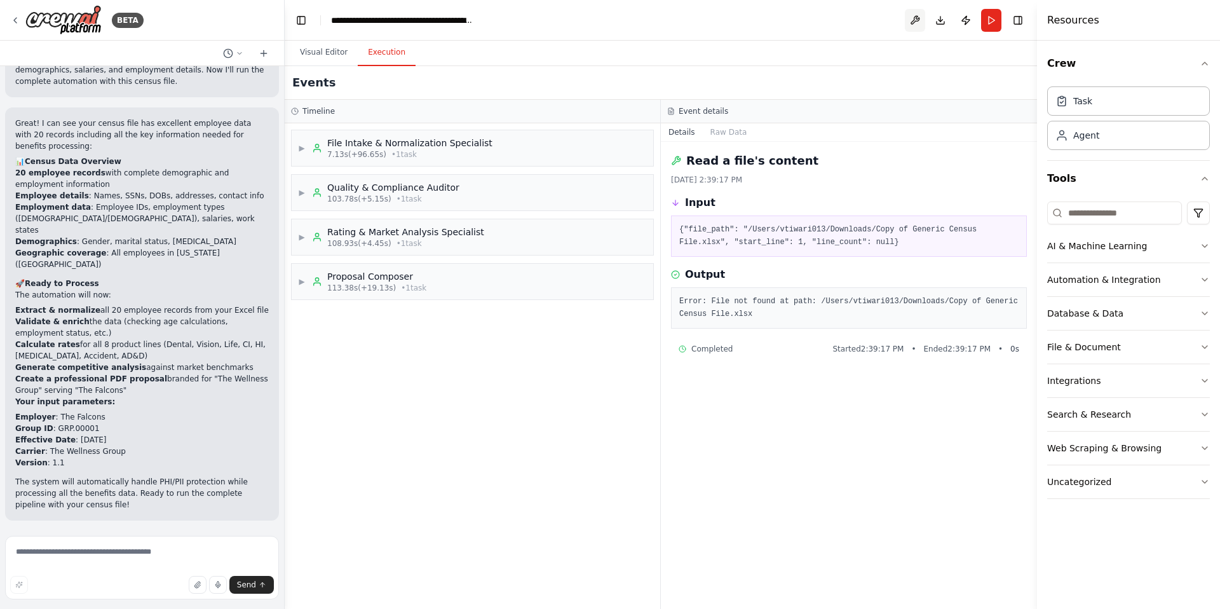
click at [914, 21] on button at bounding box center [915, 20] width 20 height 23
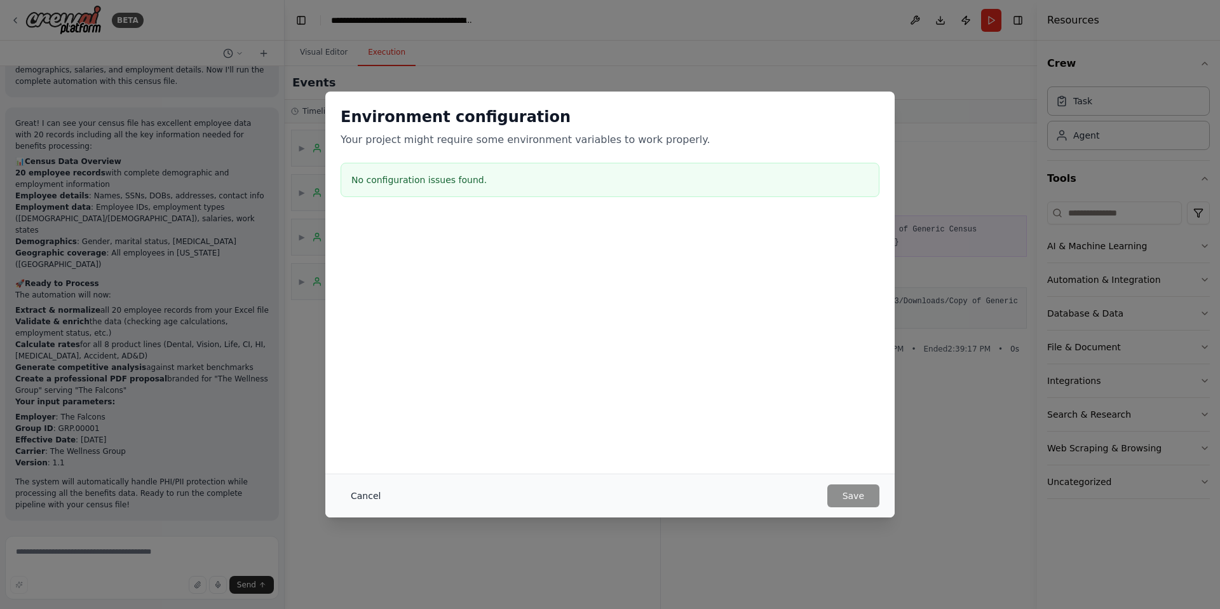
click at [369, 492] on button "Cancel" at bounding box center [366, 495] width 50 height 23
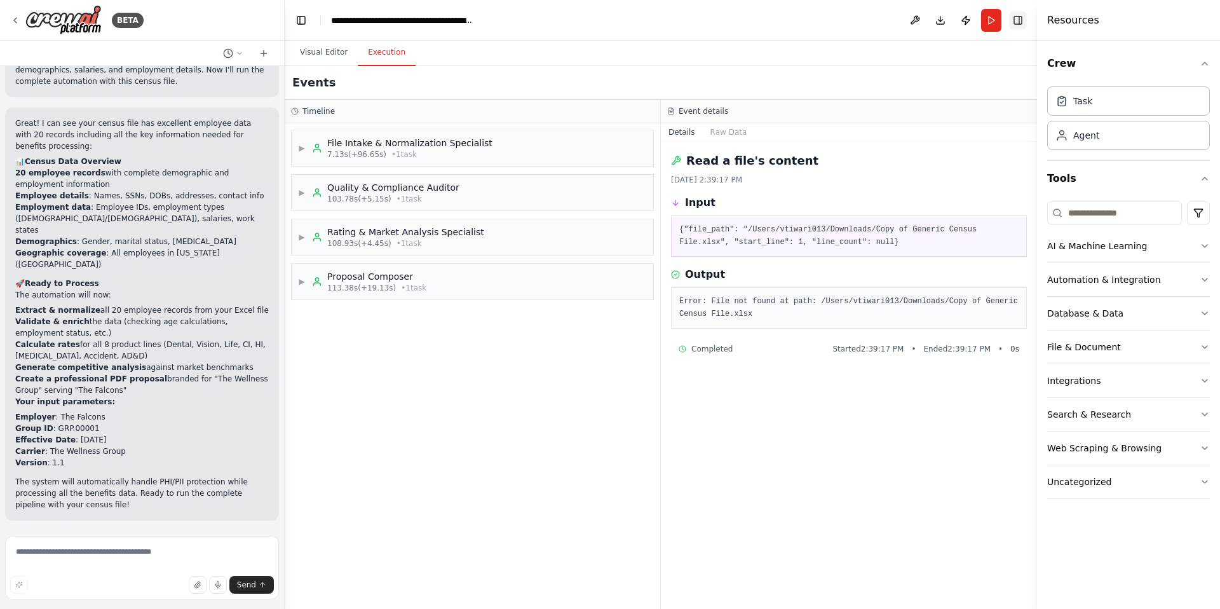
click at [1012, 20] on button "Toggle Right Sidebar" at bounding box center [1018, 20] width 18 height 18
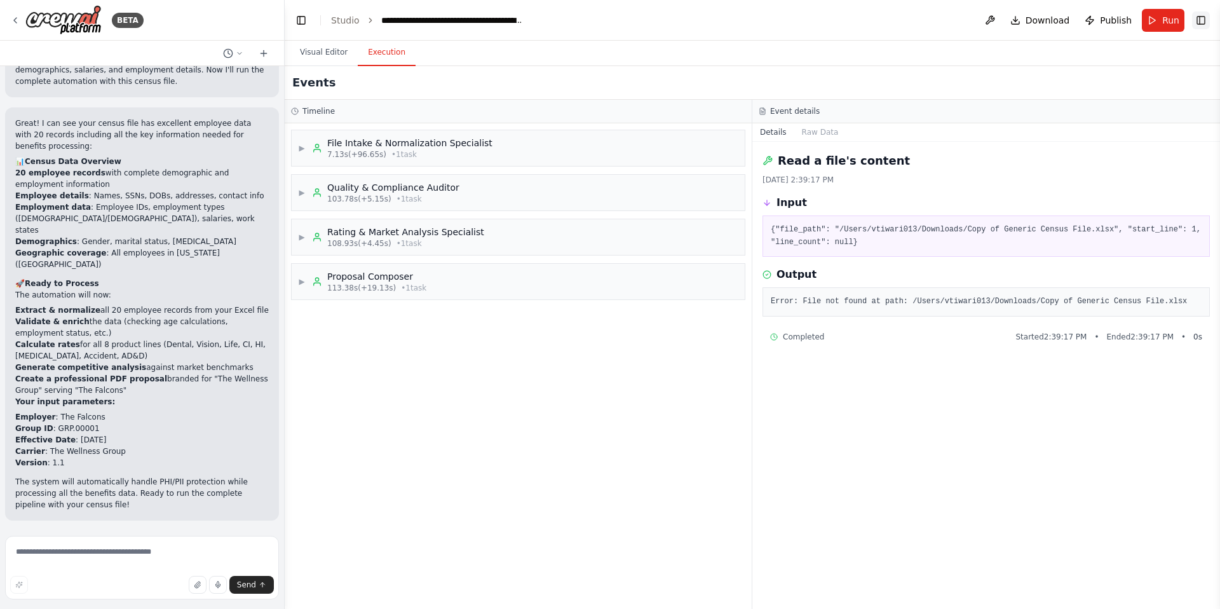
click at [1012, 20] on button "Toggle Right Sidebar" at bounding box center [1201, 20] width 18 height 18
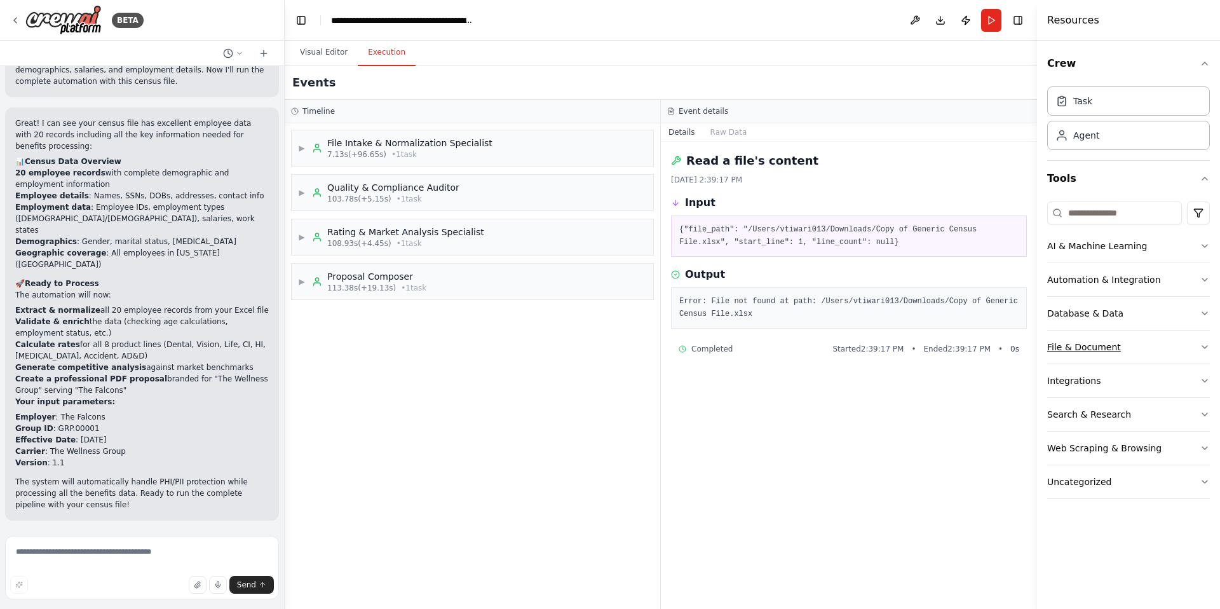
click at [1012, 346] on icon "button" at bounding box center [1204, 347] width 5 height 3
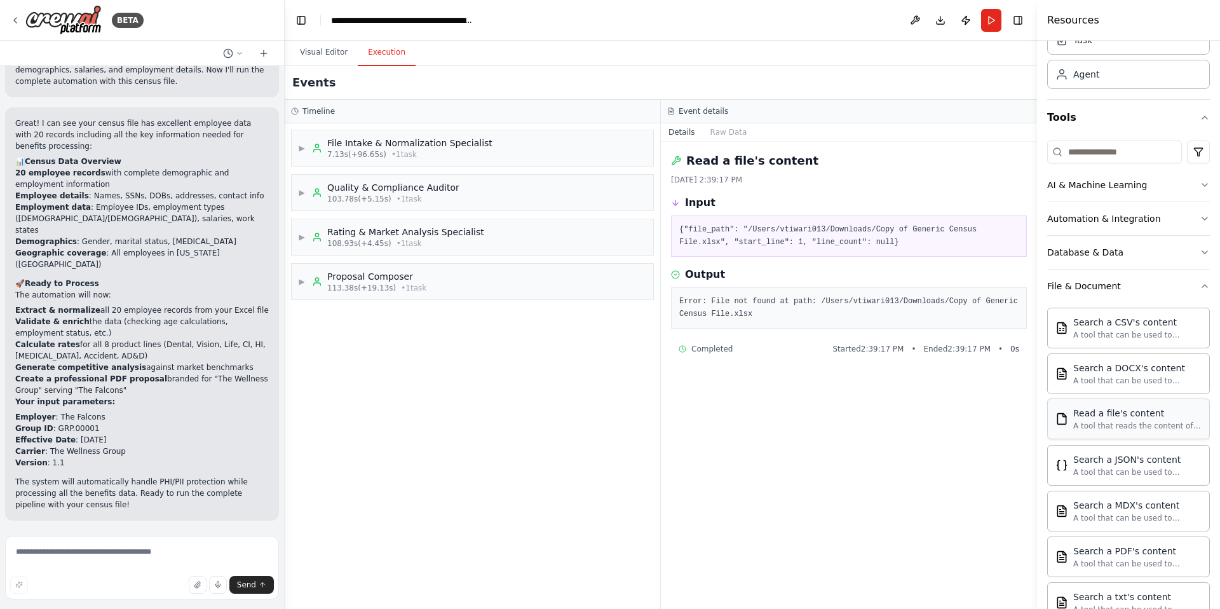
scroll to position [0, 0]
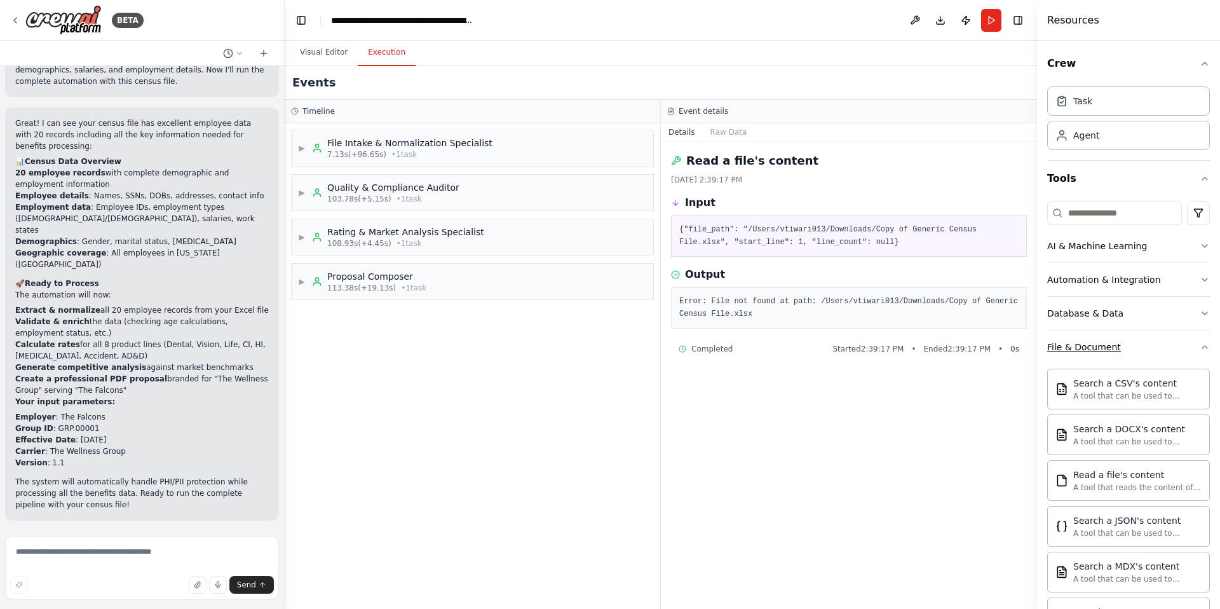
click at [1012, 348] on icon "button" at bounding box center [1205, 347] width 10 height 10
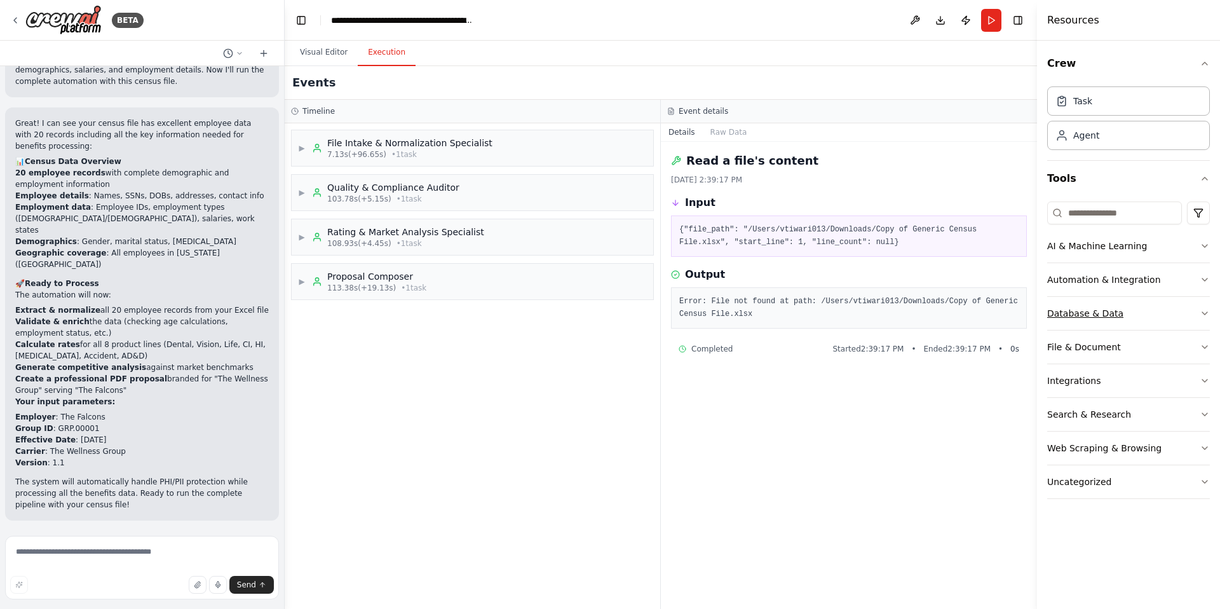
click at [1012, 311] on icon "button" at bounding box center [1205, 313] width 10 height 10
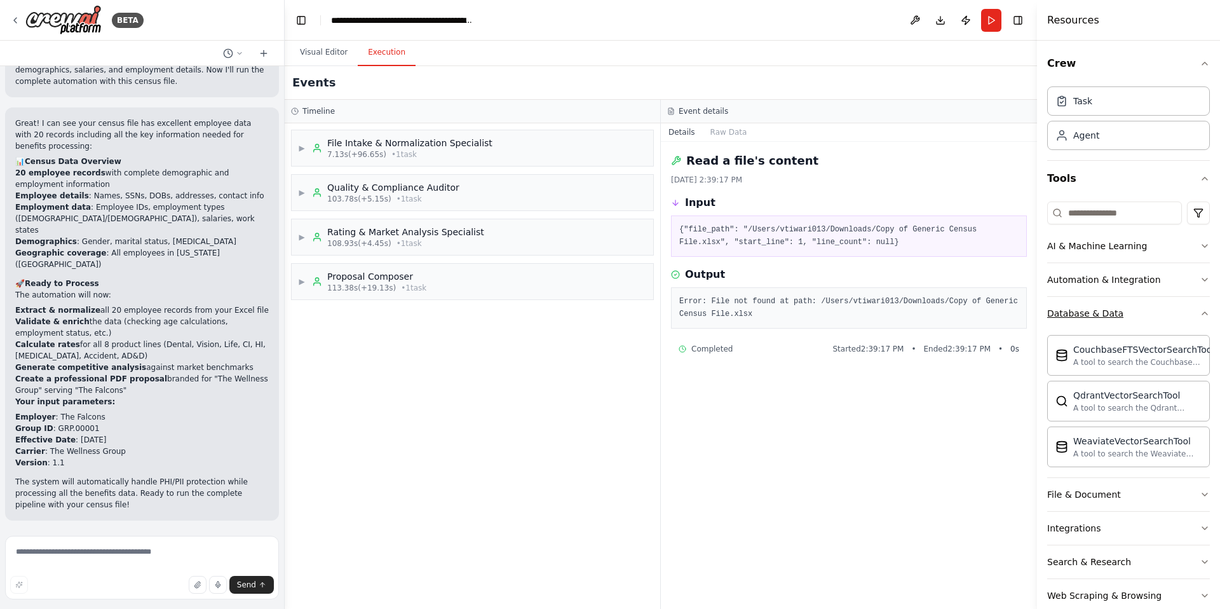
click at [1012, 313] on icon "button" at bounding box center [1204, 313] width 5 height 3
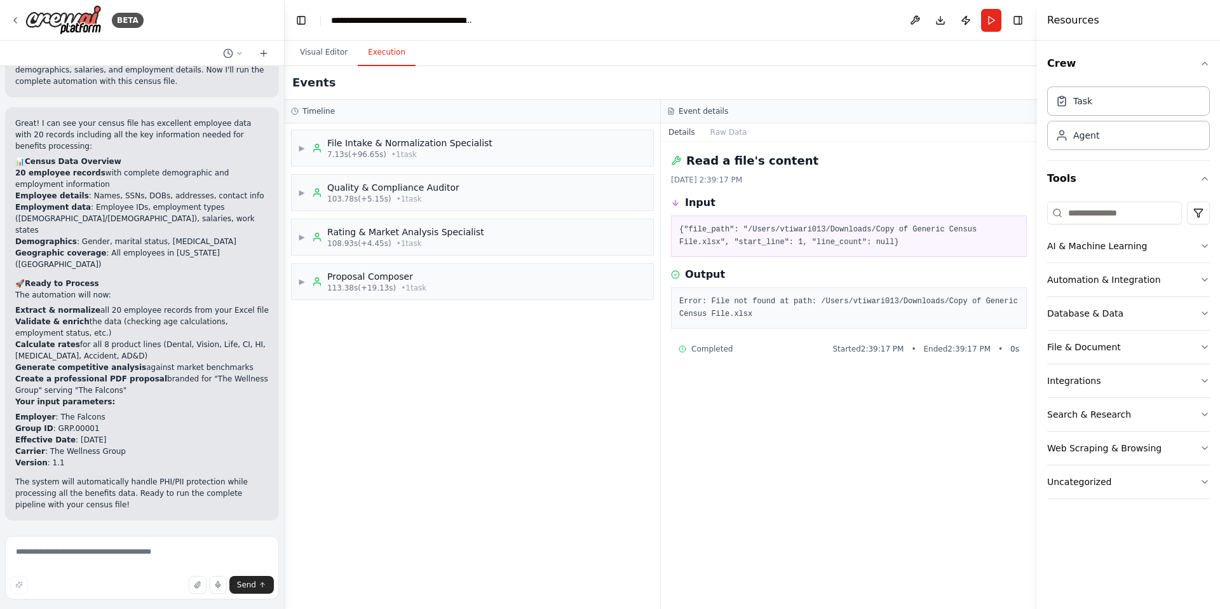
click at [827, 473] on div "Read a file's content [DATE] 2:39:17 PM Input {"file_path": "/Users/vtiwari013/…" at bounding box center [849, 375] width 376 height 467
click at [170, 520] on textarea at bounding box center [142, 568] width 274 height 64
type textarea "**********"
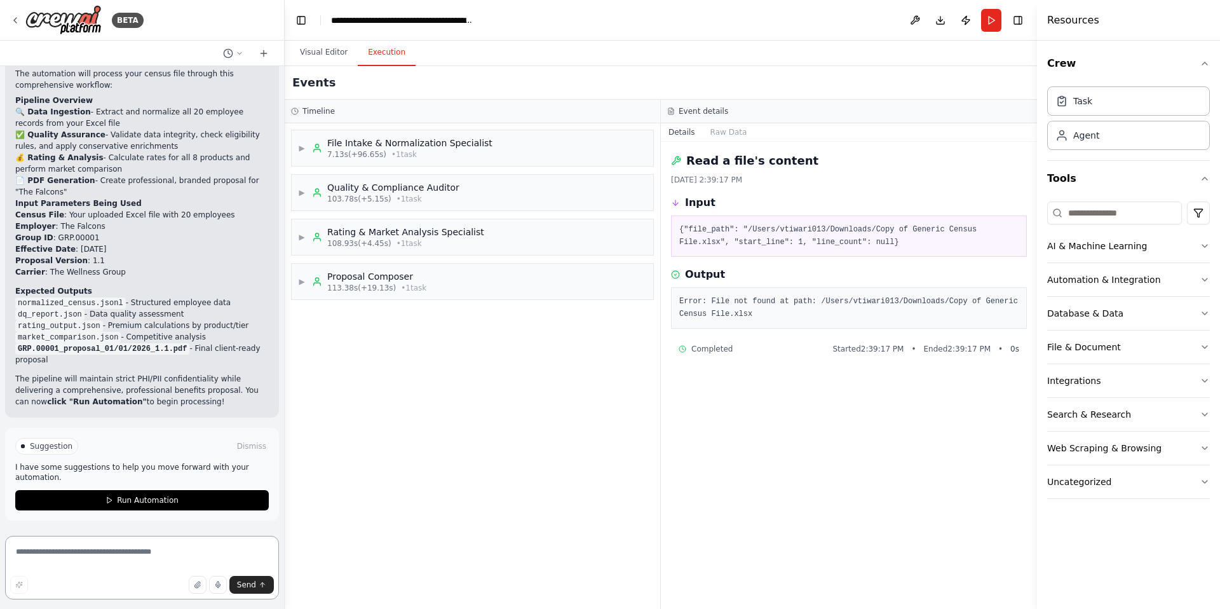
scroll to position [11194, 0]
click at [153, 501] on span "Run Automation" at bounding box center [148, 500] width 62 height 10
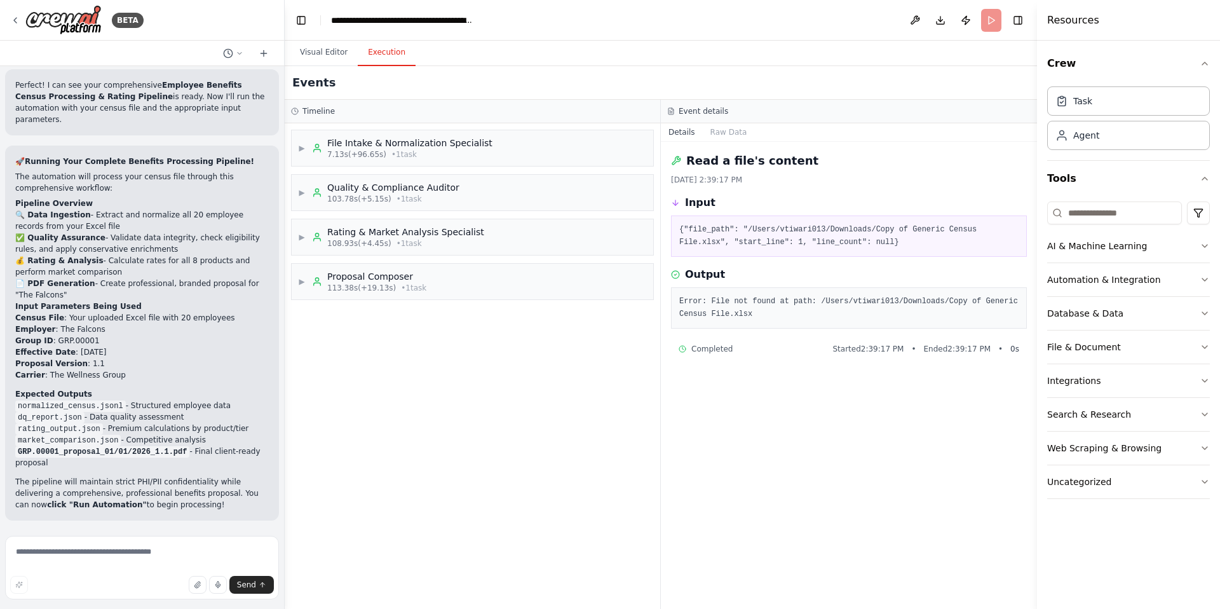
scroll to position [11091, 0]
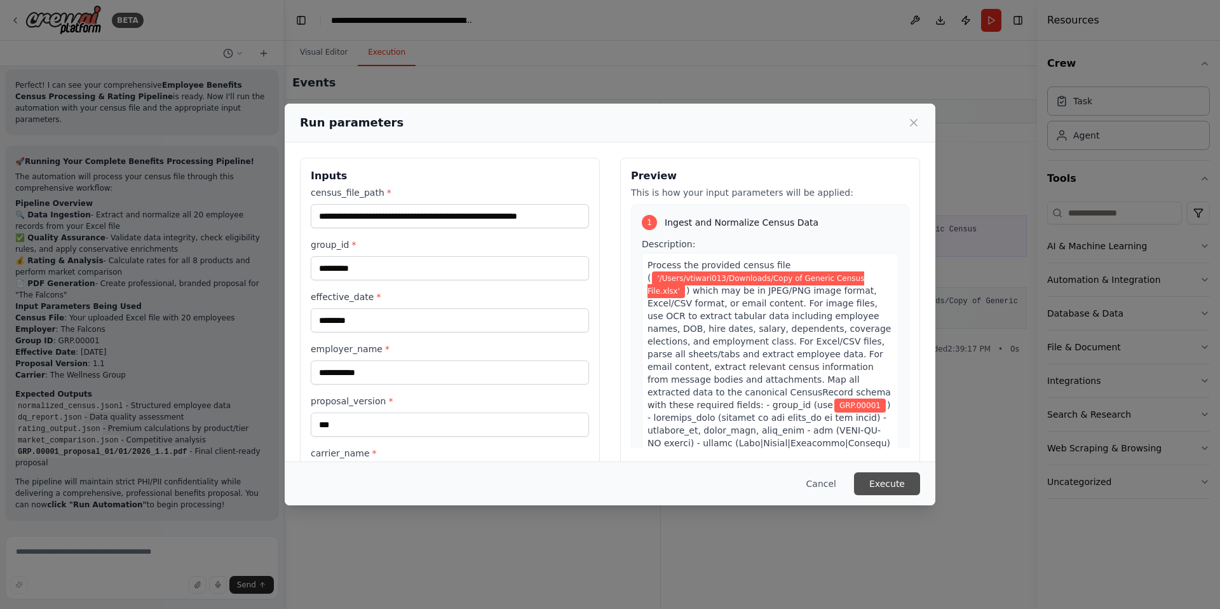
click at [891, 484] on button "Execute" at bounding box center [887, 483] width 66 height 23
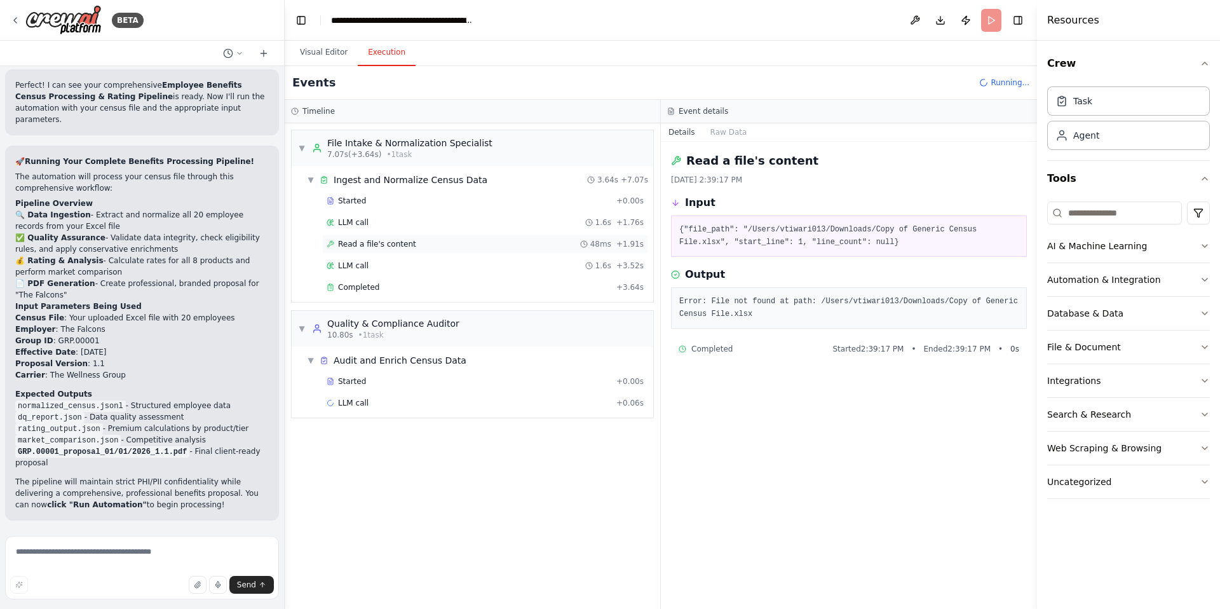
click at [397, 244] on span "Read a file's content" at bounding box center [377, 244] width 78 height 10
click at [379, 241] on span "Read a file's content" at bounding box center [377, 244] width 78 height 10
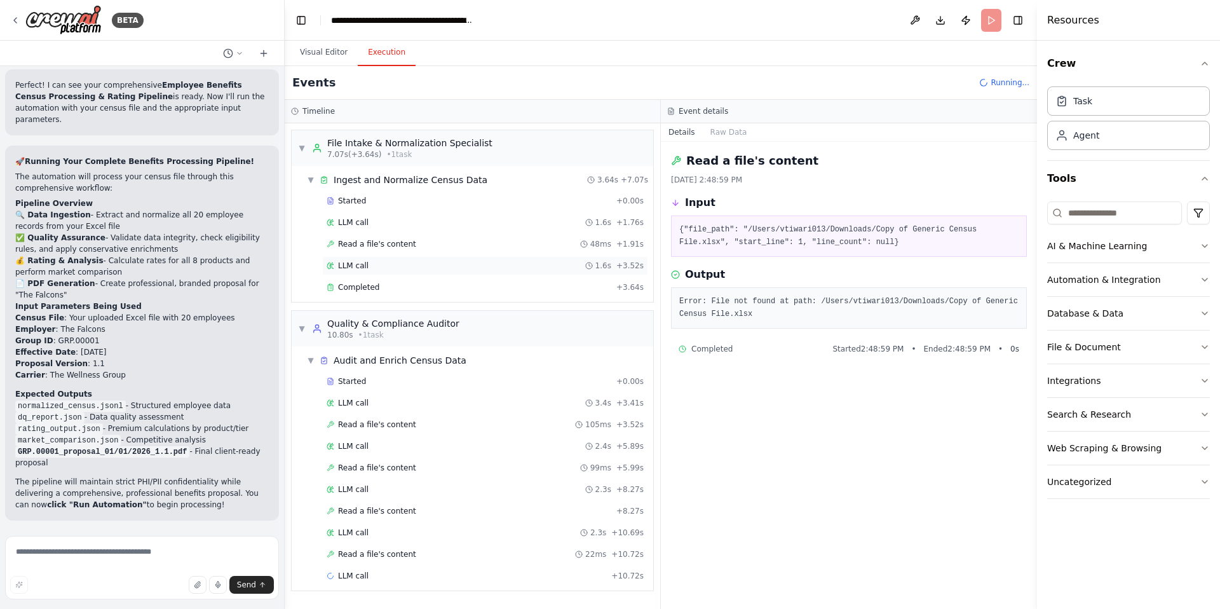
click at [379, 262] on div "LLM call 1.6s + 3.52s" at bounding box center [485, 266] width 317 height 10
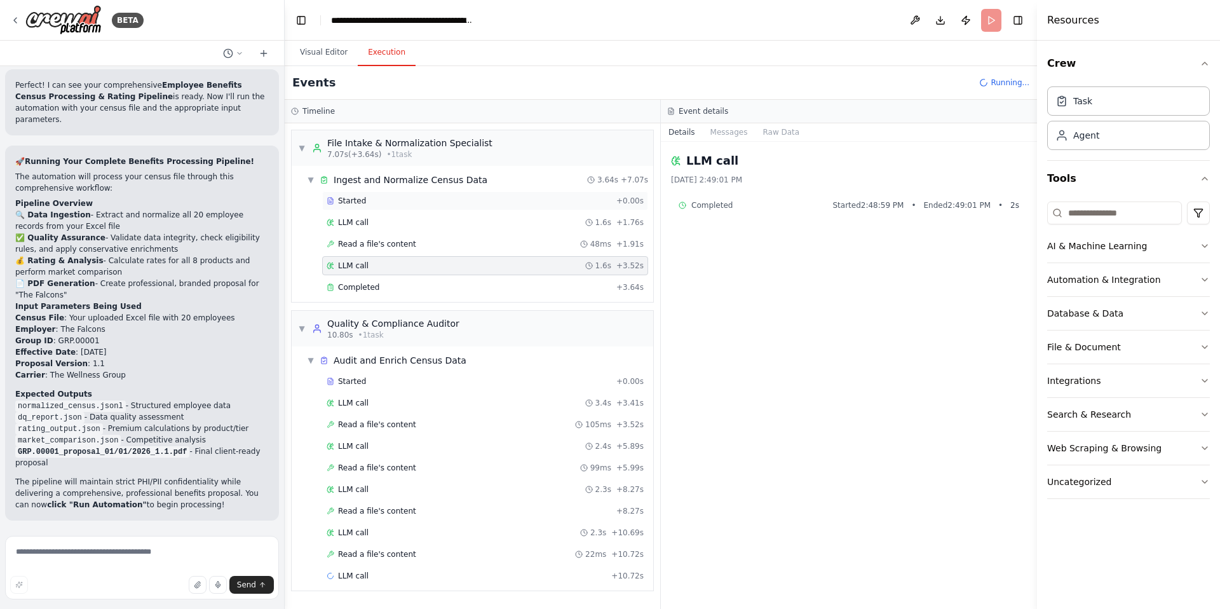
click at [367, 196] on div "Started" at bounding box center [469, 201] width 285 height 10
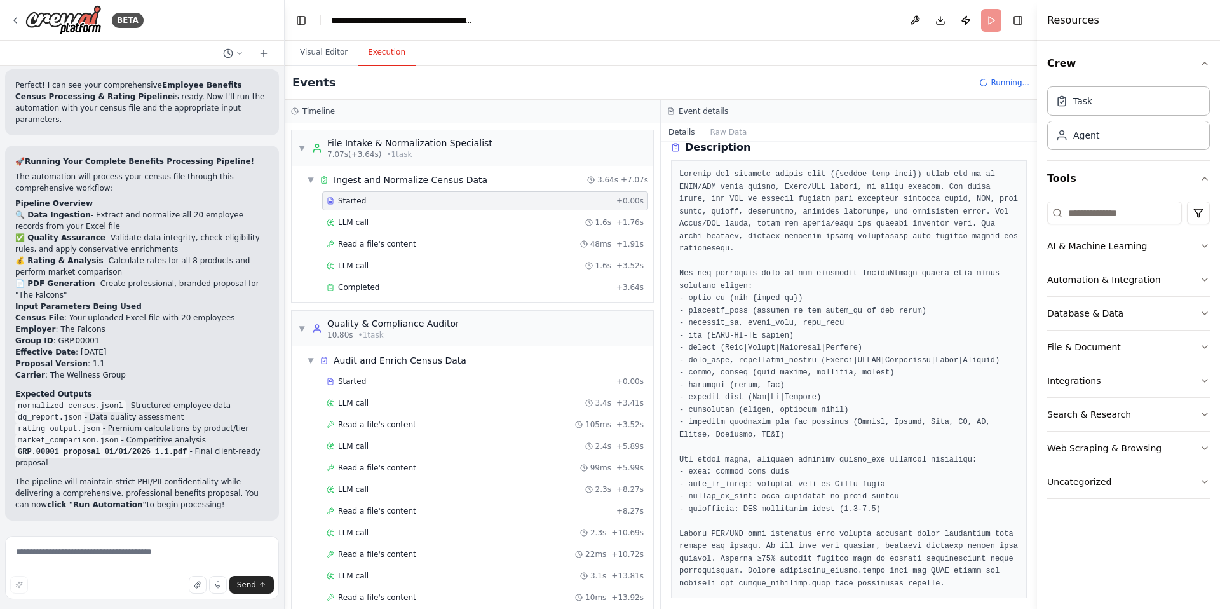
scroll to position [0, 0]
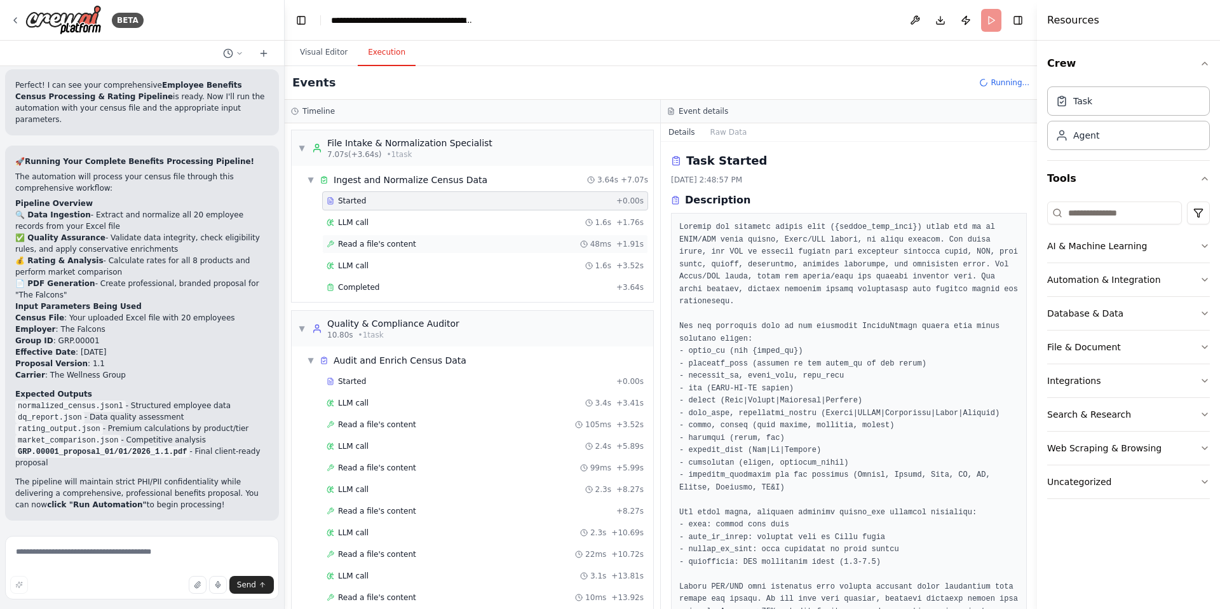
click at [403, 241] on span "Read a file's content" at bounding box center [377, 244] width 78 height 10
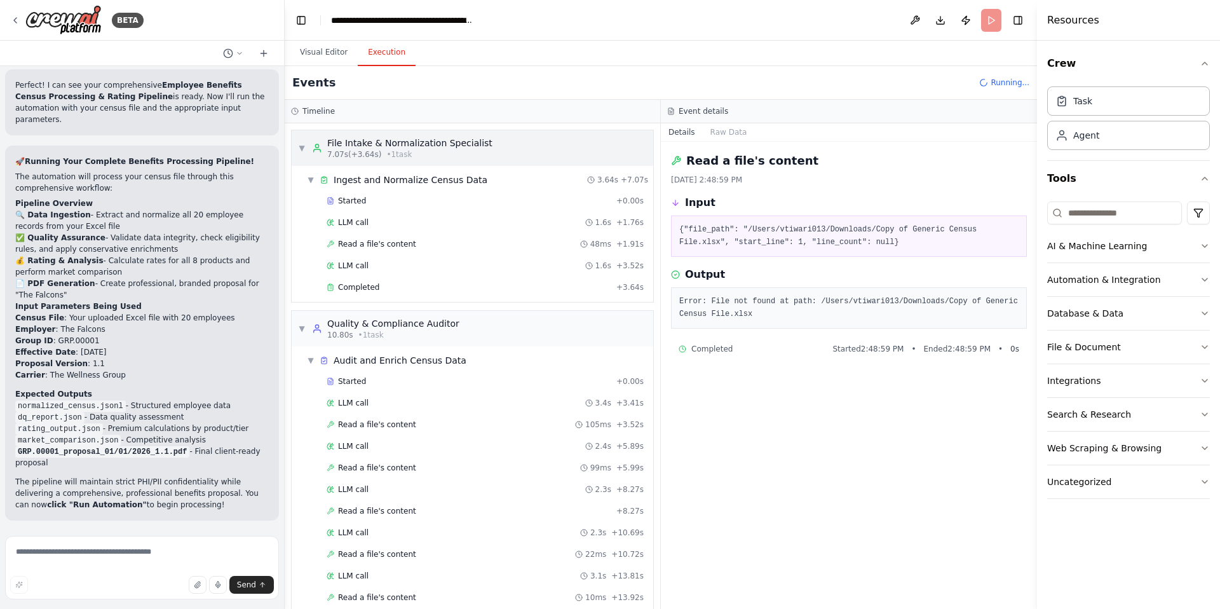
click at [301, 147] on span "▼" at bounding box center [302, 148] width 8 height 10
click at [302, 327] on span "▼" at bounding box center [302, 328] width 8 height 10
click at [315, 176] on div "▼ Ingest and Normalize Census Data" at bounding box center [397, 179] width 180 height 13
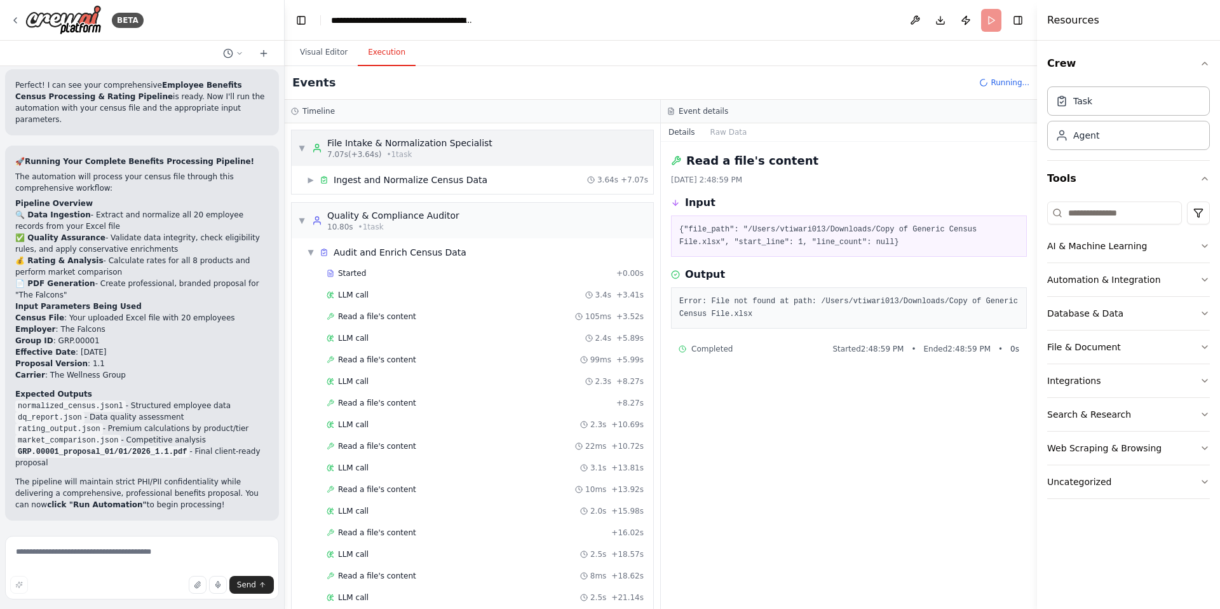
click at [300, 146] on span "▼" at bounding box center [302, 148] width 8 height 10
click at [323, 58] on button "Visual Editor" at bounding box center [324, 52] width 68 height 27
click at [392, 57] on button "Execution" at bounding box center [387, 52] width 58 height 27
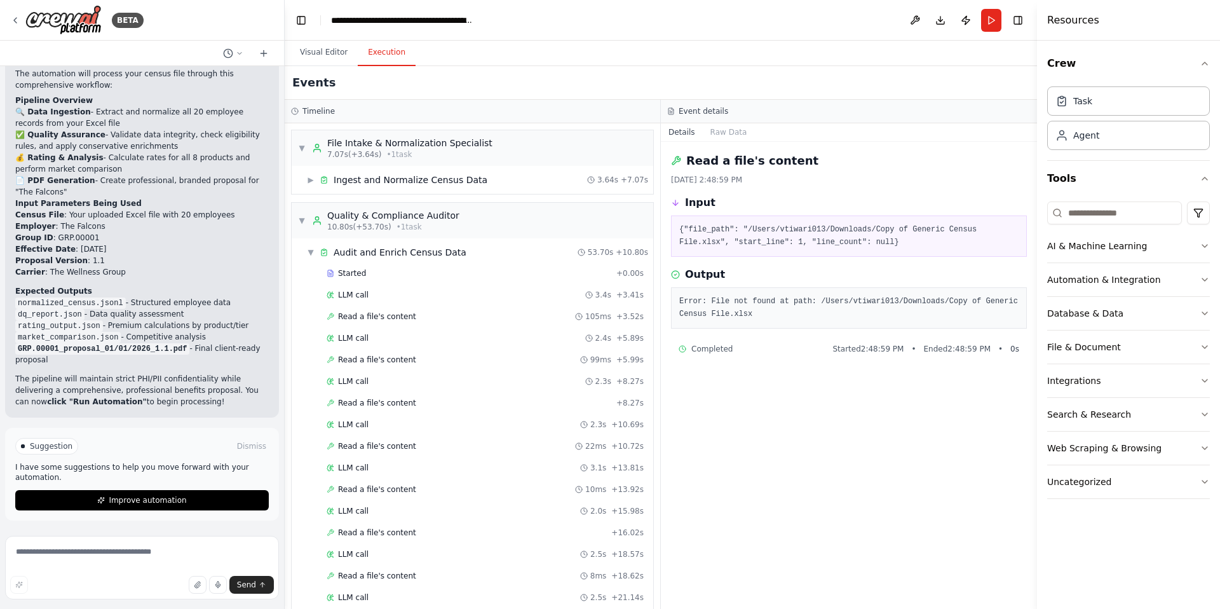
scroll to position [11092, 0]
click at [300, 221] on span "▼" at bounding box center [302, 220] width 8 height 10
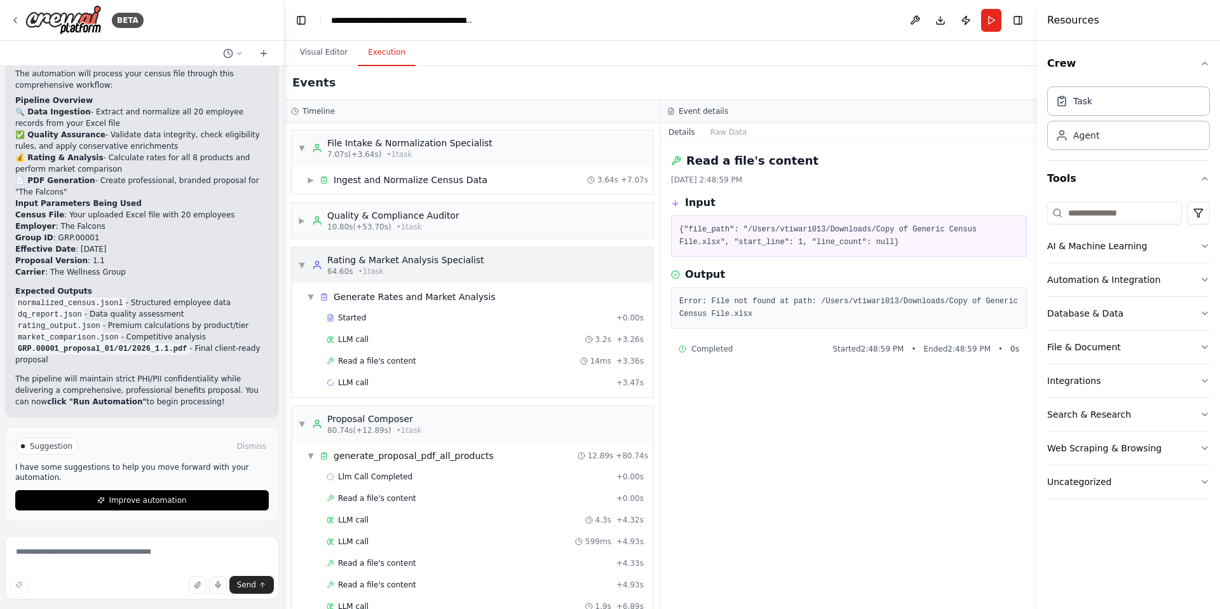
click at [301, 261] on span "▼" at bounding box center [302, 265] width 8 height 10
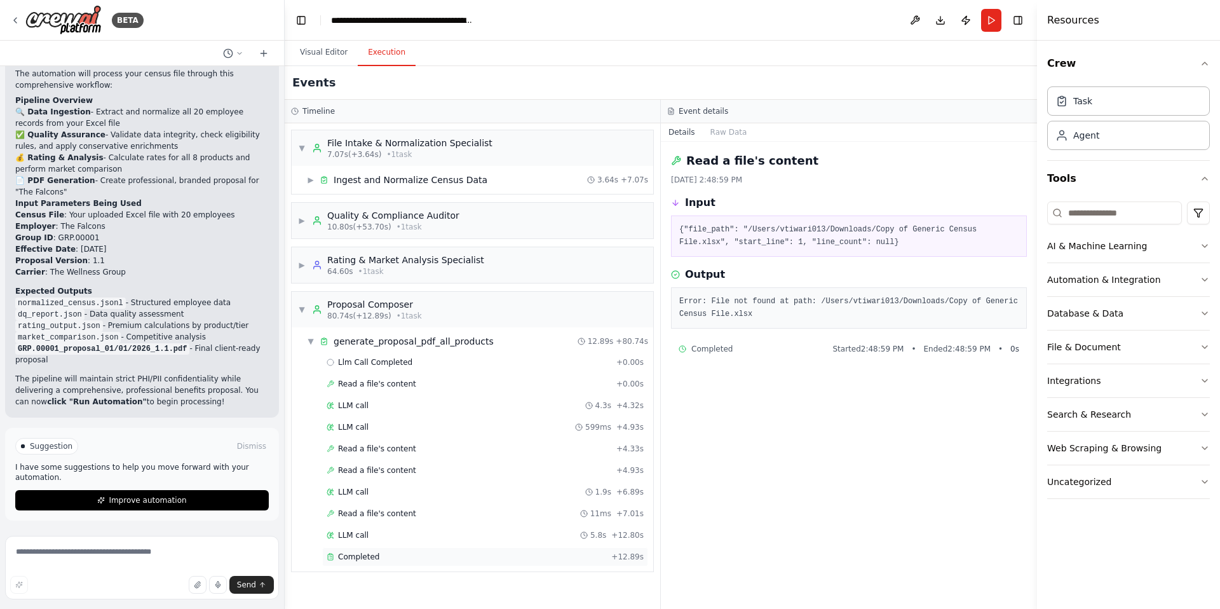
click at [377, 520] on div "Completed" at bounding box center [467, 557] width 280 height 10
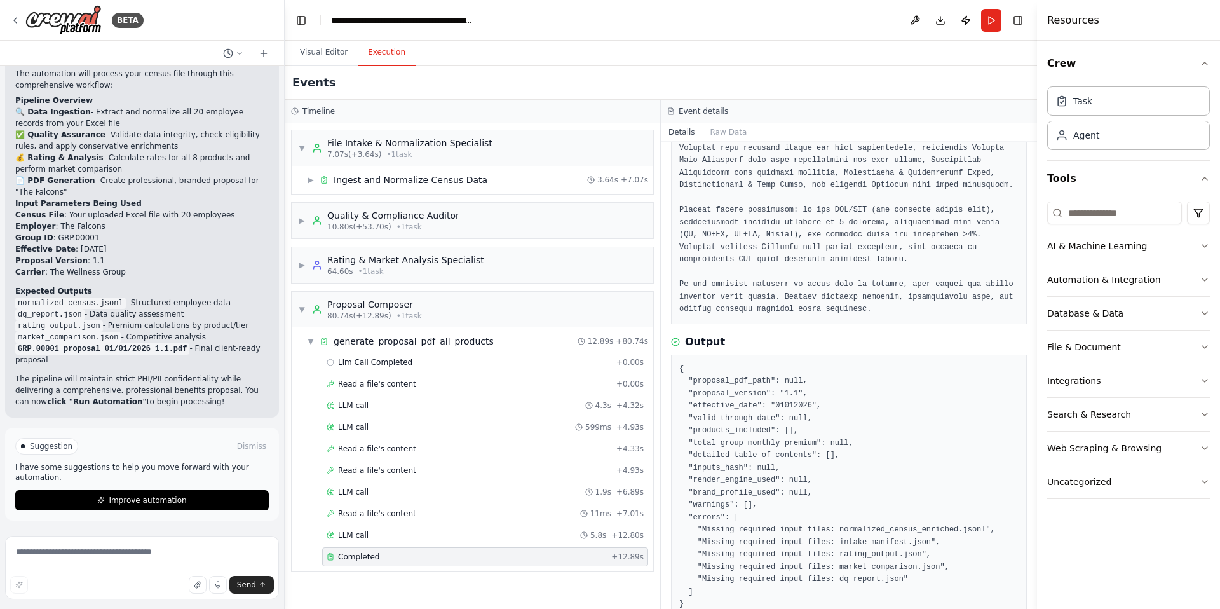
scroll to position [320, 0]
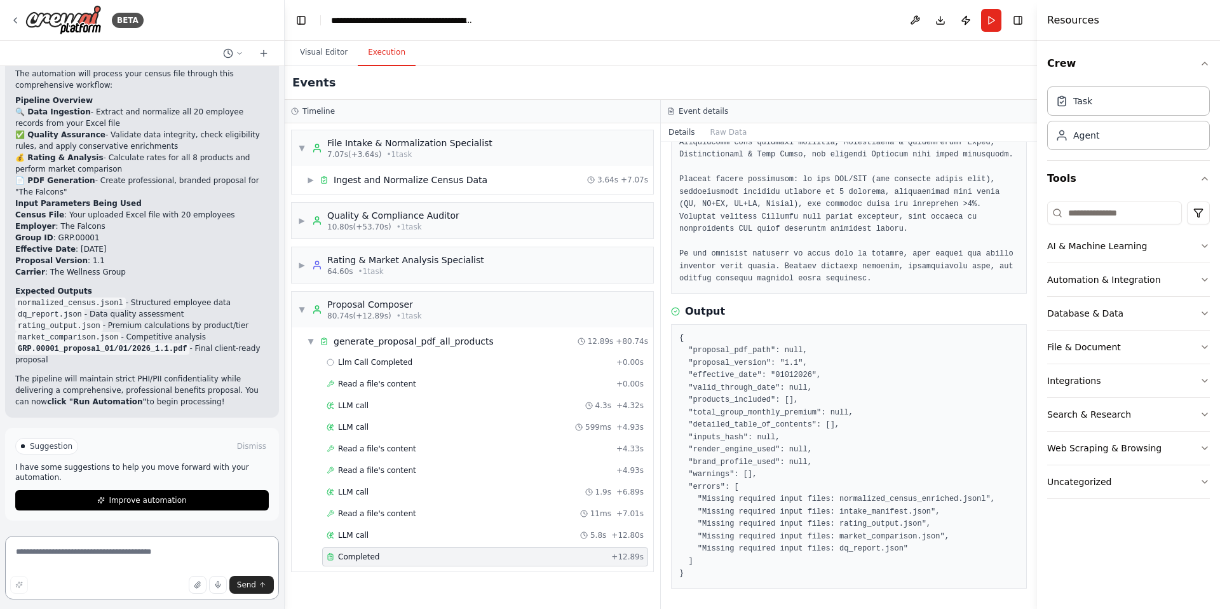
click at [121, 520] on textarea at bounding box center [142, 568] width 274 height 64
type textarea "**********"
click at [248, 520] on span "Send" at bounding box center [246, 585] width 19 height 10
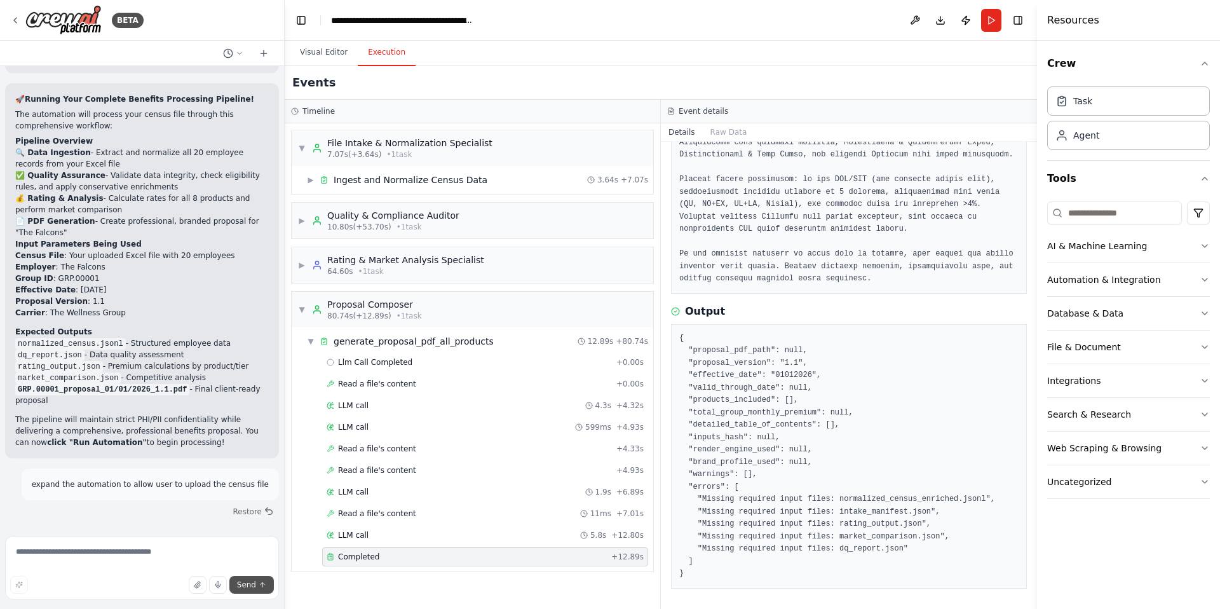
scroll to position [11101, 0]
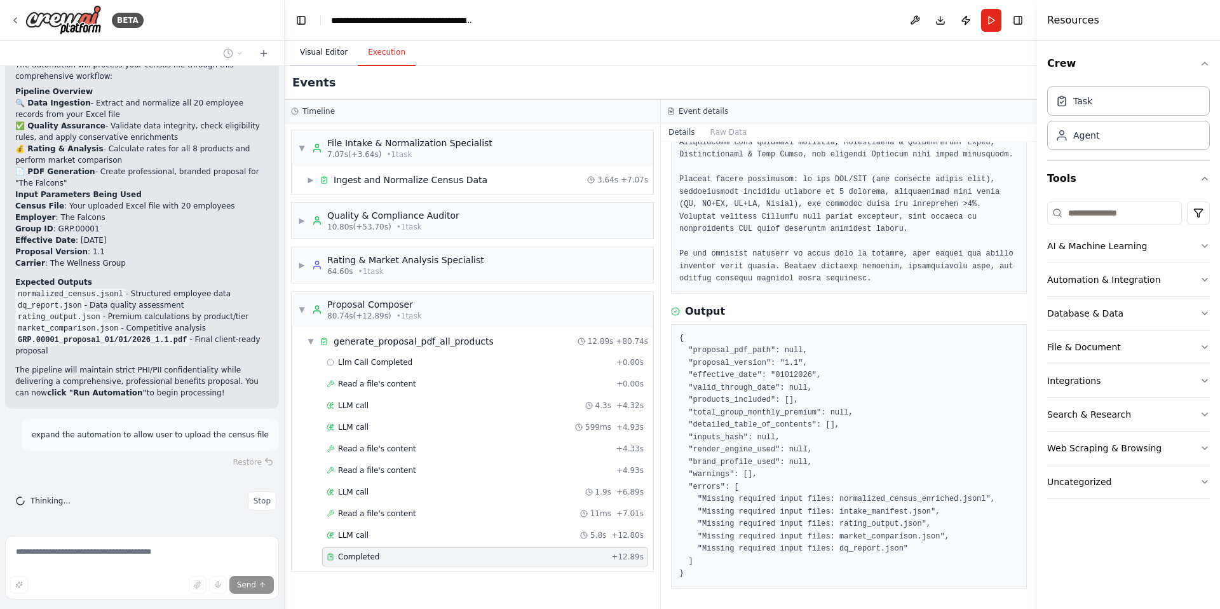
click at [319, 55] on button "Visual Editor" at bounding box center [324, 52] width 68 height 27
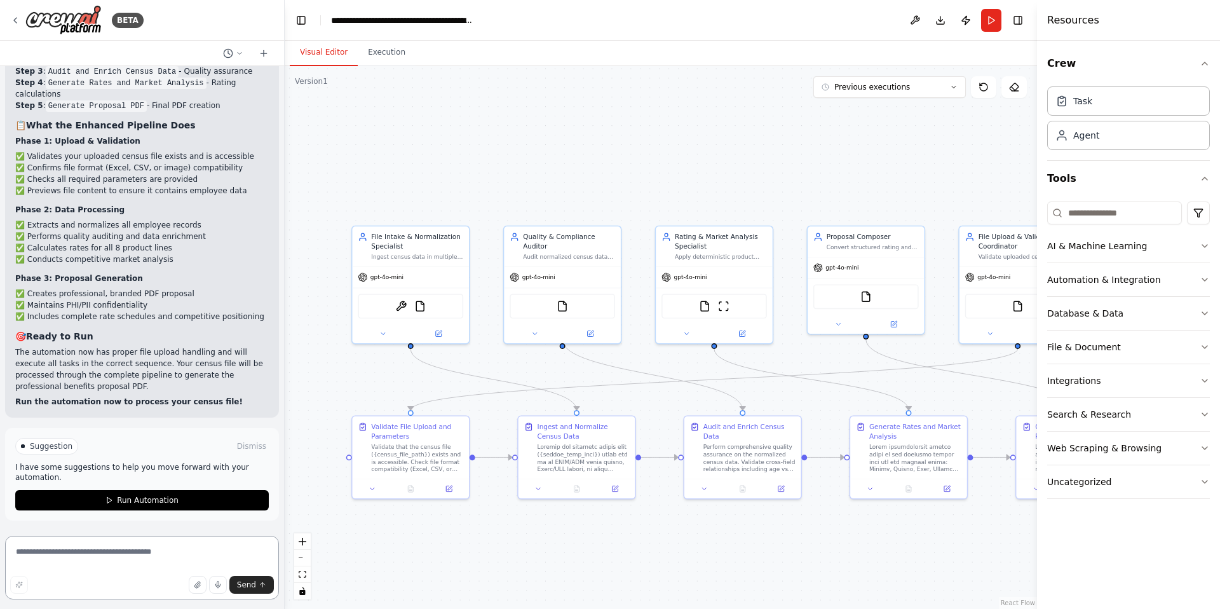
scroll to position [12518, 0]
click at [58, 520] on textarea at bounding box center [142, 568] width 274 height 64
type textarea "**********"
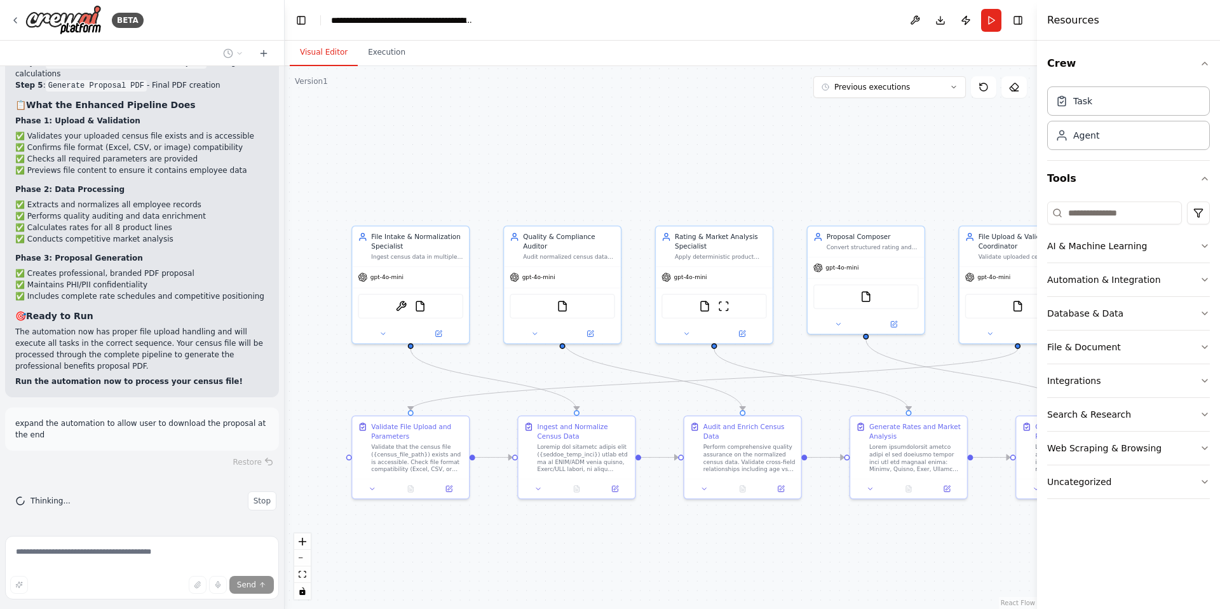
scroll to position [12538, 0]
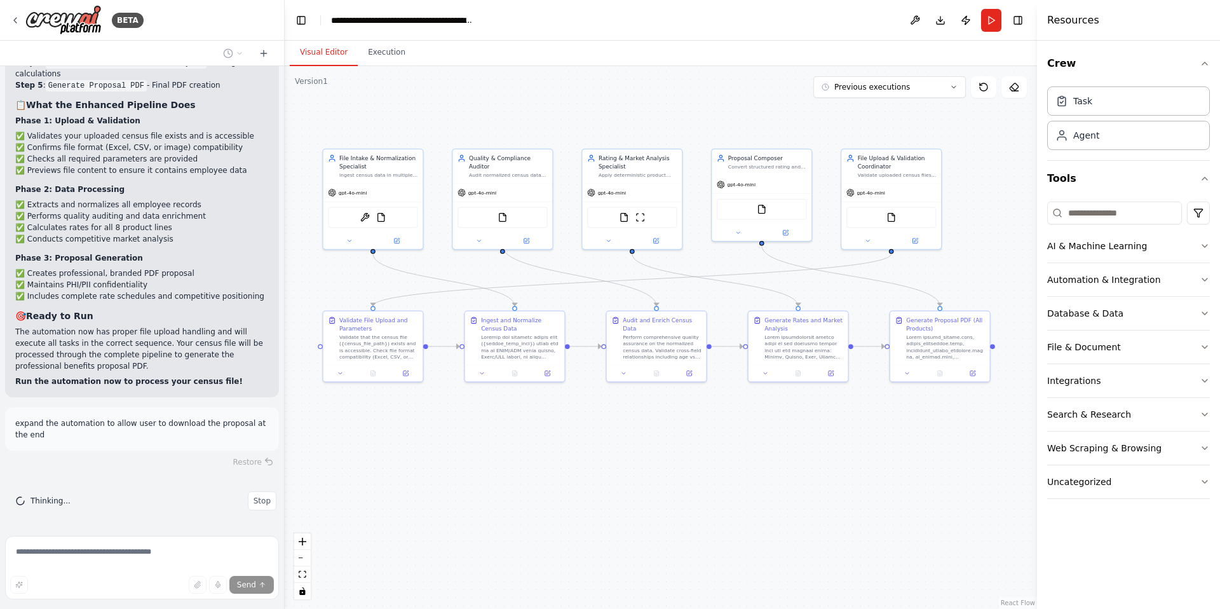
drag, startPoint x: 852, startPoint y: 543, endPoint x: 741, endPoint y: 421, distance: 165.1
click at [741, 421] on div ".deletable-edge-delete-btn { width: 20px; height: 20px; border: 0px solid #ffff…" at bounding box center [661, 337] width 752 height 543
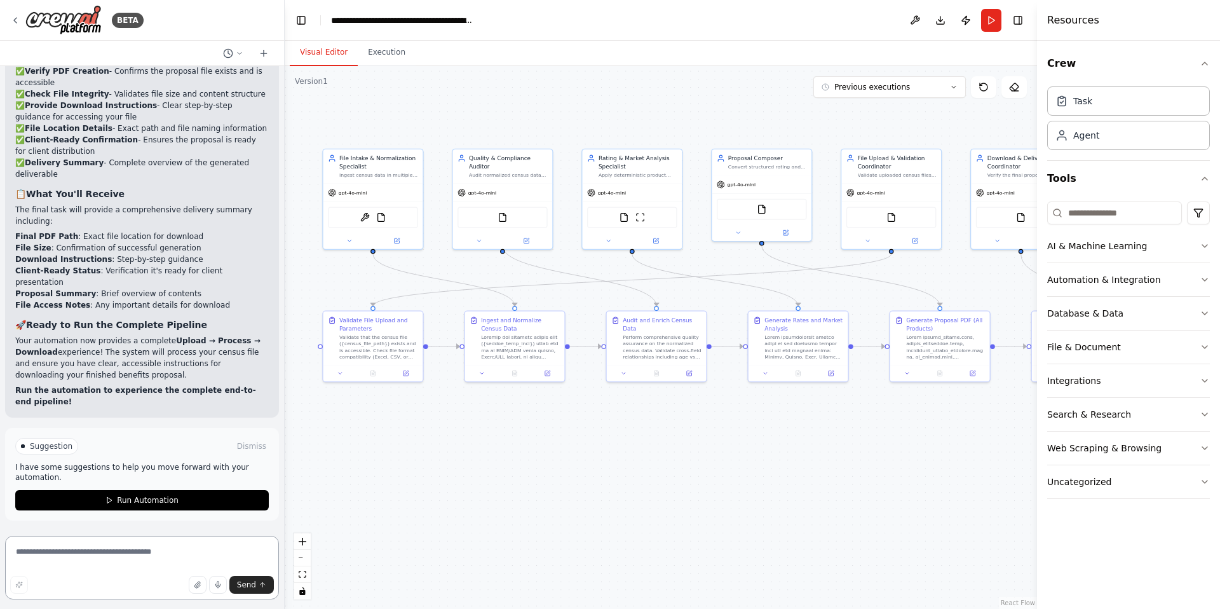
scroll to position [13783, 0]
